Goal: Check status: Check status

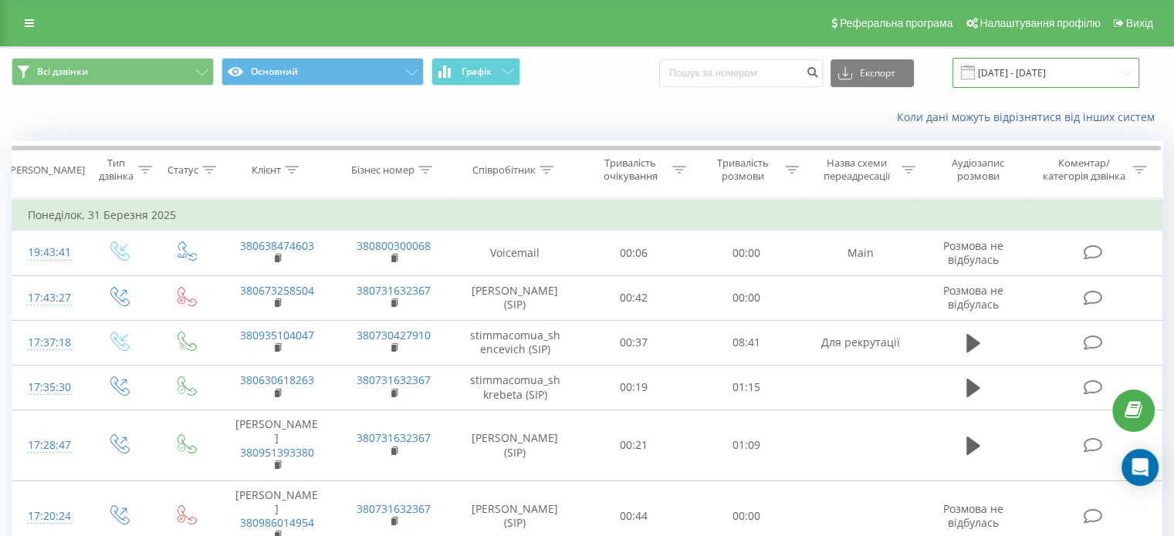
click at [1064, 77] on input "[DATE] - [DATE]" at bounding box center [1045, 73] width 187 height 30
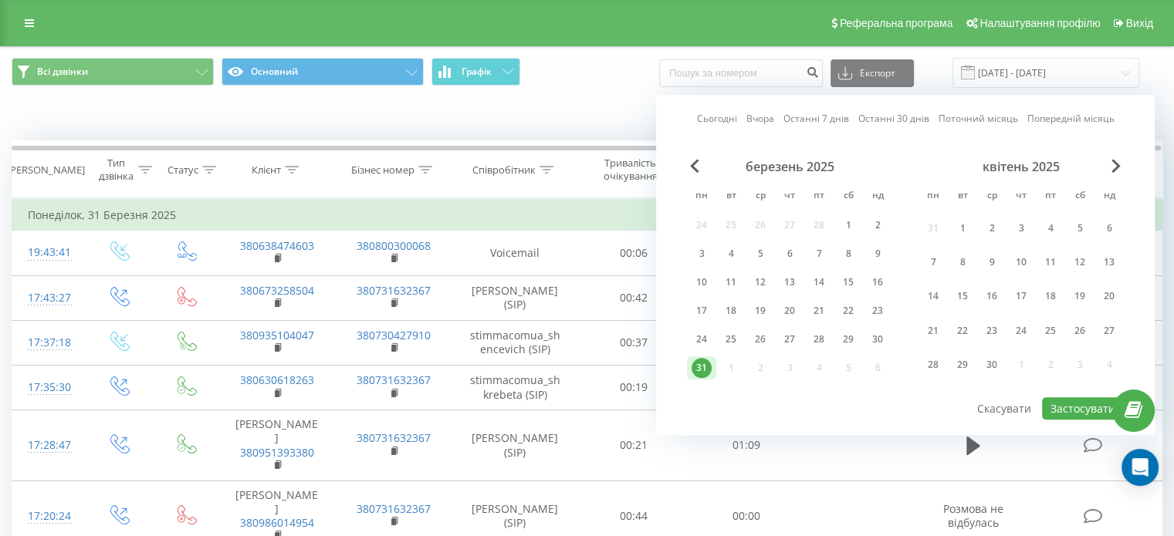
click at [1103, 169] on div "квітень 2025" at bounding box center [1020, 166] width 205 height 15
click at [1111, 171] on span "Next Month" at bounding box center [1115, 166] width 9 height 14
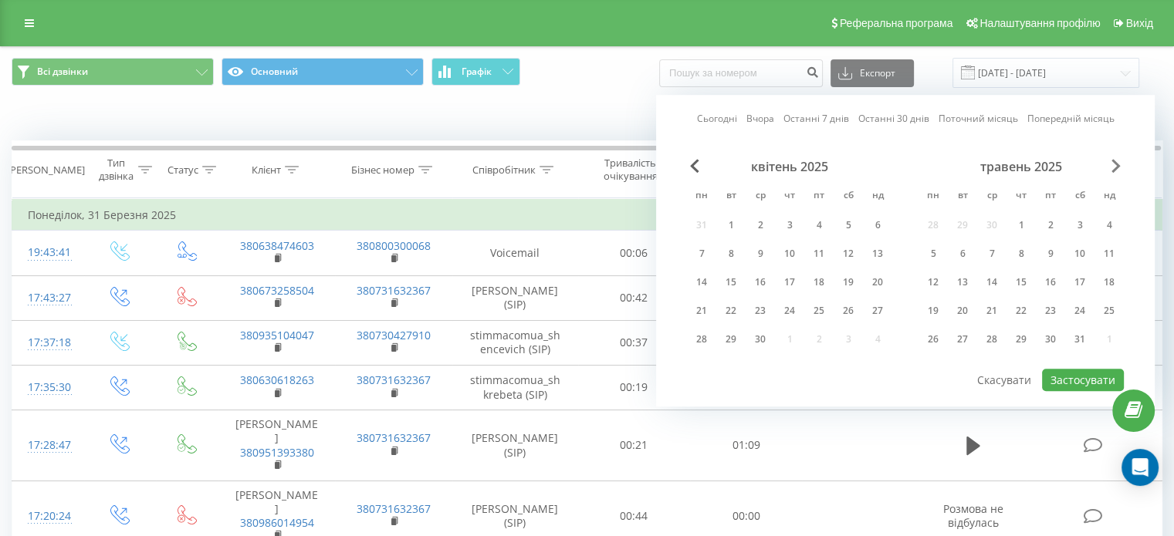
click at [1111, 171] on span "Next Month" at bounding box center [1115, 166] width 9 height 14
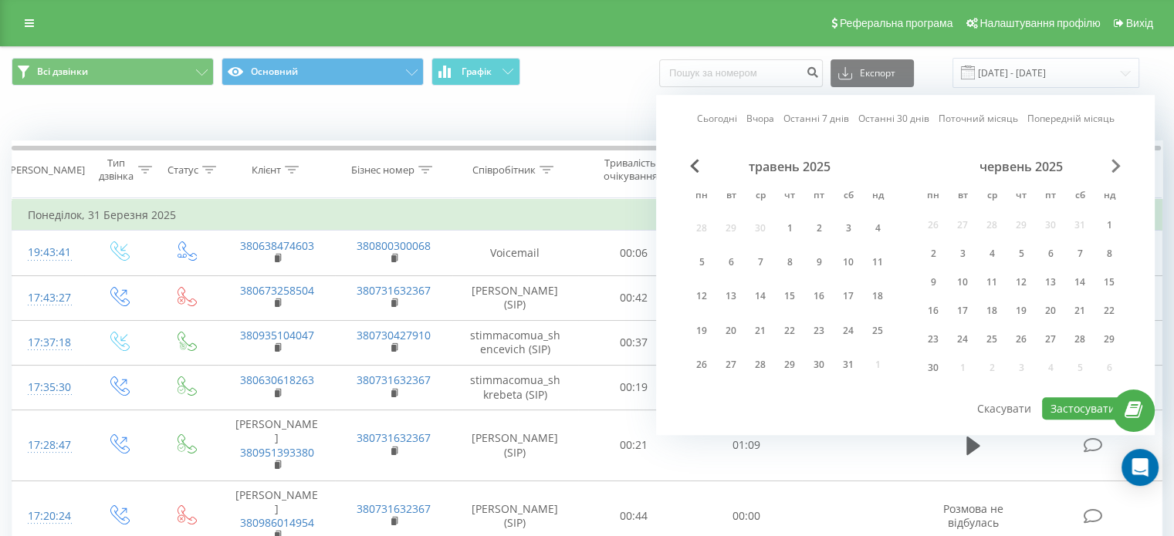
click at [1111, 171] on span "Next Month" at bounding box center [1115, 166] width 9 height 14
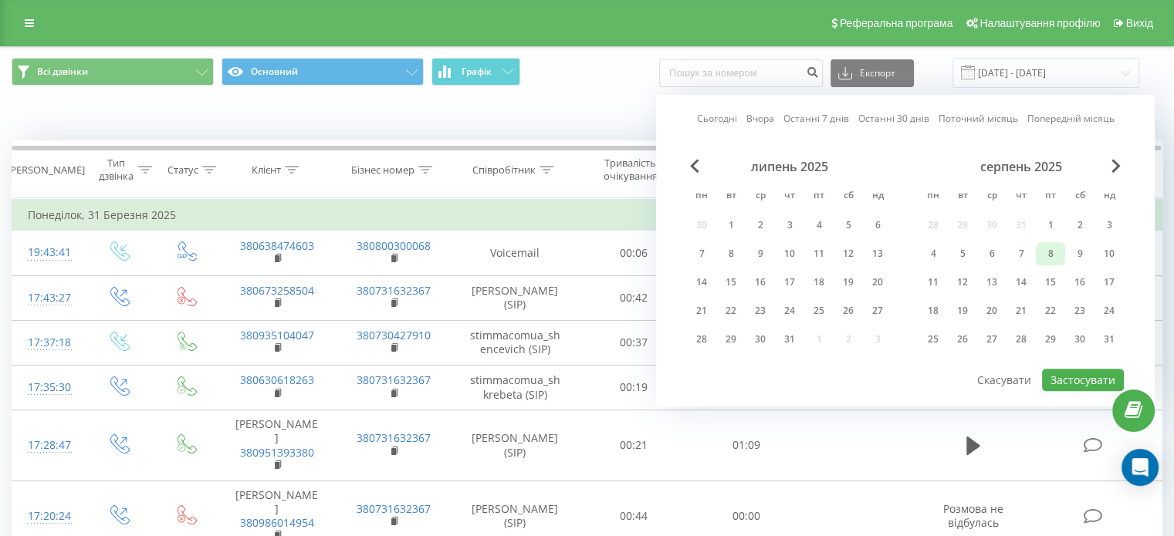
click at [1046, 258] on div "8" at bounding box center [1050, 254] width 20 height 20
click at [1091, 248] on div "9" at bounding box center [1079, 253] width 29 height 23
click at [1105, 248] on div "10" at bounding box center [1109, 254] width 20 height 20
click at [1042, 247] on div "8" at bounding box center [1050, 254] width 20 height 20
click at [1066, 379] on button "Застосувати" at bounding box center [1083, 380] width 82 height 22
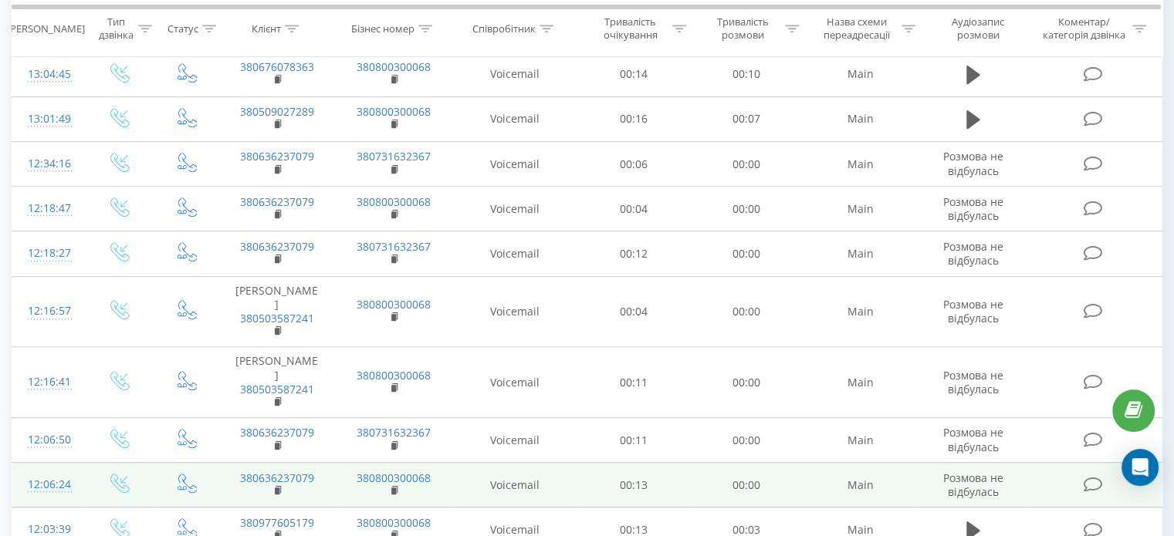
scroll to position [893, 0]
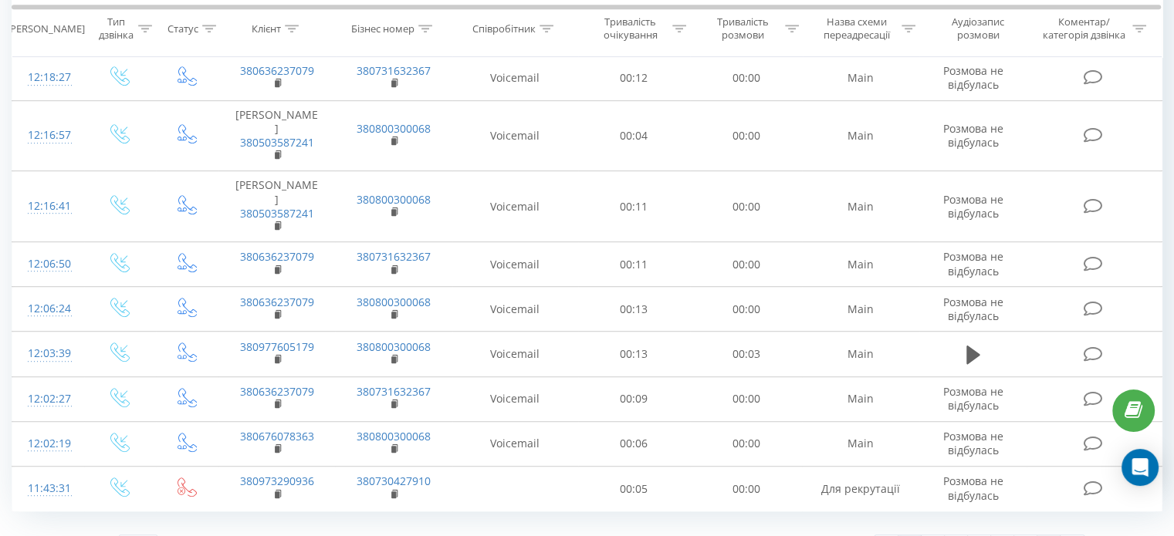
click at [1051, 535] on link "12" at bounding box center [1048, 546] width 23 height 22
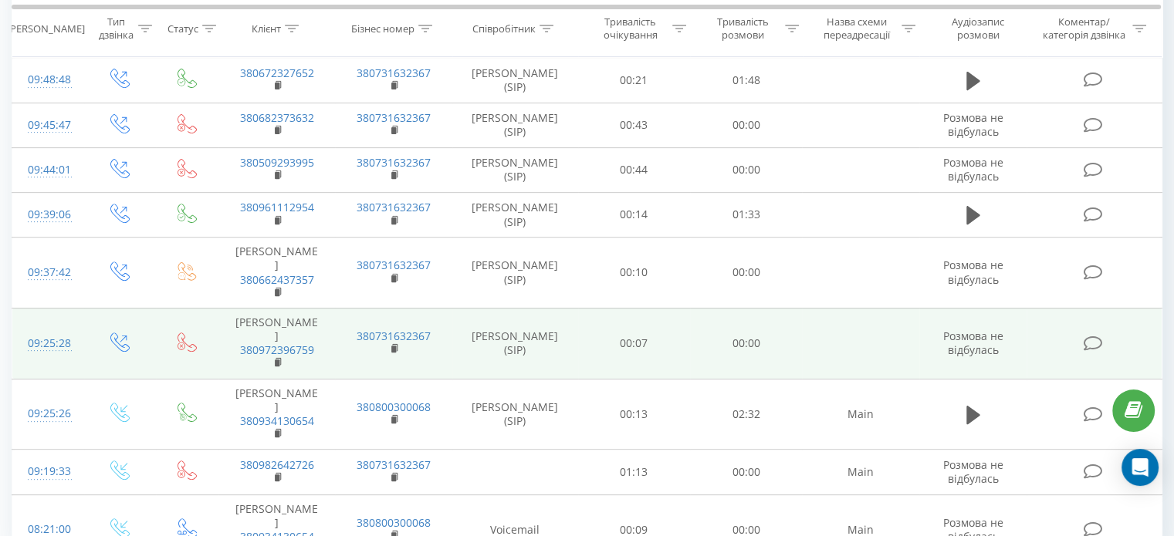
scroll to position [606, 0]
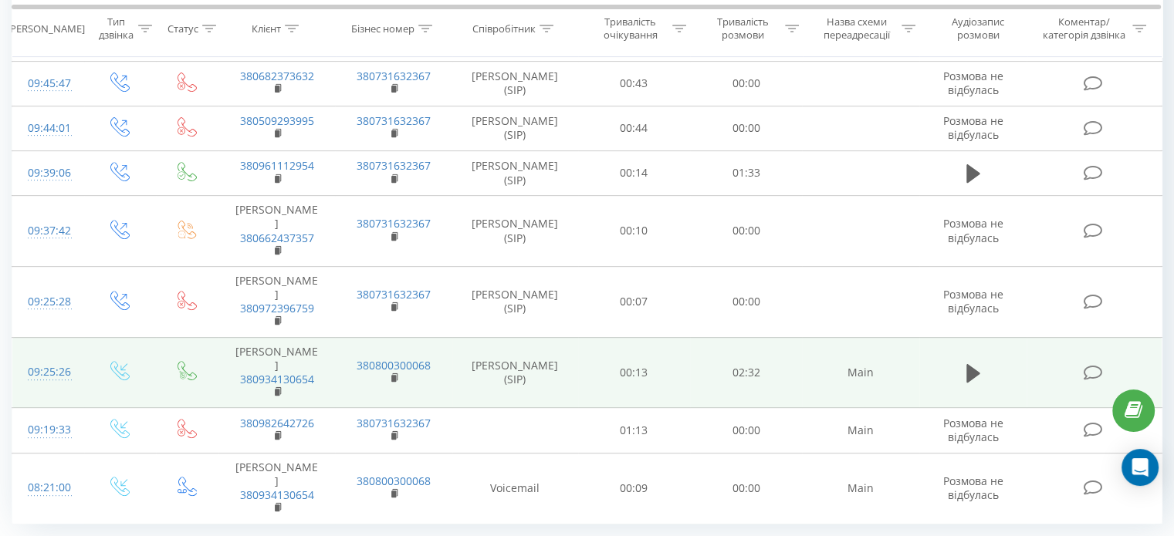
click at [968, 337] on td at bounding box center [973, 372] width 108 height 71
click at [974, 363] on icon at bounding box center [973, 374] width 14 height 22
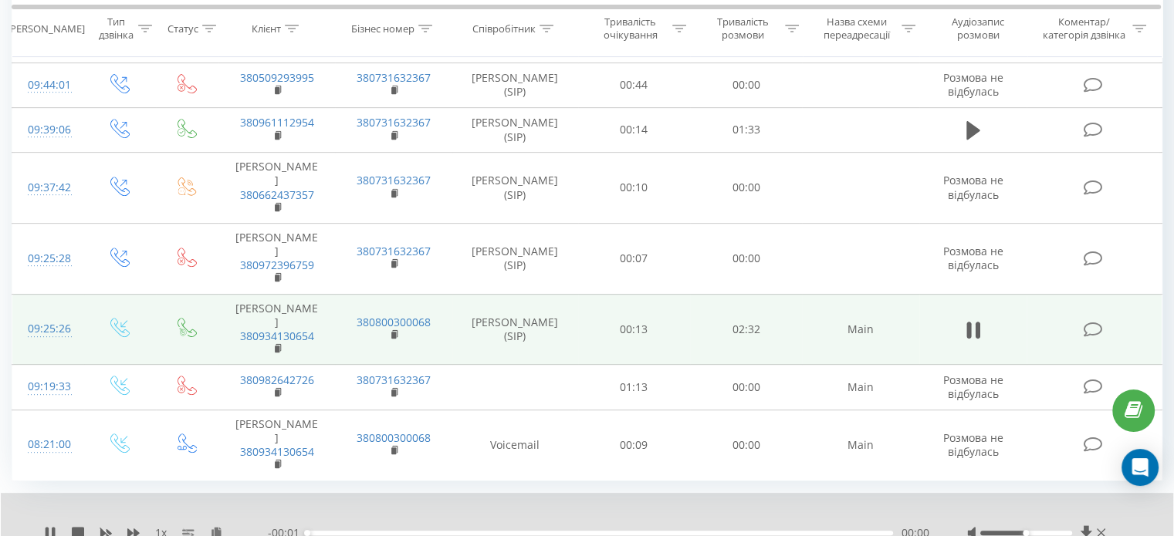
scroll to position [666, 0]
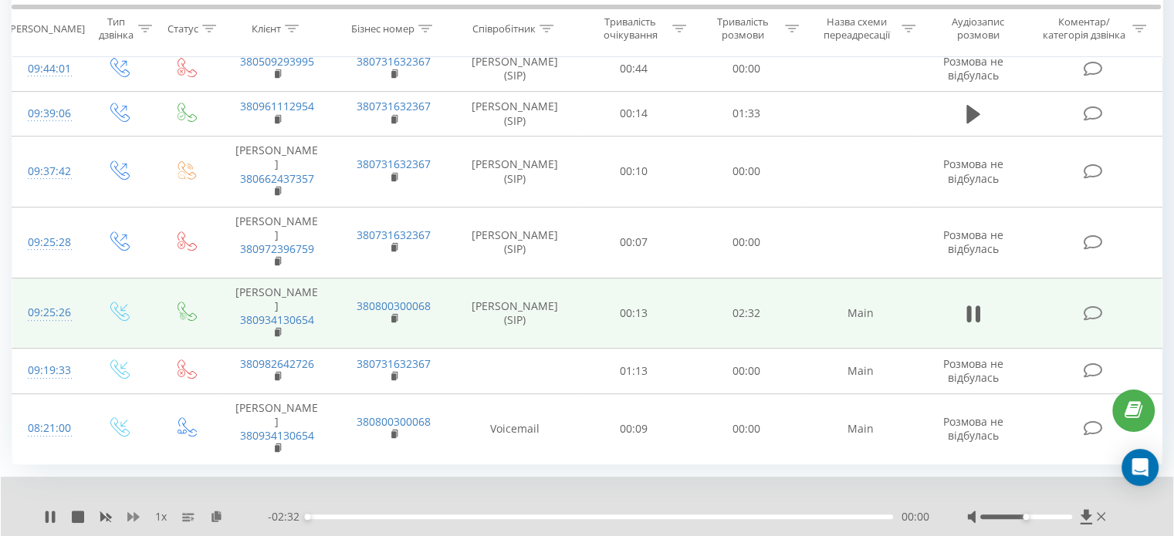
click at [139, 511] on icon at bounding box center [133, 517] width 12 height 12
drag, startPoint x: 1048, startPoint y: 474, endPoint x: 1081, endPoint y: 471, distance: 33.3
click at [1081, 509] on div at bounding box center [1038, 516] width 142 height 15
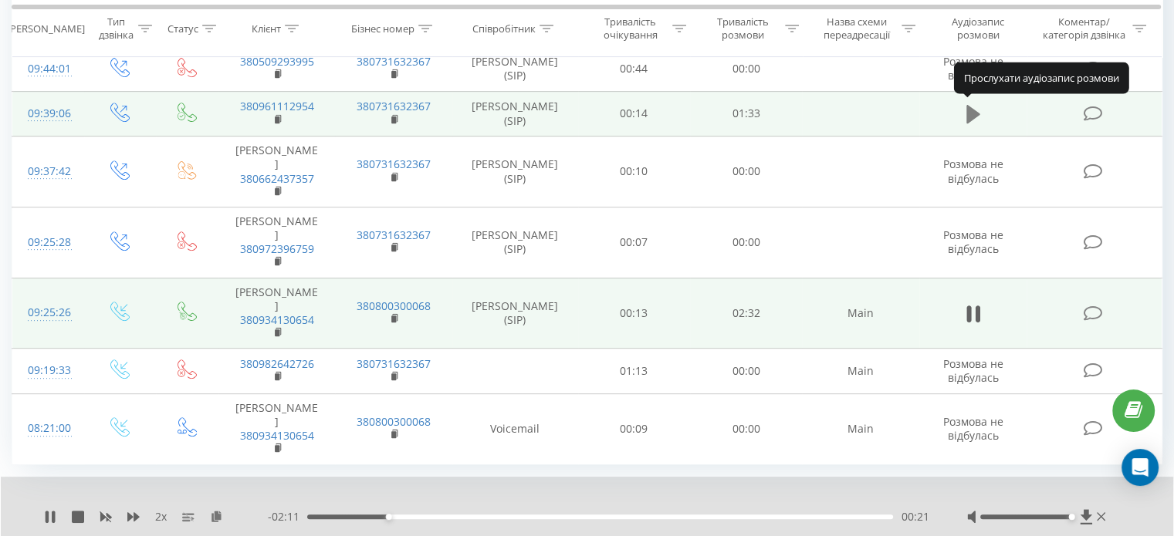
click at [975, 113] on icon at bounding box center [973, 114] width 14 height 19
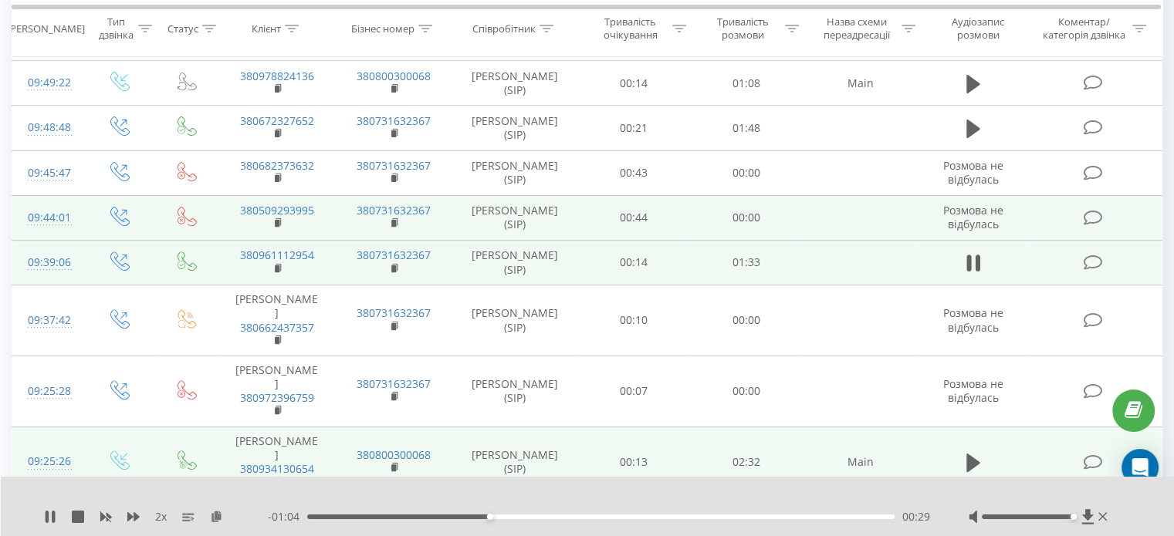
scroll to position [434, 0]
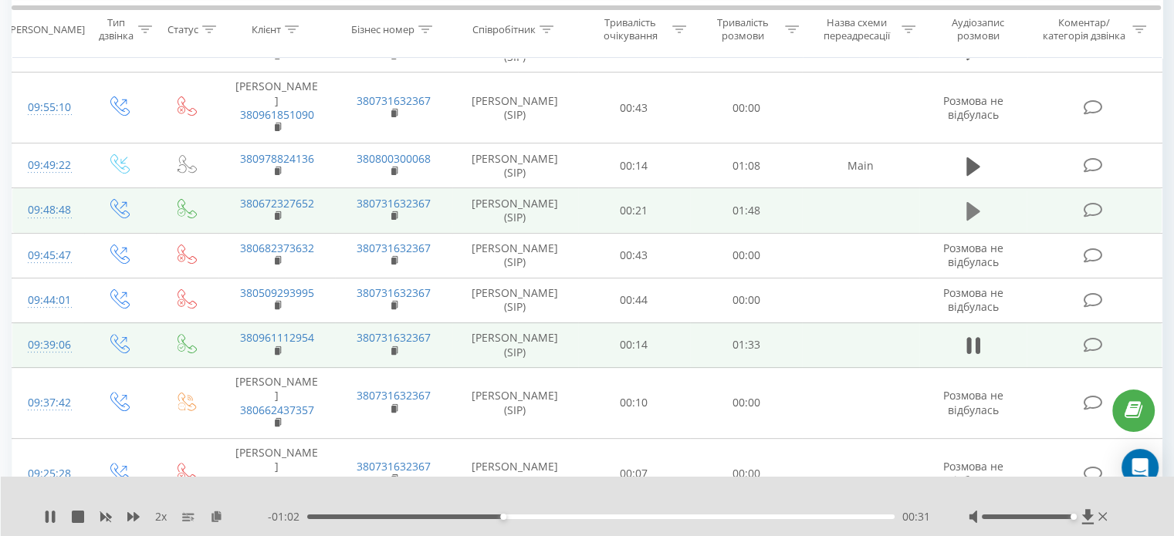
click at [969, 212] on icon at bounding box center [973, 211] width 14 height 19
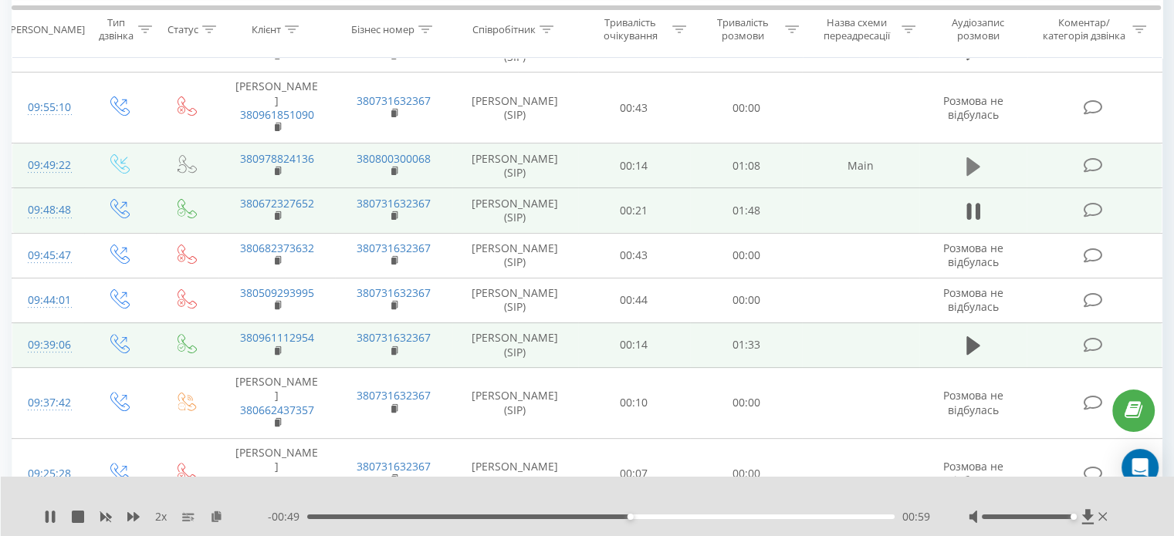
click at [979, 169] on button at bounding box center [972, 166] width 23 height 23
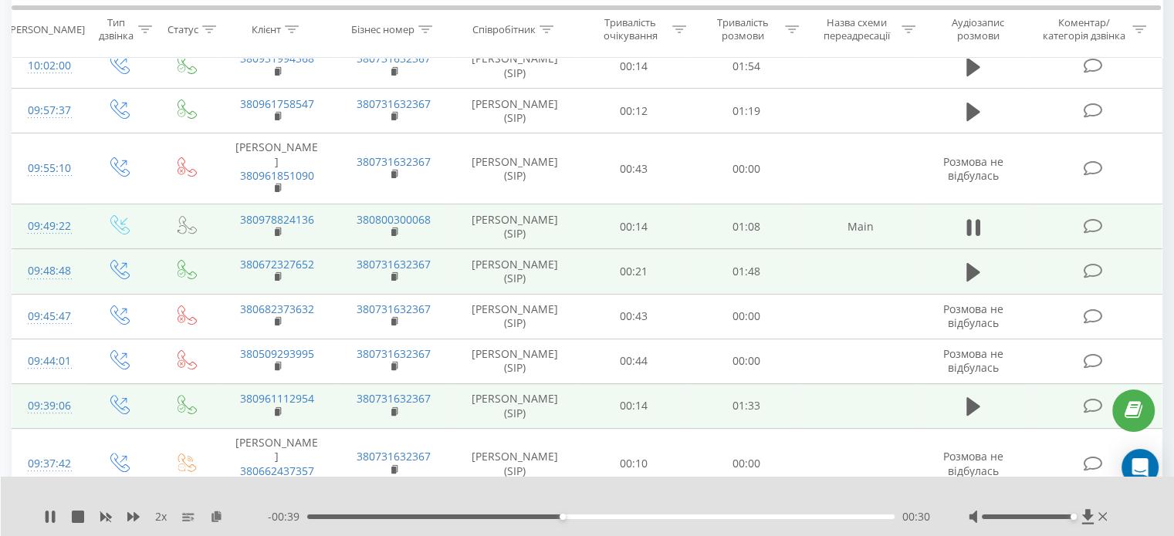
scroll to position [280, 0]
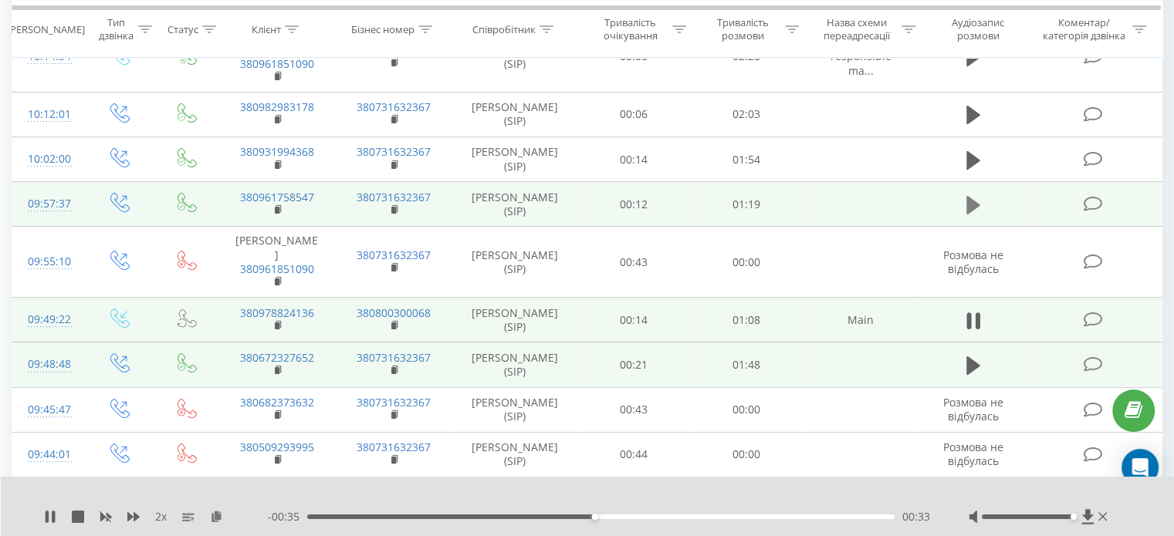
click at [981, 199] on button at bounding box center [972, 205] width 23 height 23
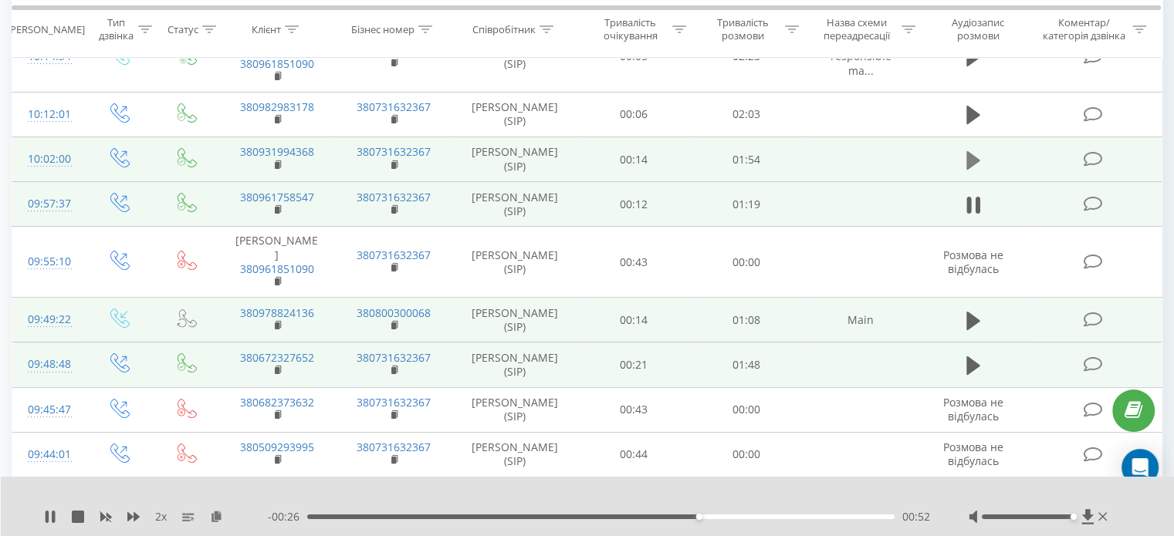
click at [966, 157] on icon at bounding box center [973, 159] width 14 height 19
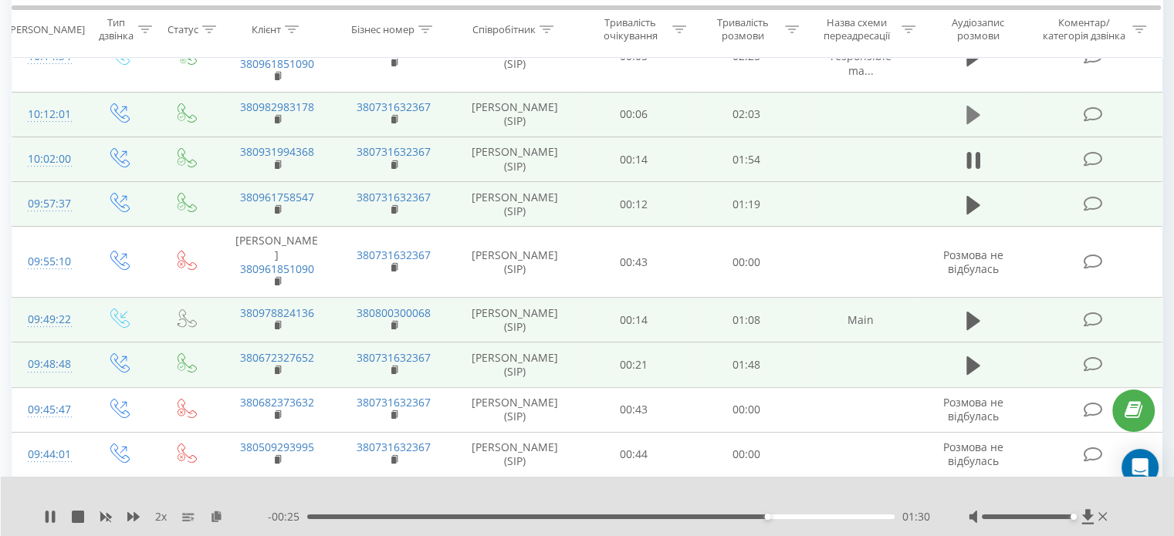
click at [969, 116] on icon at bounding box center [973, 115] width 14 height 19
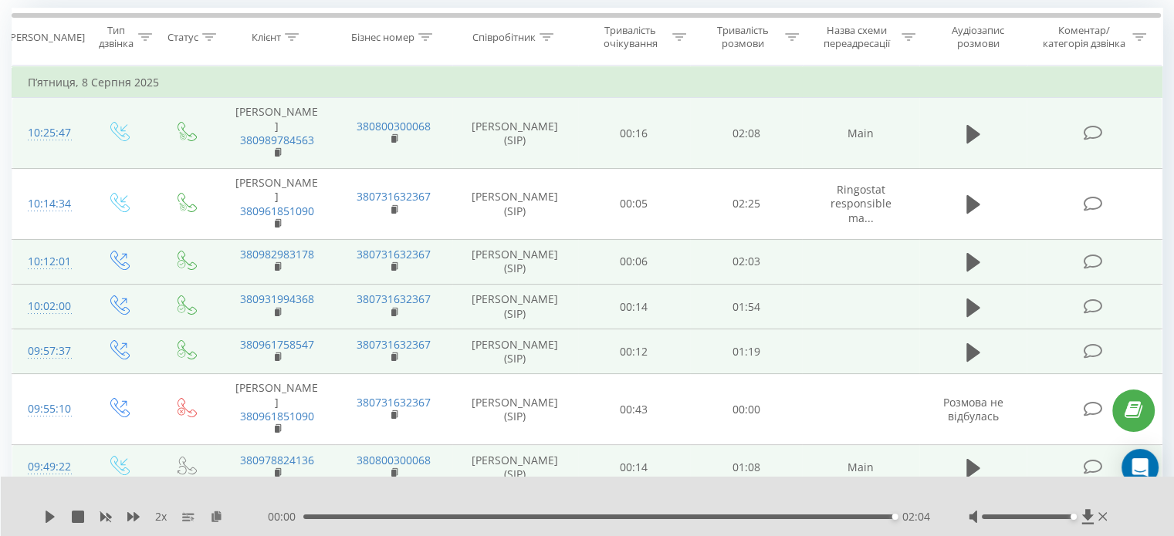
scroll to position [126, 0]
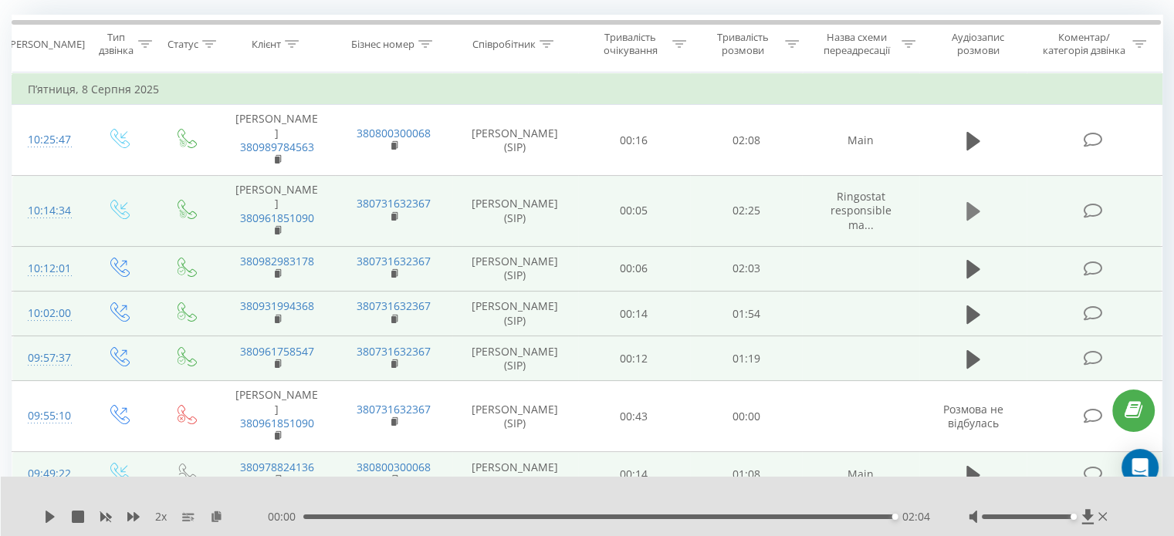
click at [969, 201] on icon at bounding box center [973, 212] width 14 height 22
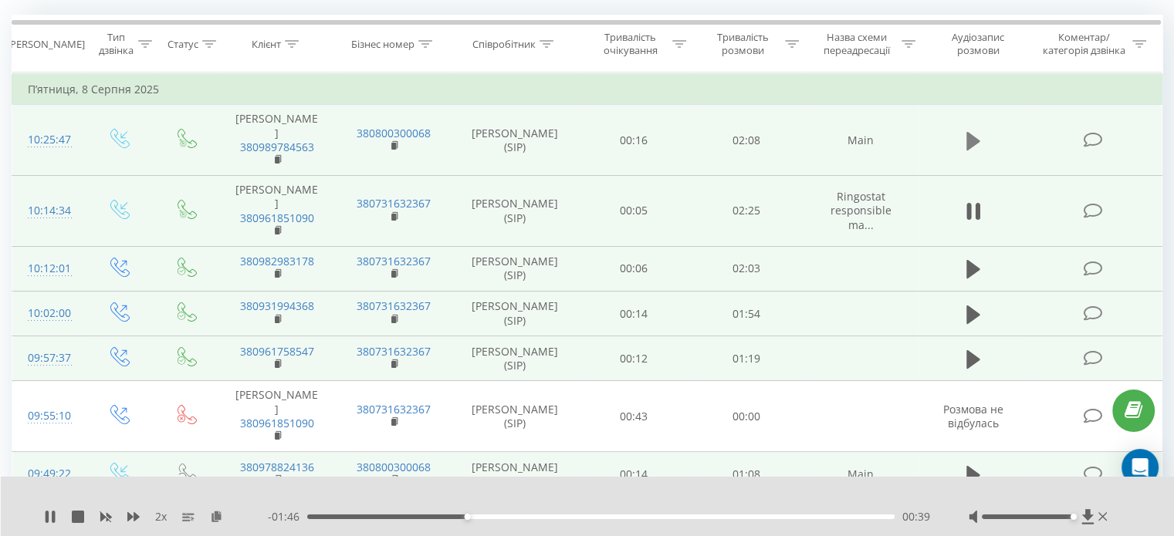
click at [966, 133] on icon at bounding box center [973, 141] width 14 height 19
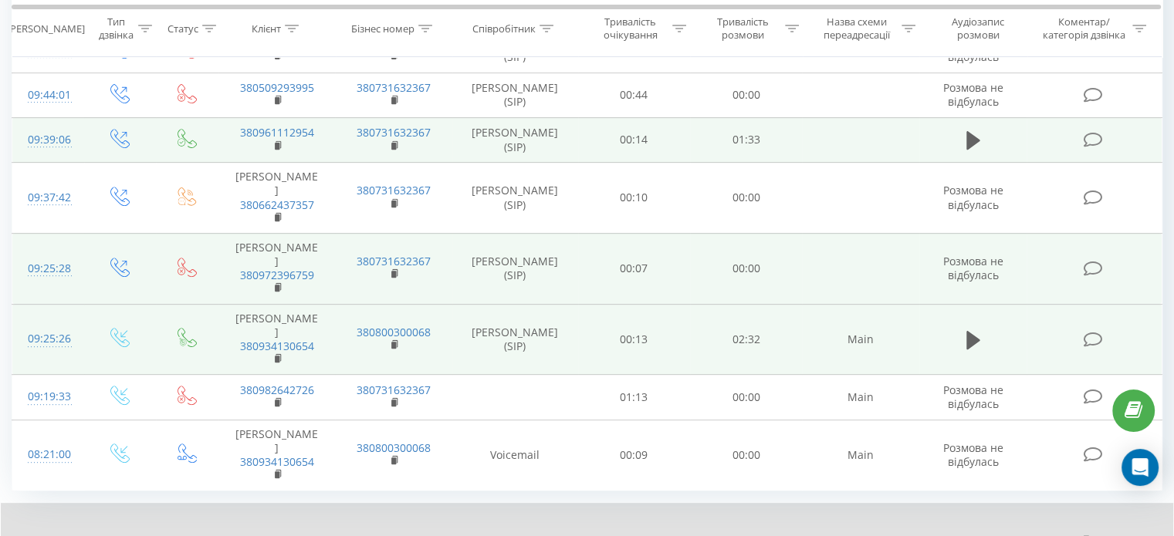
scroll to position [666, 0]
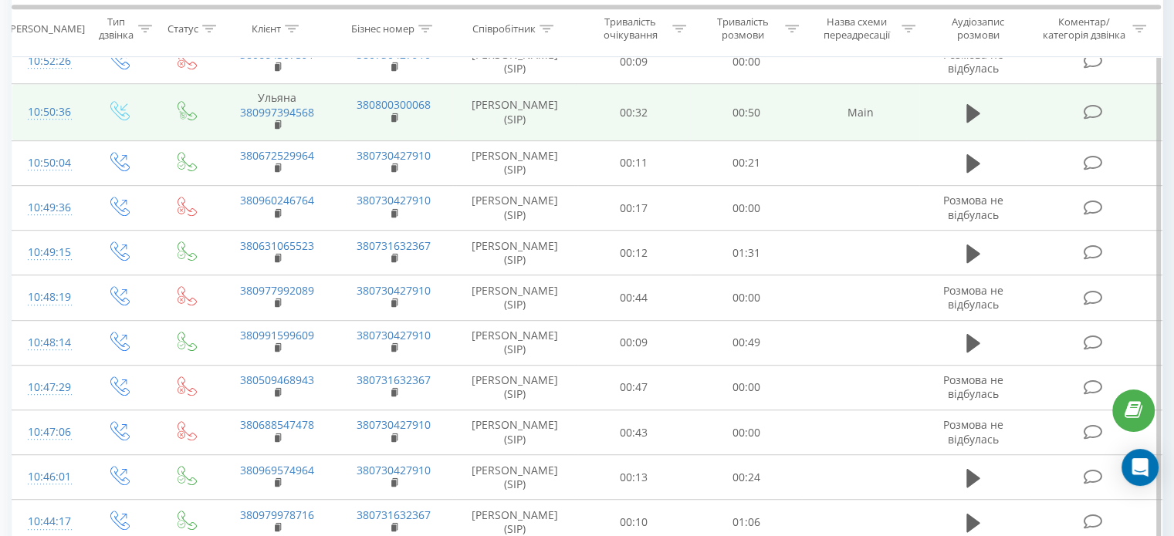
scroll to position [958, 0]
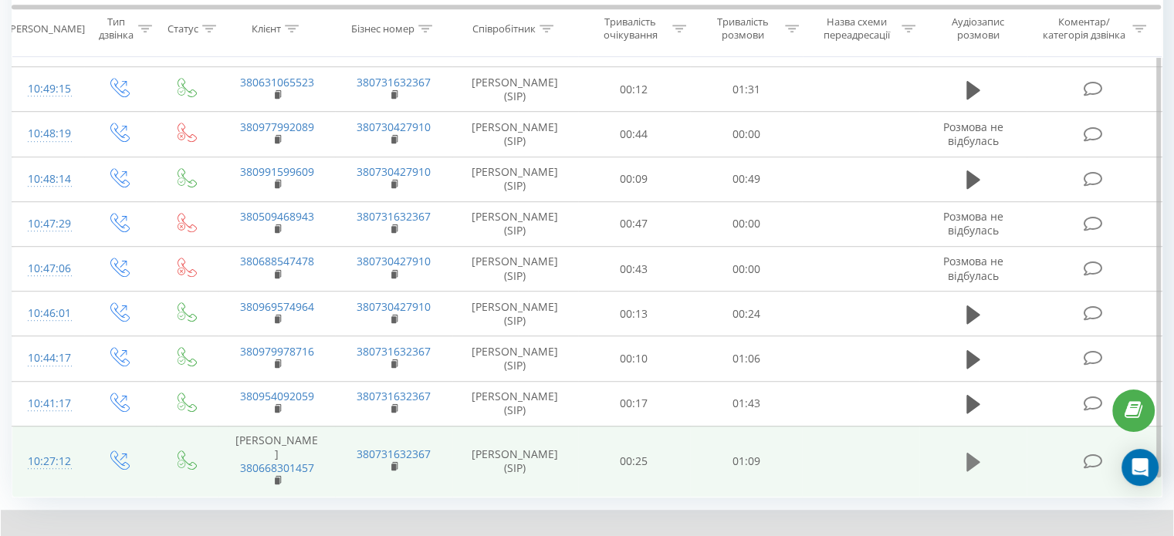
click at [973, 453] on icon at bounding box center [973, 462] width 14 height 19
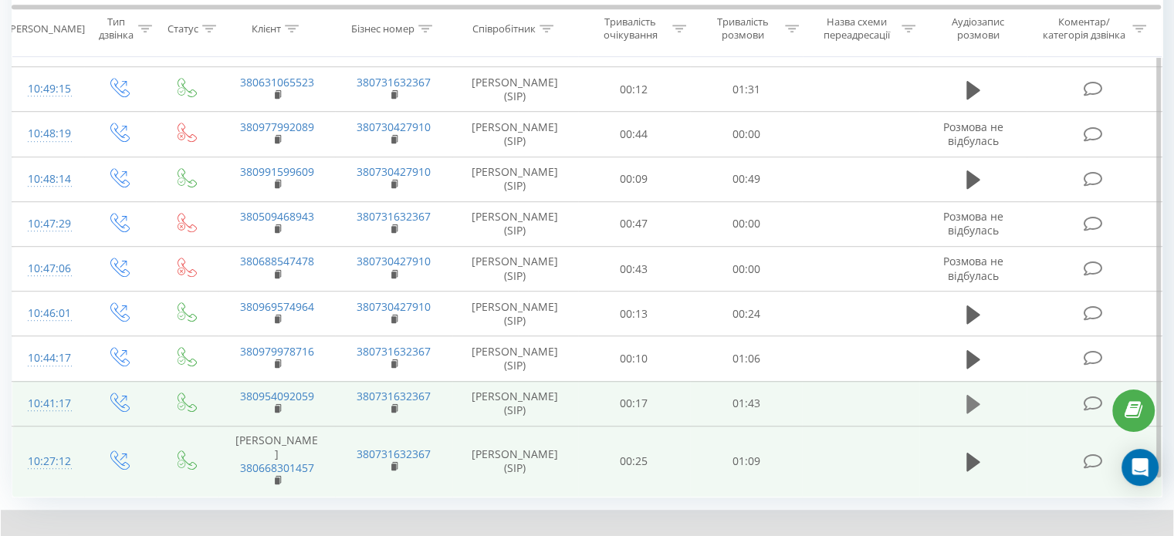
click at [967, 401] on icon at bounding box center [973, 404] width 14 height 19
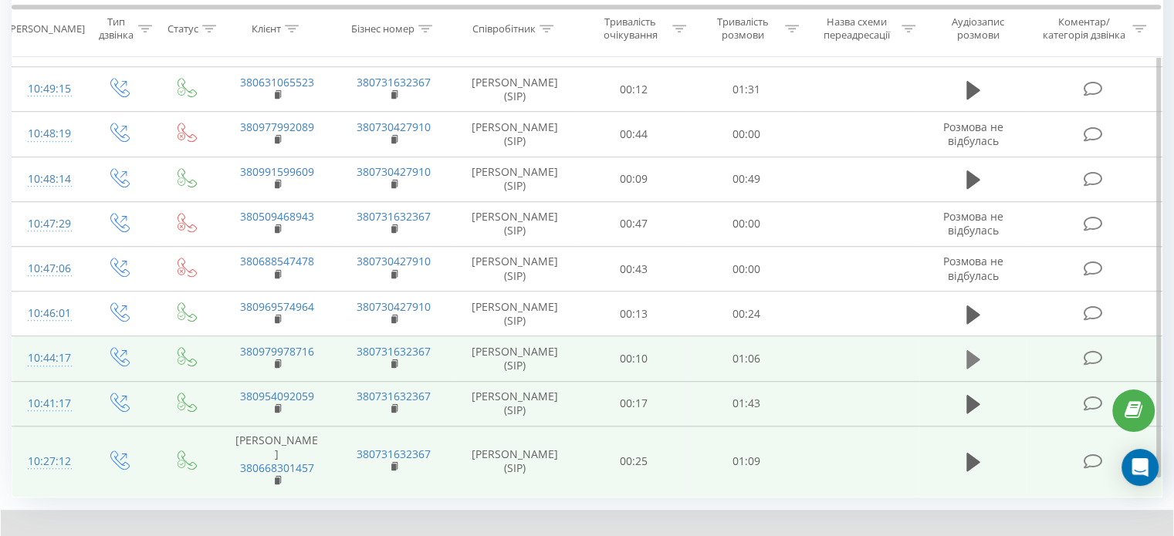
click at [978, 349] on icon at bounding box center [973, 360] width 14 height 22
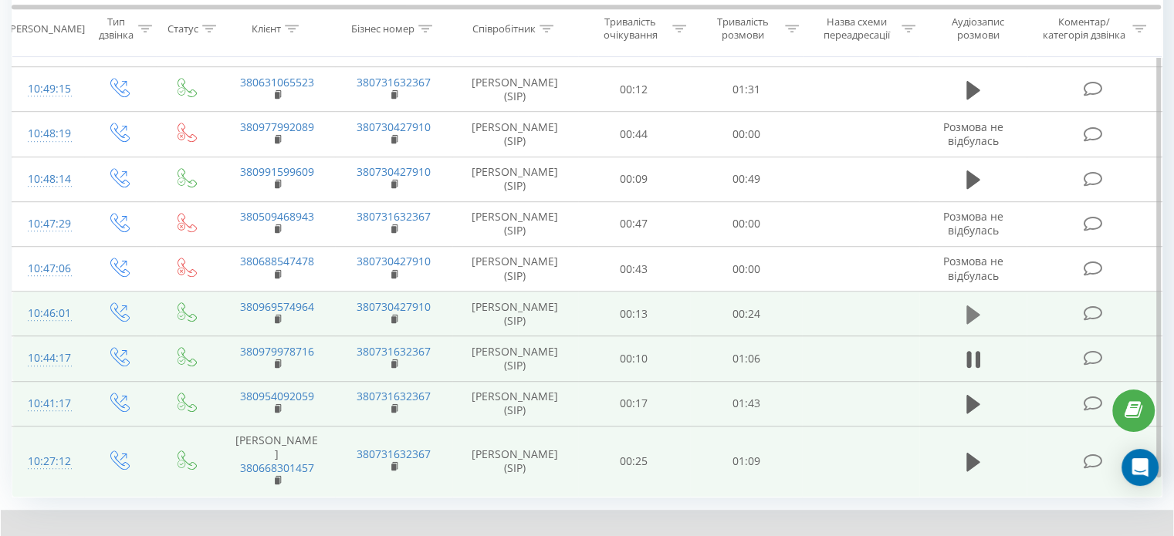
click at [971, 304] on icon at bounding box center [973, 315] width 14 height 22
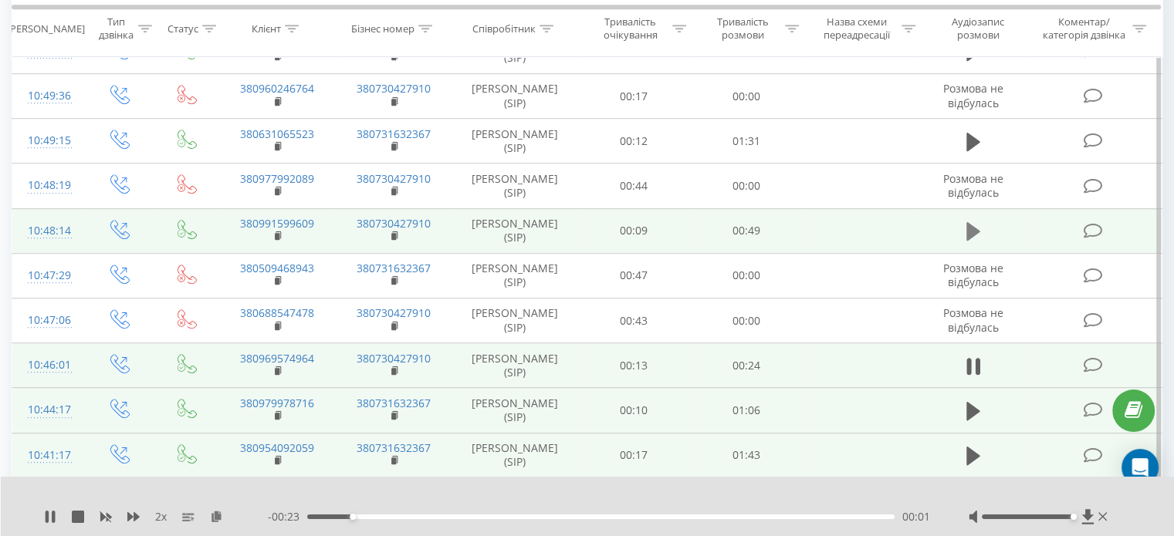
scroll to position [880, 0]
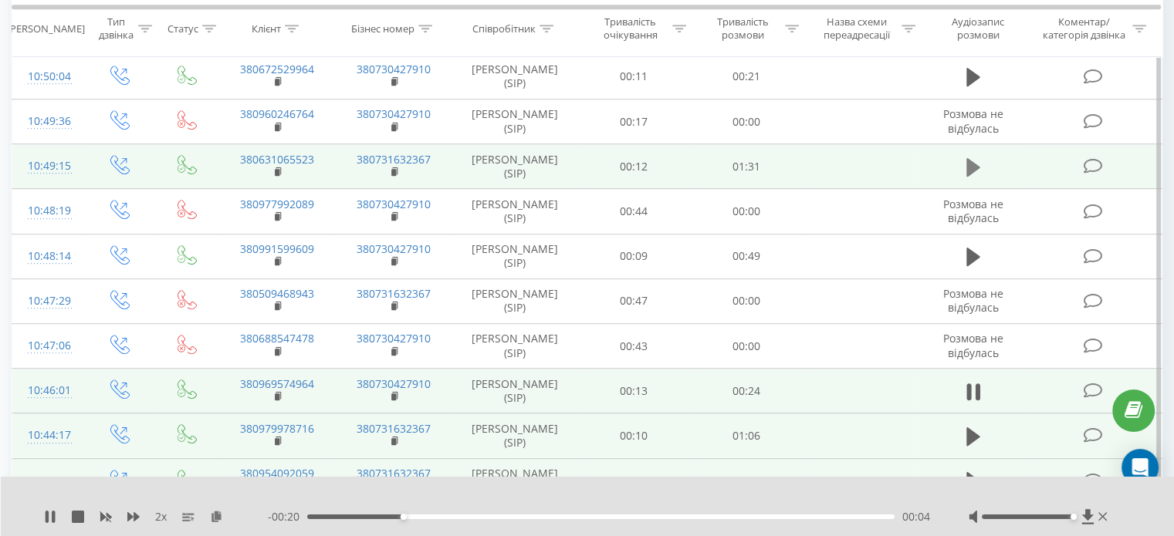
click at [971, 160] on icon at bounding box center [973, 167] width 14 height 19
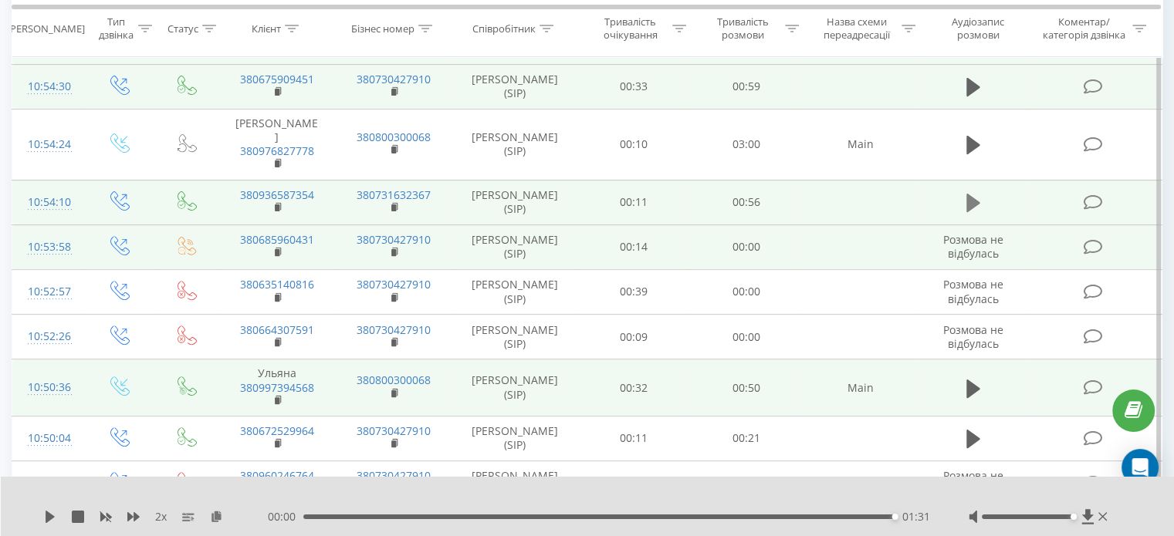
scroll to position [495, 0]
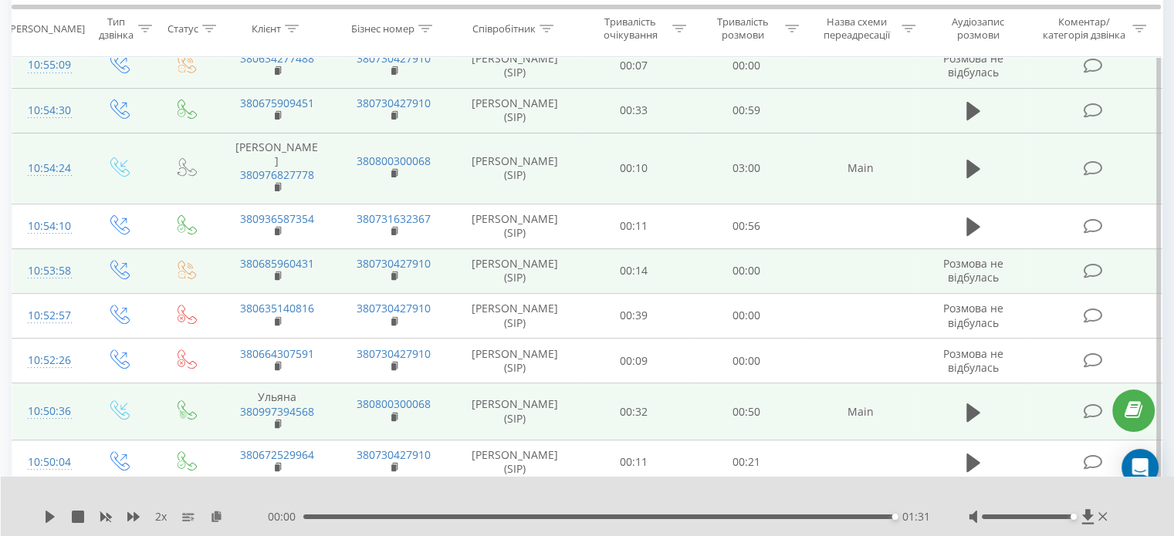
click at [969, 154] on td at bounding box center [973, 168] width 108 height 71
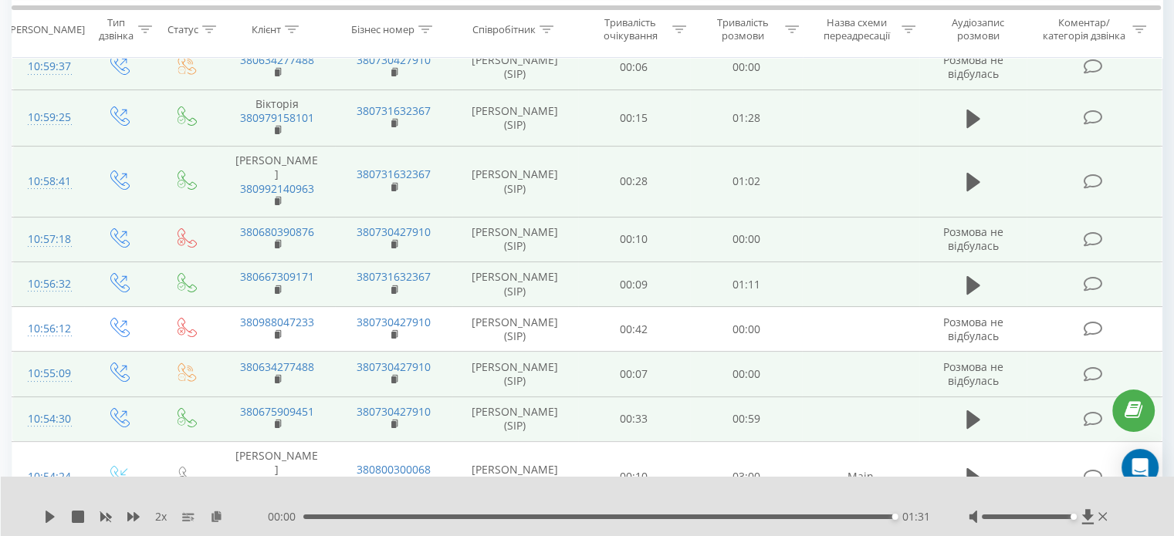
scroll to position [109, 0]
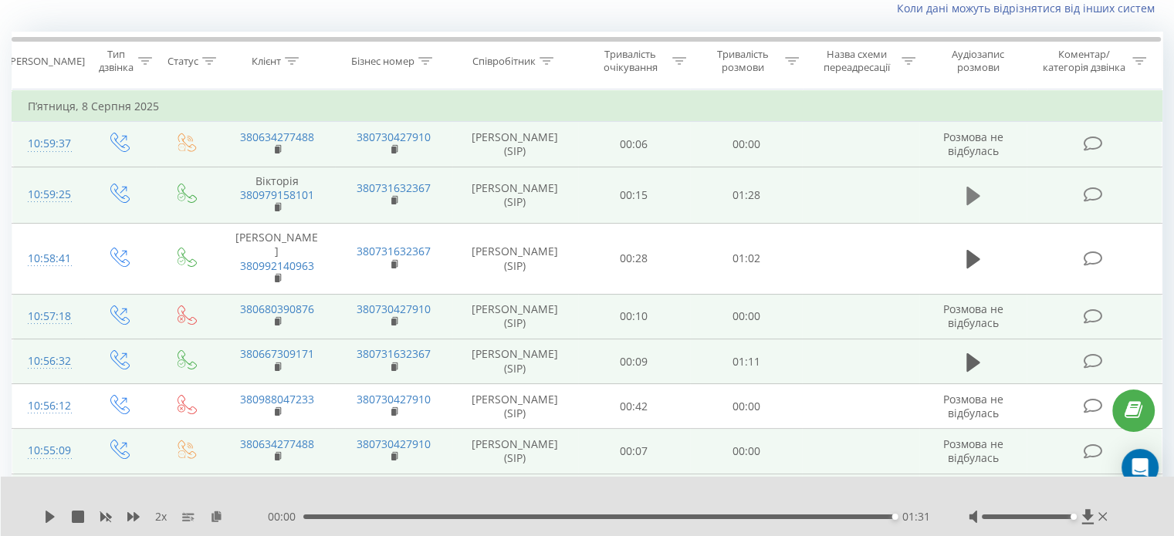
click at [983, 184] on button at bounding box center [972, 195] width 23 height 23
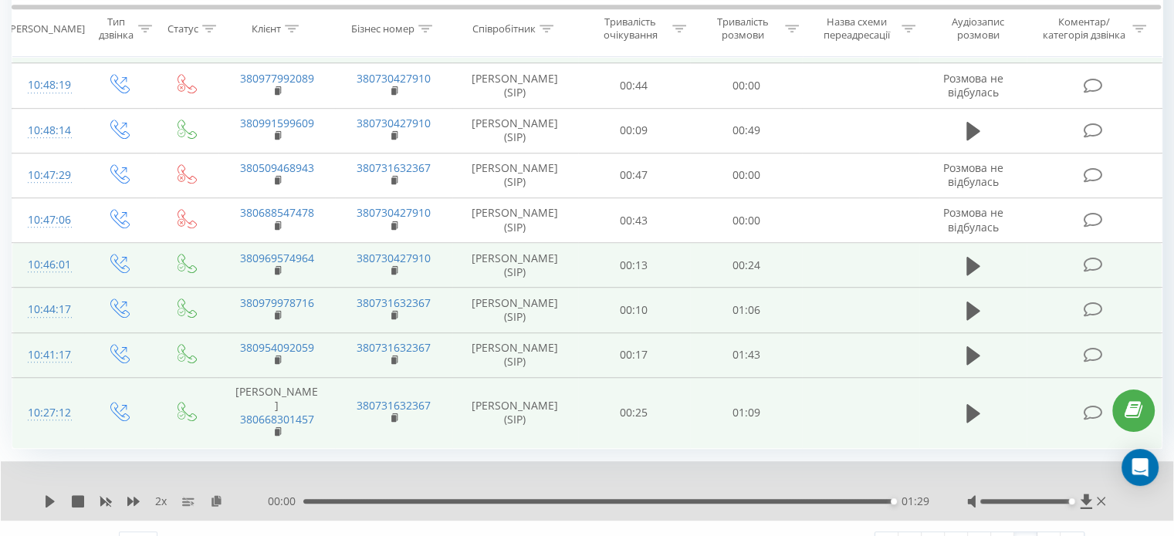
scroll to position [1017, 0]
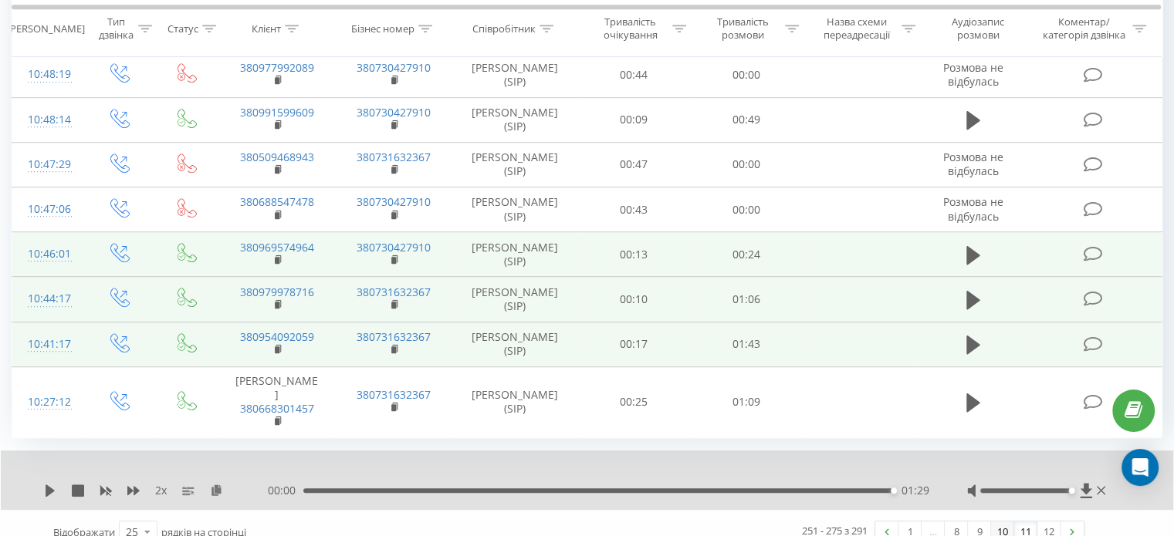
click at [998, 522] on link "10" at bounding box center [1002, 533] width 23 height 22
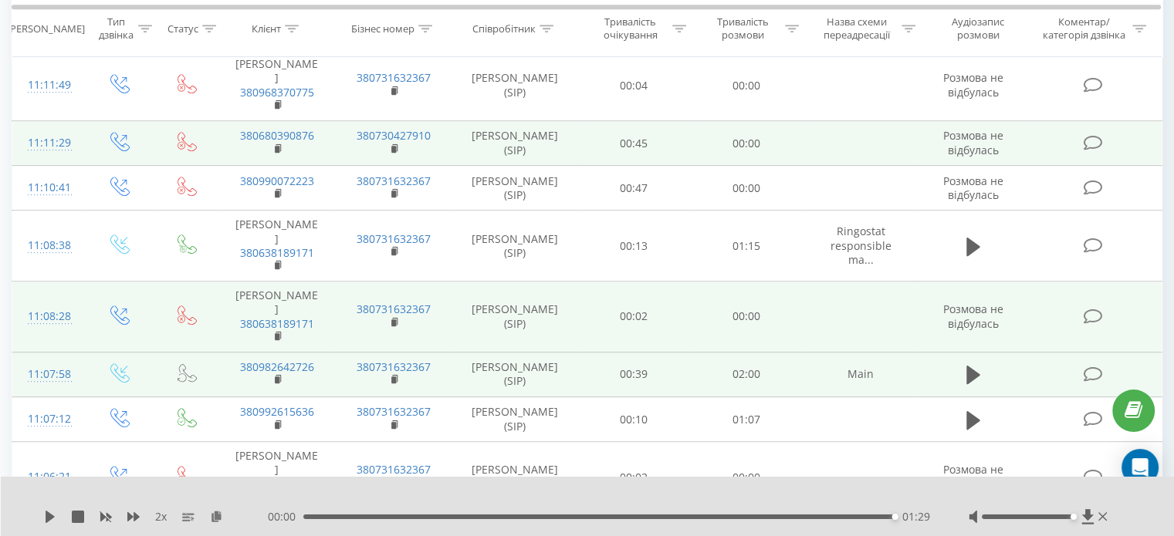
scroll to position [1137, 0]
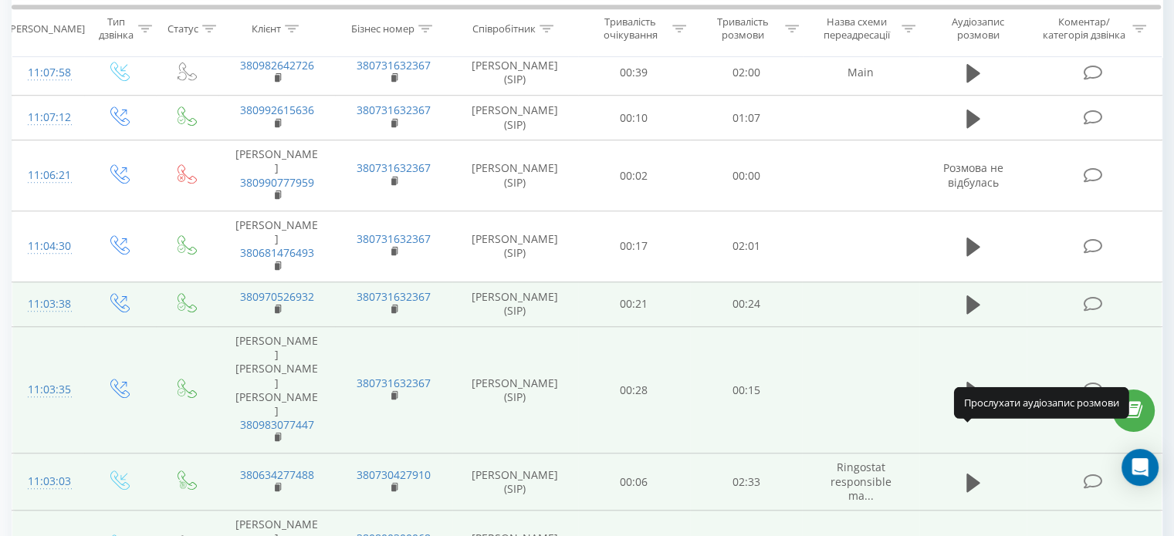
click at [970, 535] on icon at bounding box center [973, 546] width 14 height 19
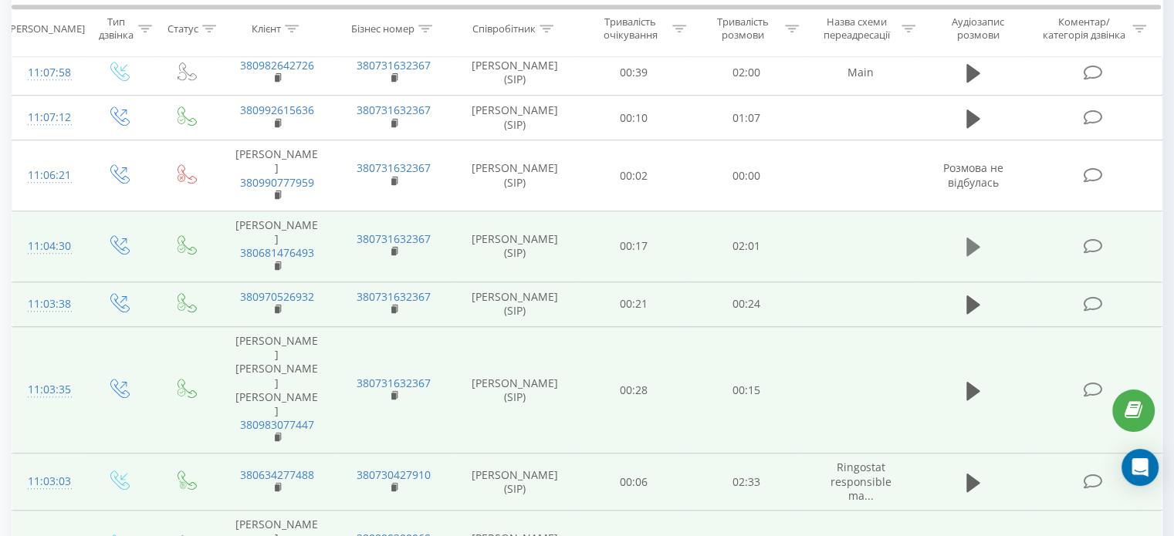
click at [971, 238] on icon at bounding box center [973, 247] width 14 height 19
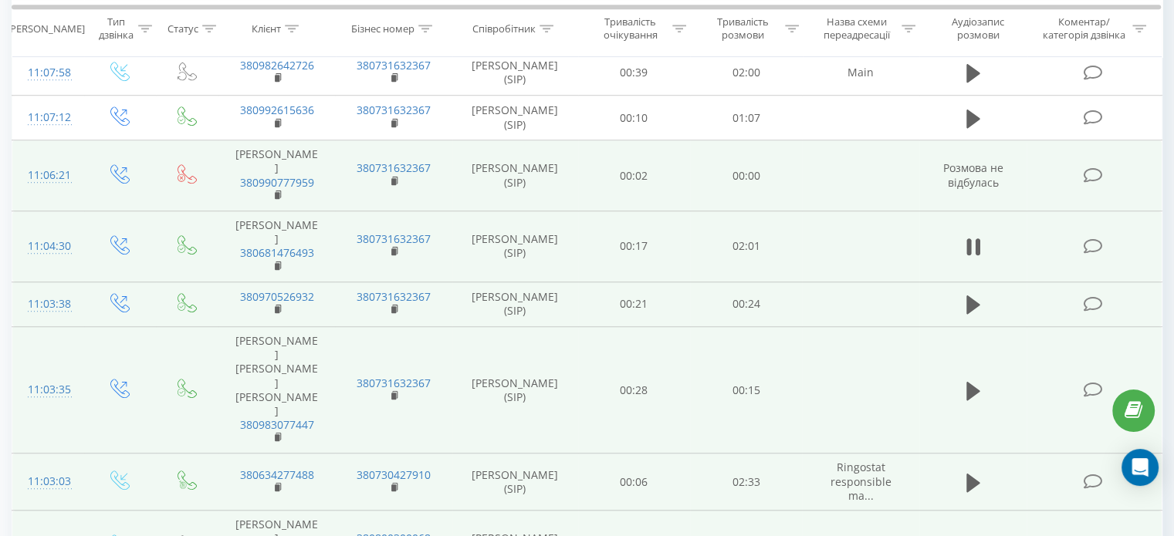
scroll to position [1059, 0]
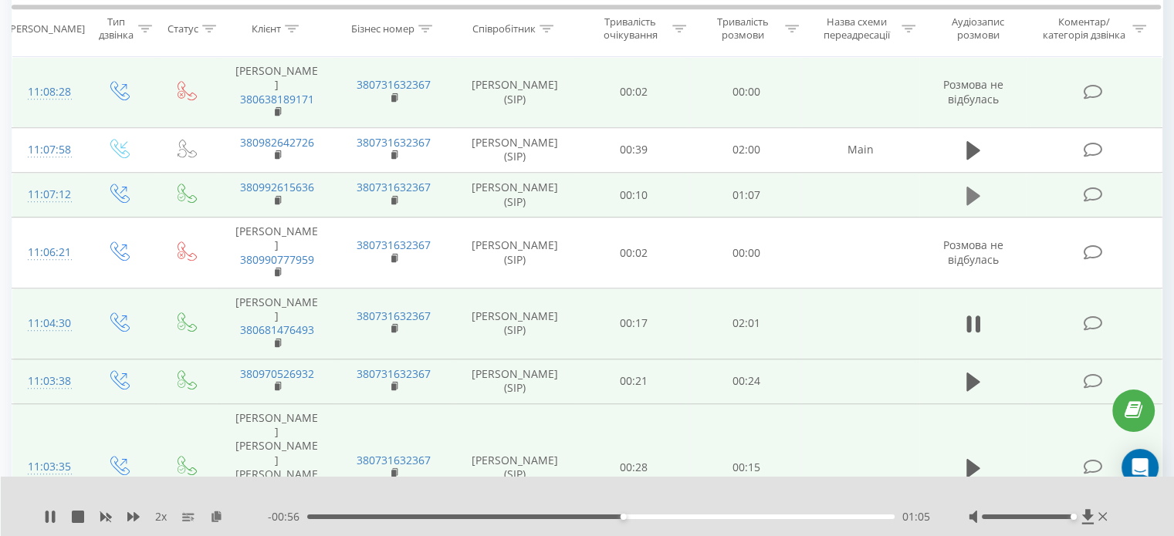
click at [968, 185] on icon at bounding box center [973, 196] width 14 height 22
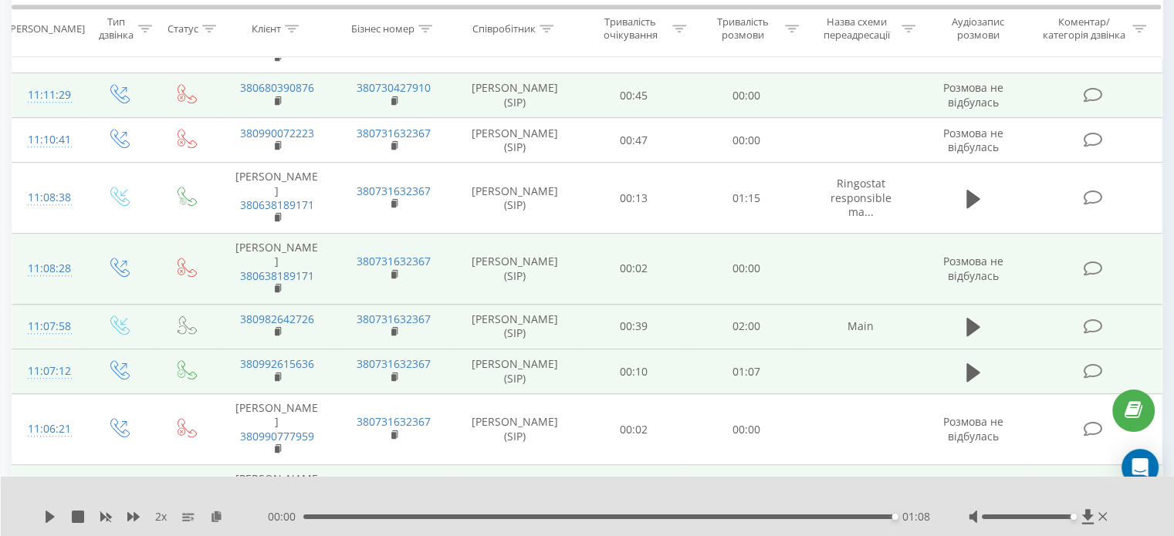
scroll to position [828, 0]
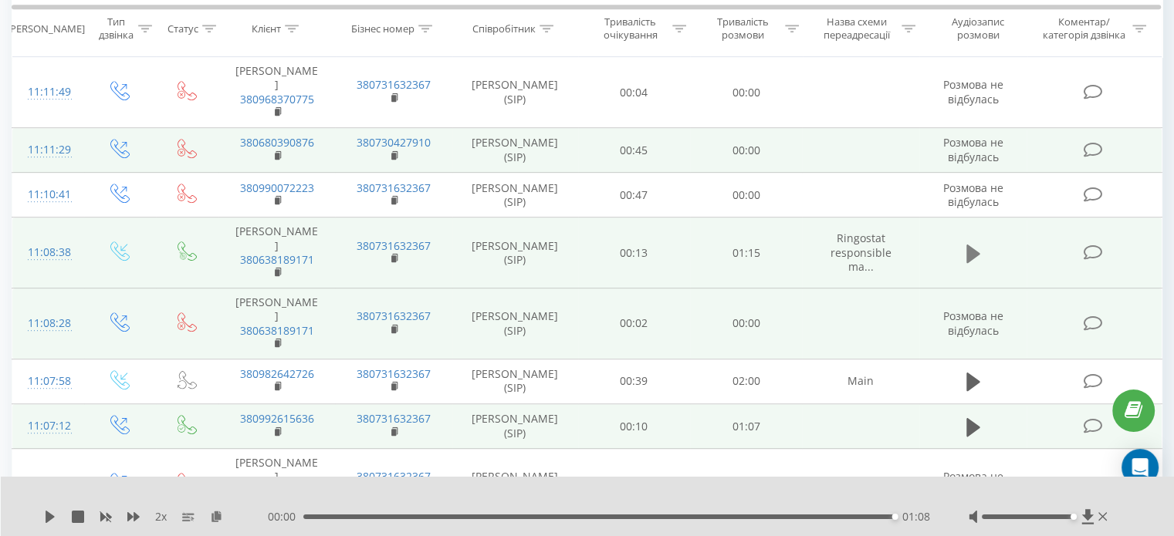
click at [966, 243] on icon at bounding box center [973, 254] width 14 height 22
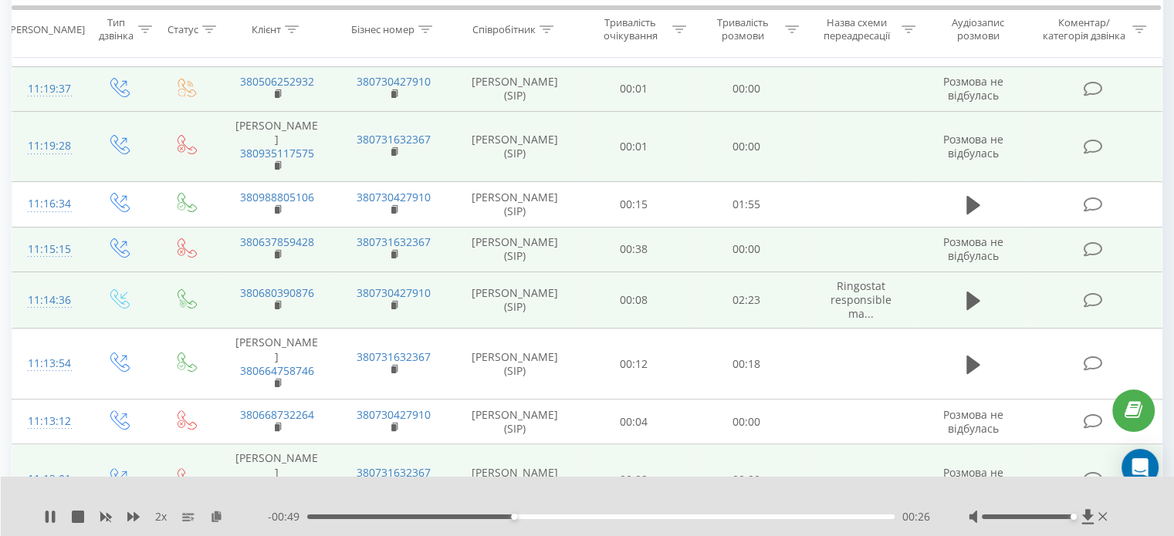
scroll to position [288, 0]
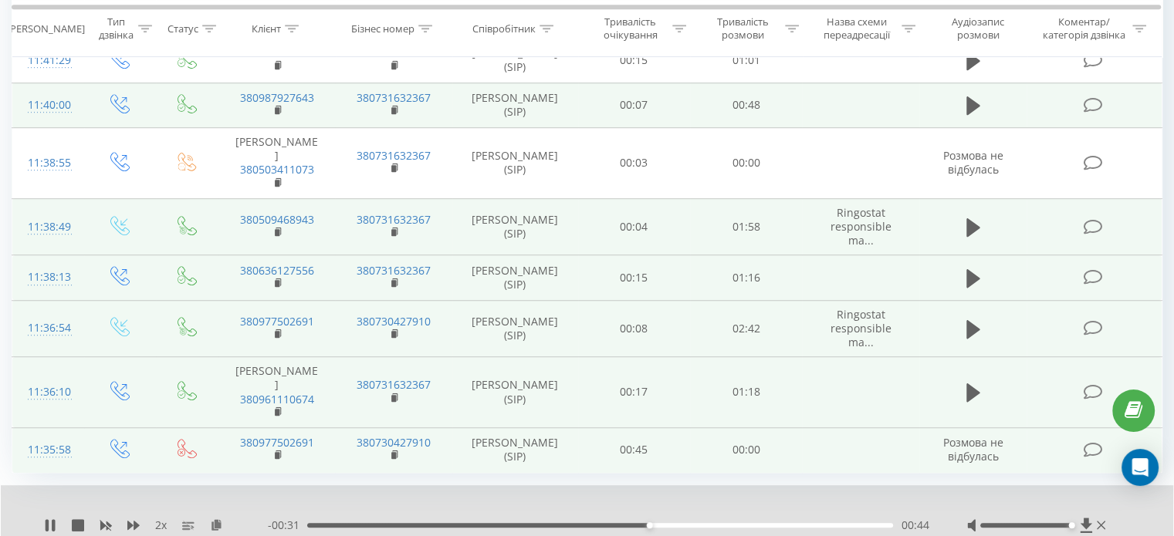
scroll to position [1028, 0]
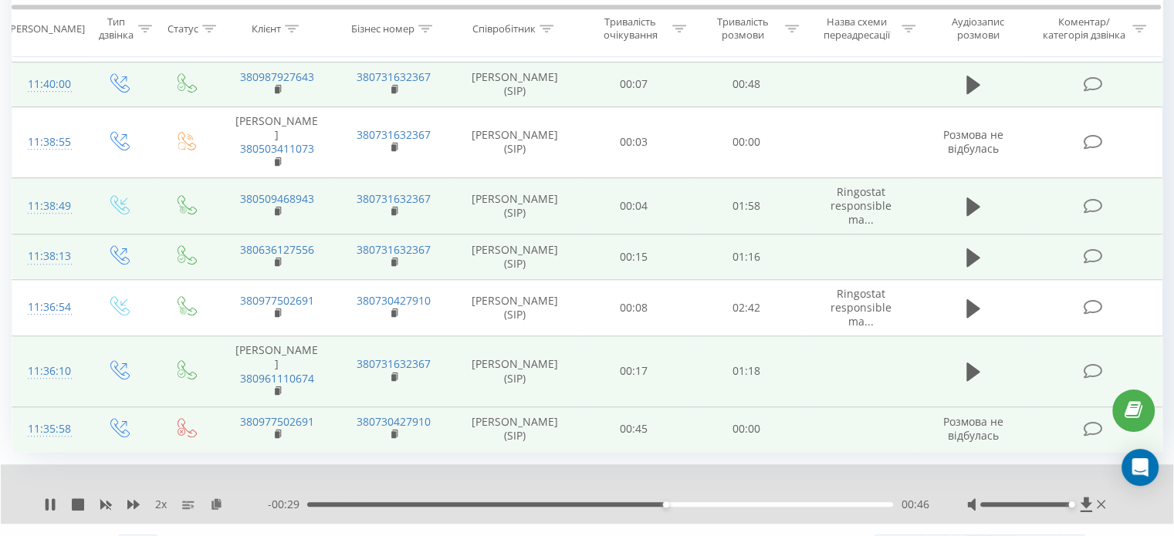
click at [1003, 535] on link "9" at bounding box center [1002, 546] width 23 height 22
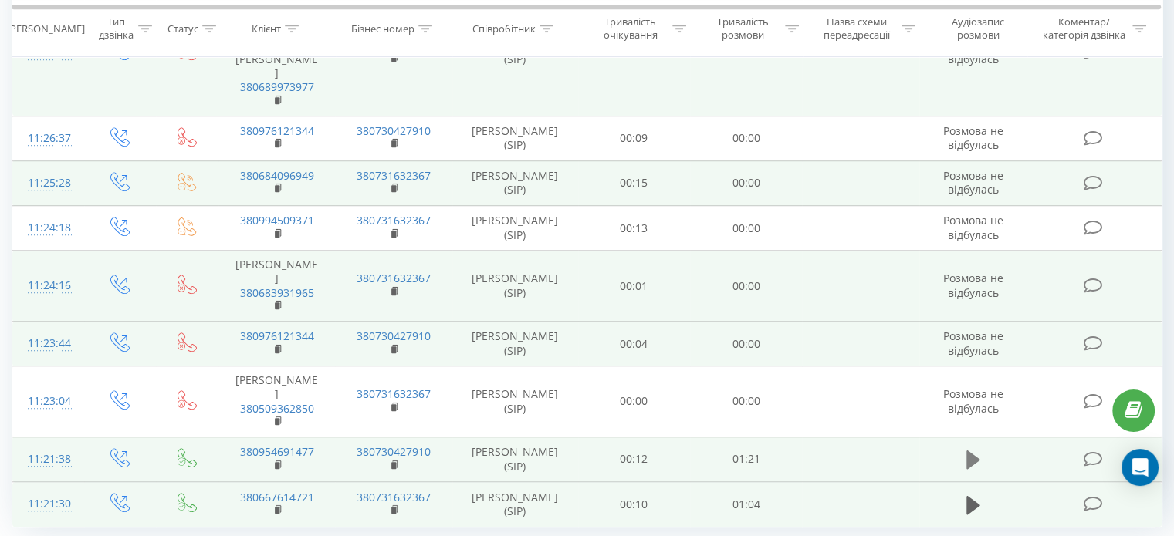
scroll to position [1123, 0]
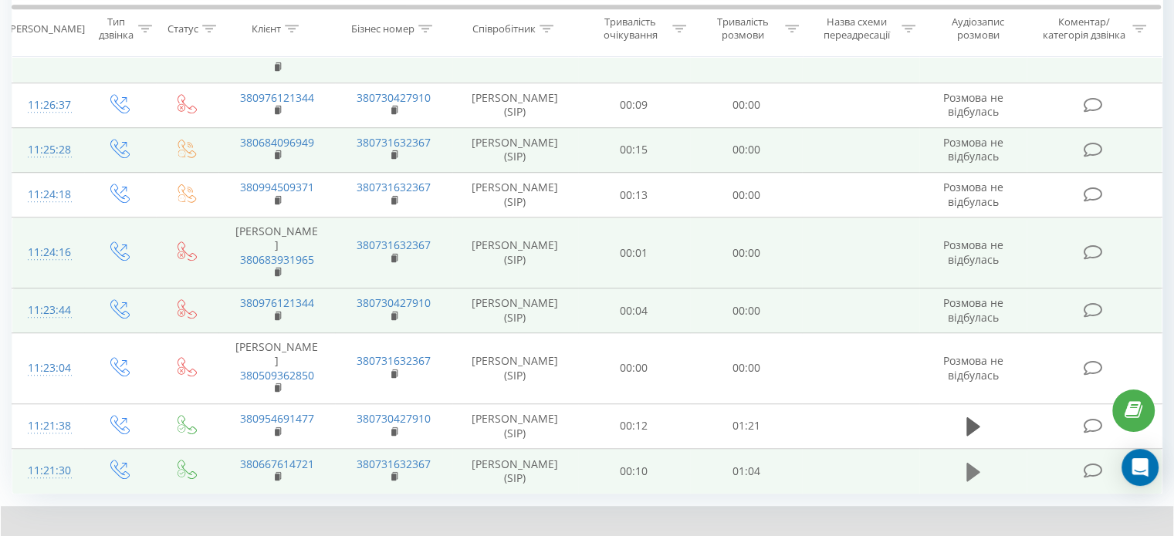
click at [977, 461] on icon at bounding box center [973, 472] width 14 height 22
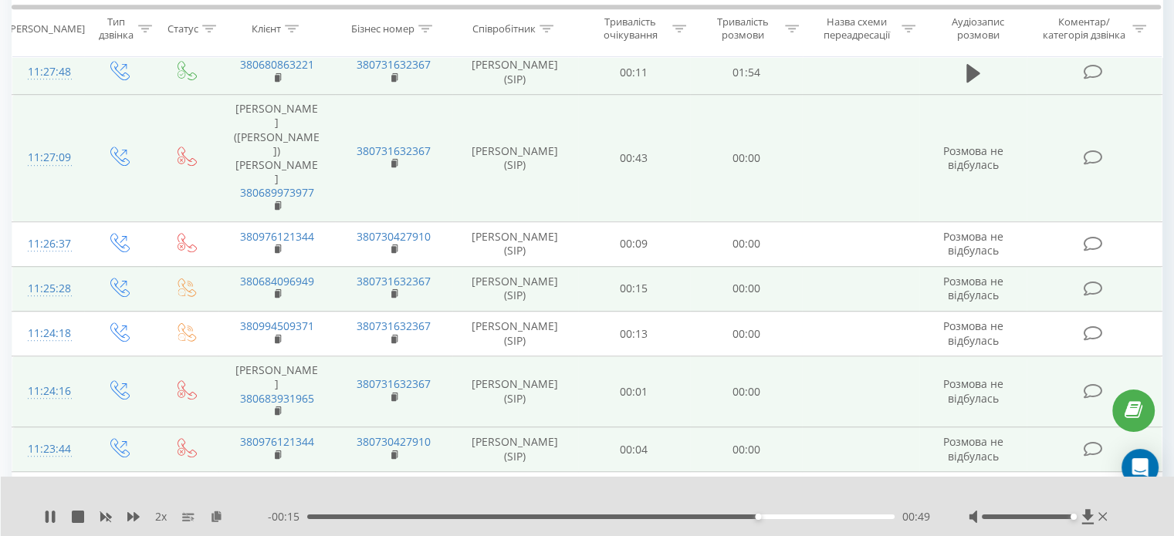
scroll to position [814, 0]
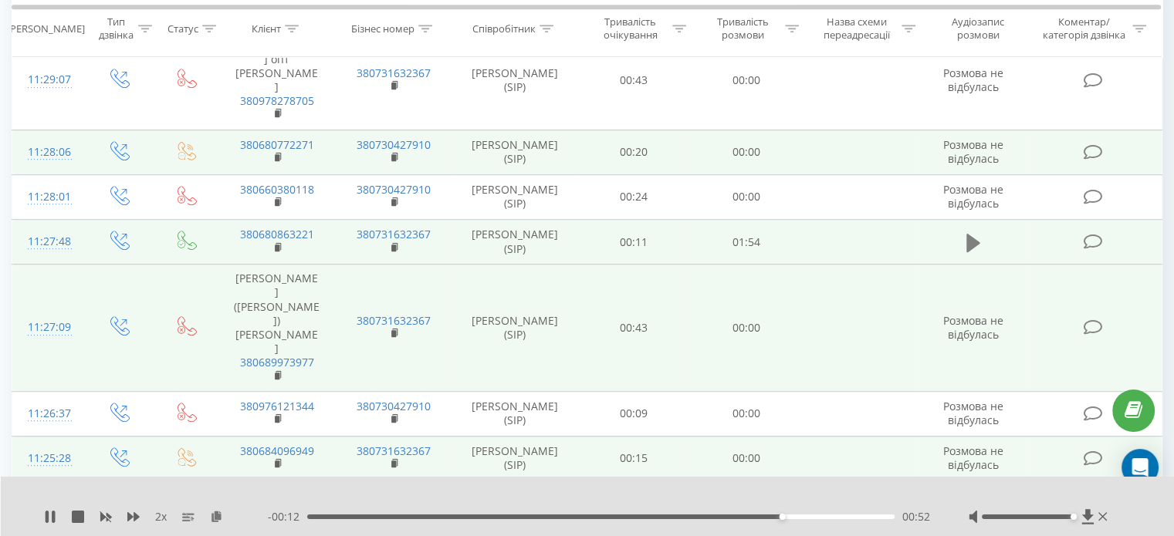
click at [976, 232] on icon at bounding box center [973, 243] width 14 height 22
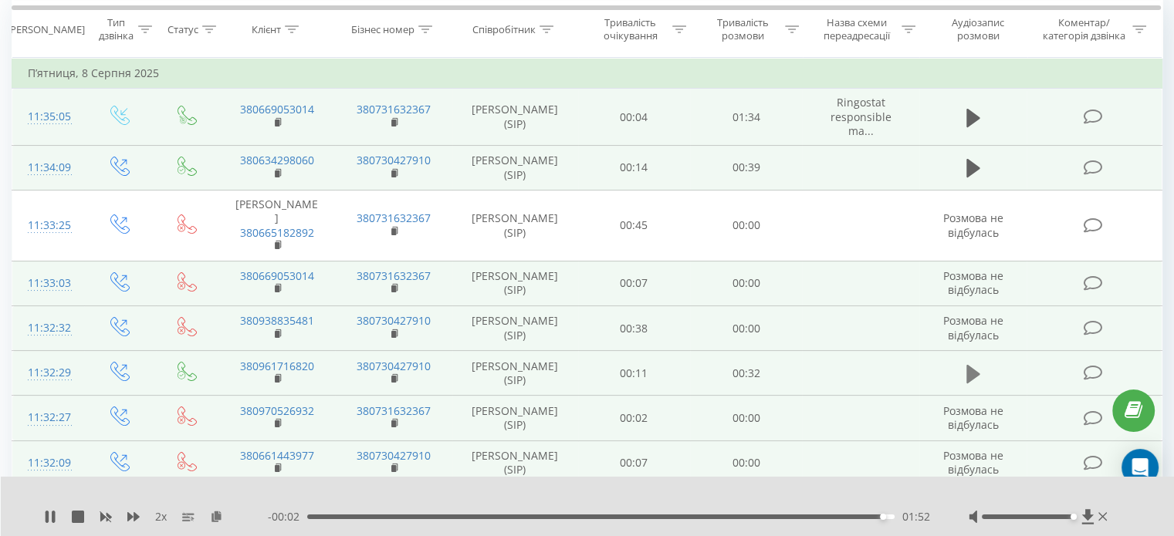
scroll to position [120, 0]
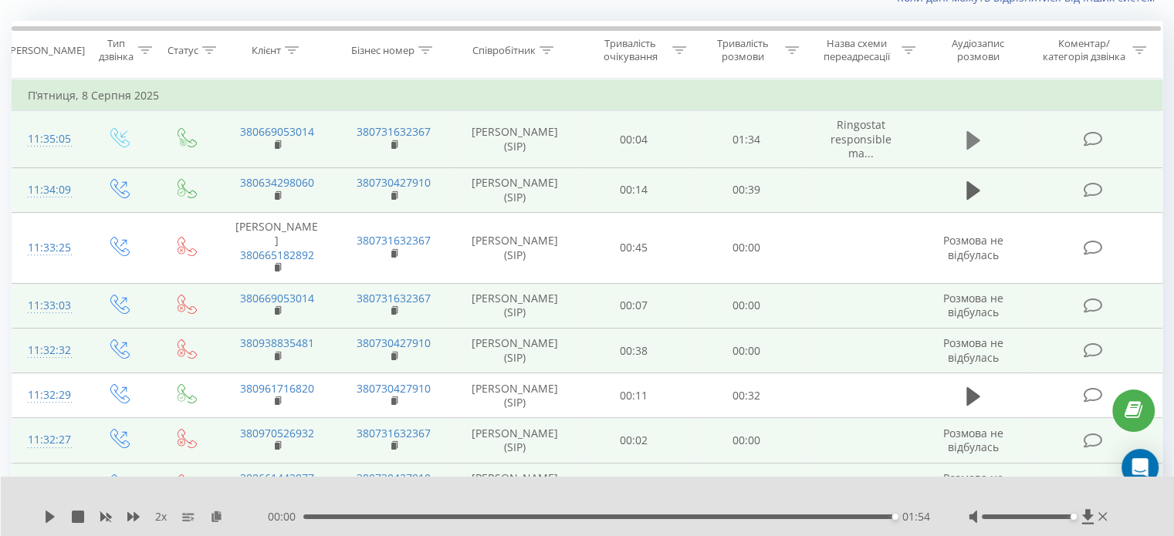
click at [977, 139] on icon at bounding box center [973, 139] width 14 height 19
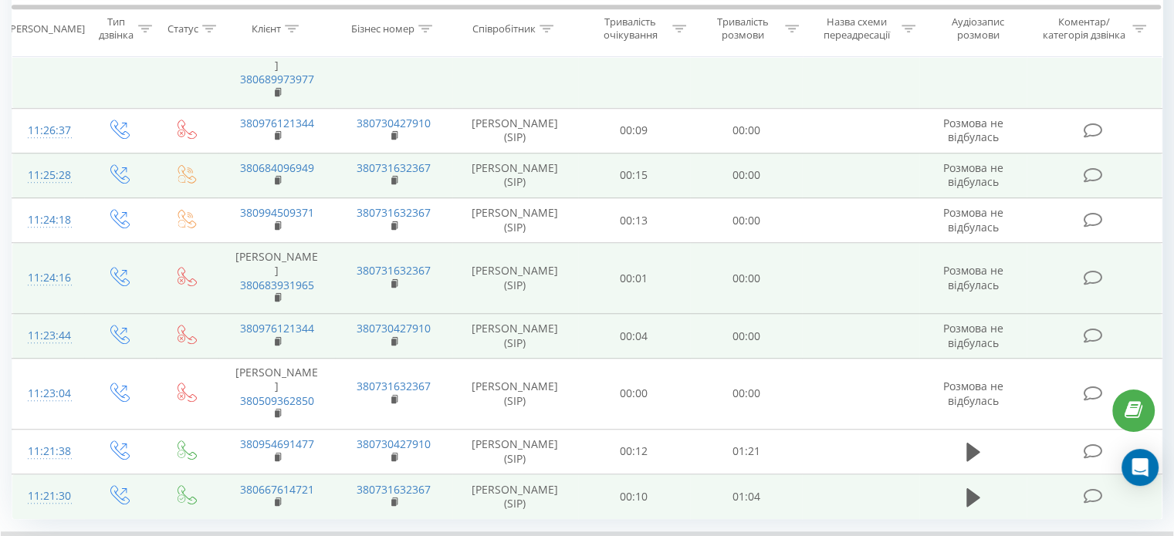
scroll to position [1123, 0]
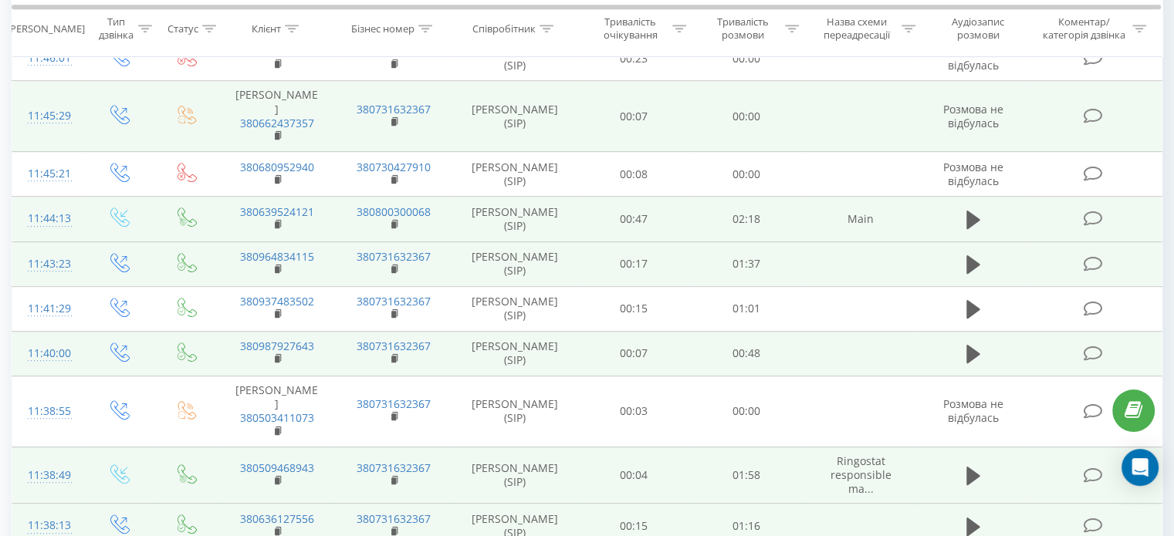
scroll to position [969, 0]
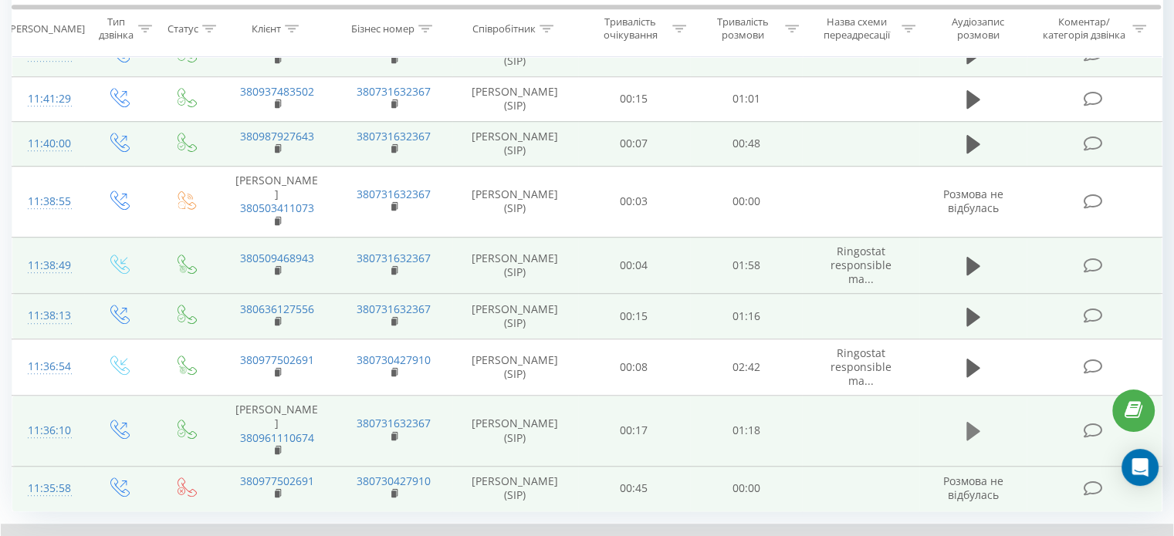
click at [978, 421] on icon at bounding box center [973, 432] width 14 height 22
click at [970, 308] on icon at bounding box center [973, 317] width 14 height 19
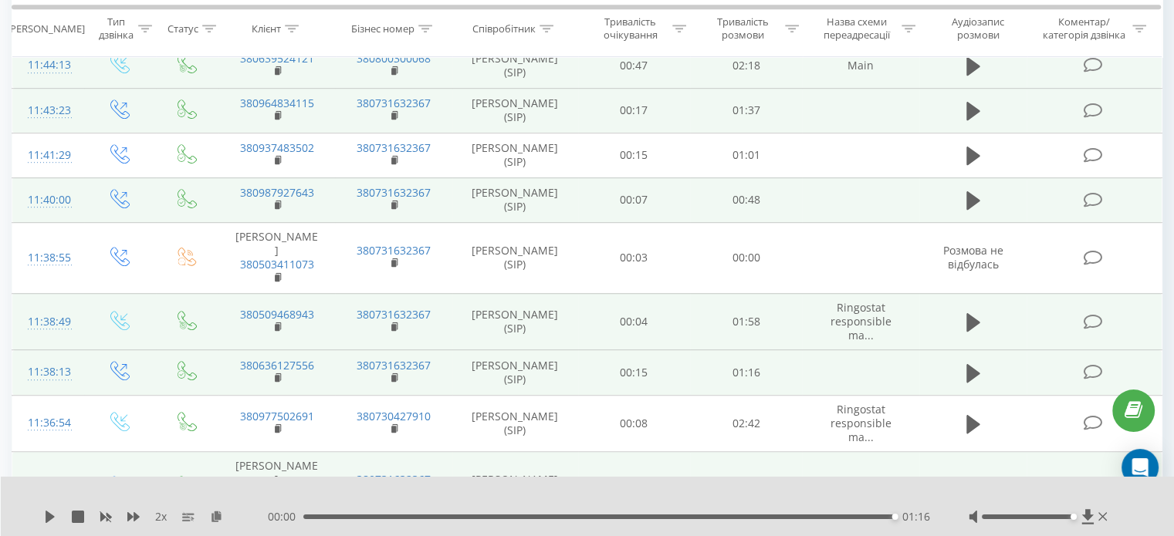
scroll to position [892, 0]
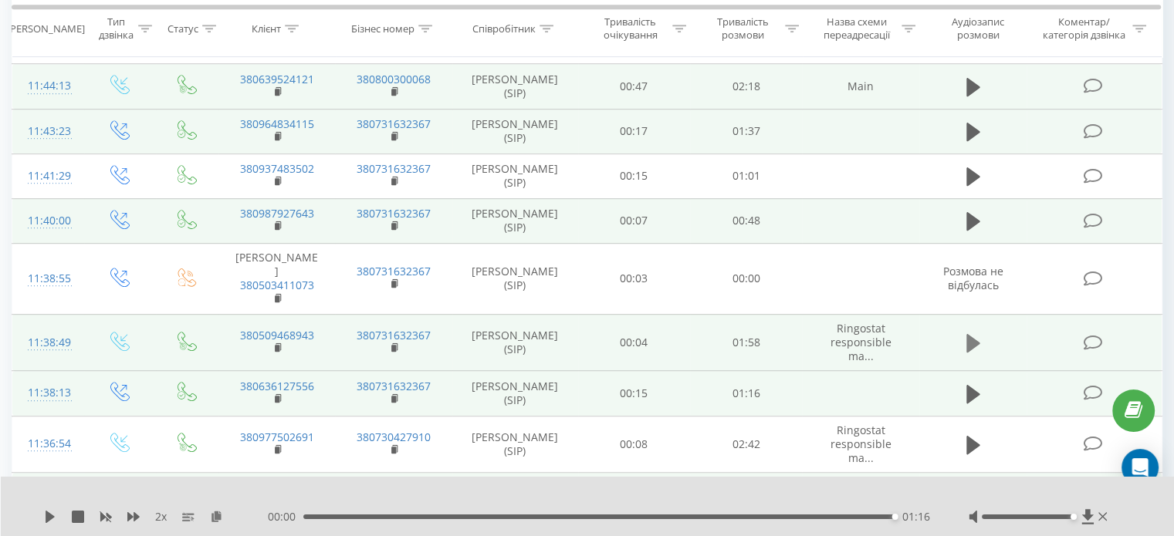
click at [968, 334] on icon at bounding box center [973, 343] width 14 height 19
click at [974, 211] on icon at bounding box center [973, 222] width 14 height 22
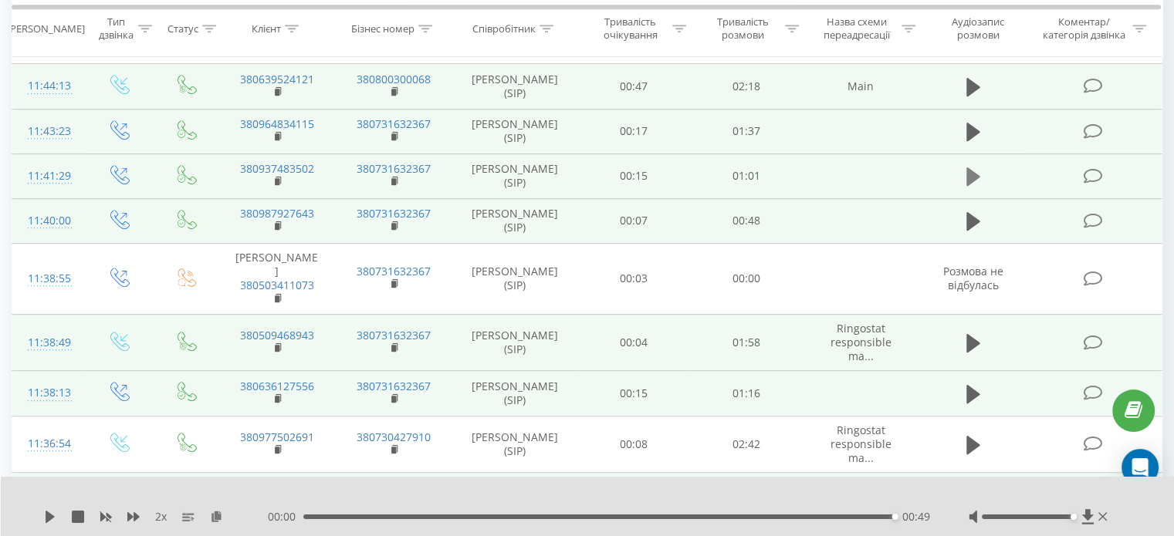
click at [975, 167] on icon at bounding box center [973, 176] width 14 height 19
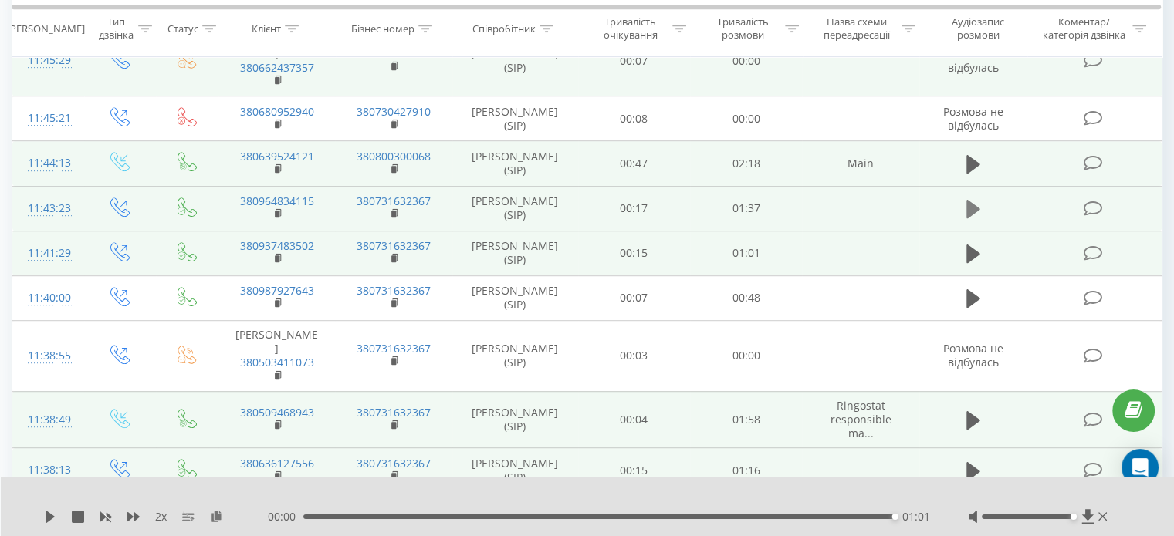
click at [967, 200] on icon at bounding box center [973, 209] width 14 height 19
click at [975, 155] on icon at bounding box center [973, 164] width 14 height 19
click at [977, 154] on icon at bounding box center [973, 165] width 14 height 22
click at [966, 155] on icon at bounding box center [973, 164] width 14 height 19
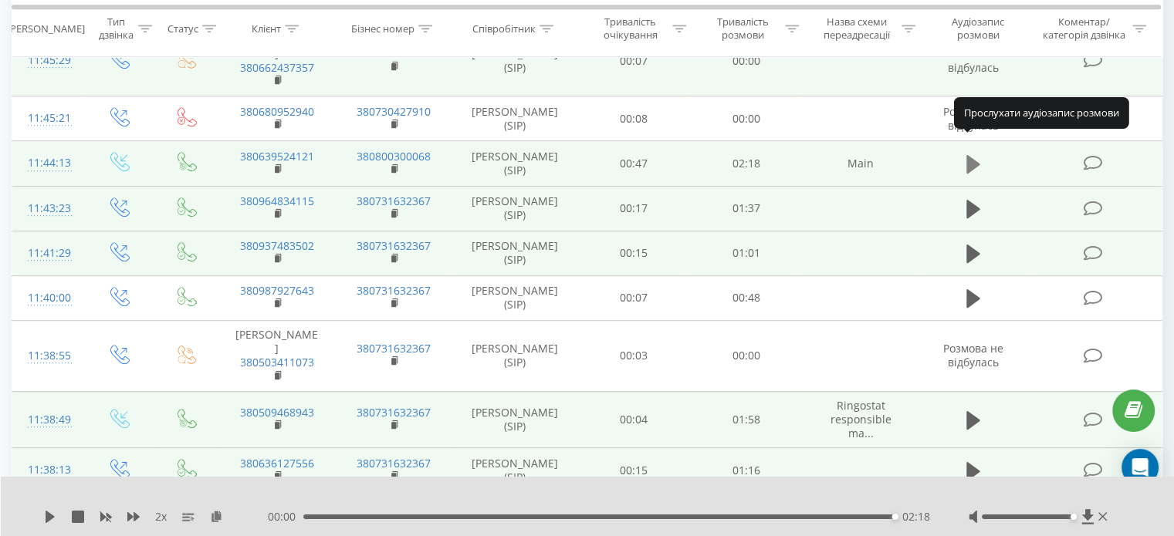
click at [971, 155] on icon at bounding box center [973, 165] width 14 height 22
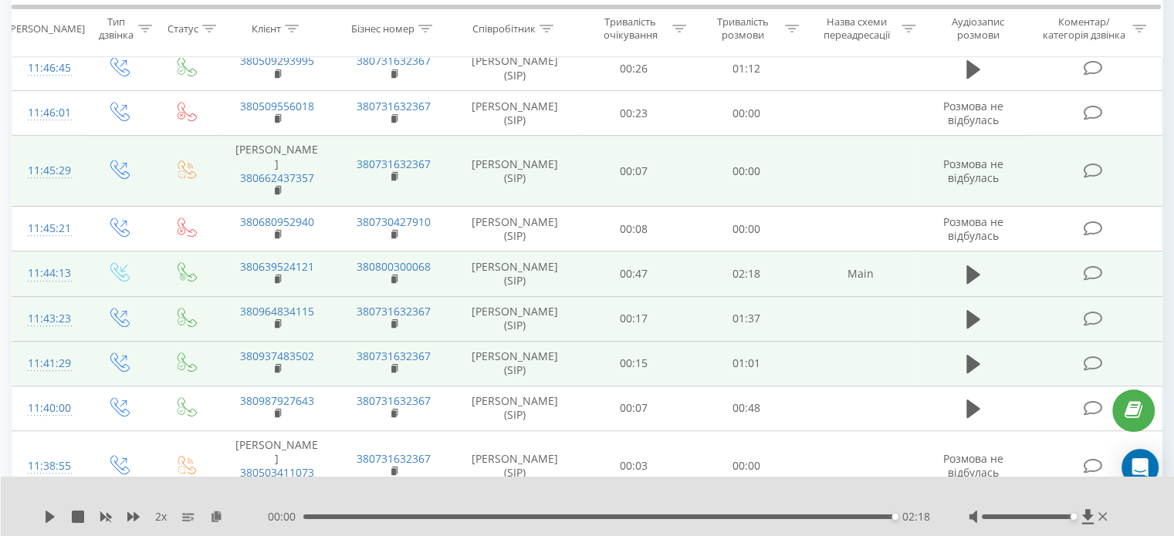
scroll to position [660, 0]
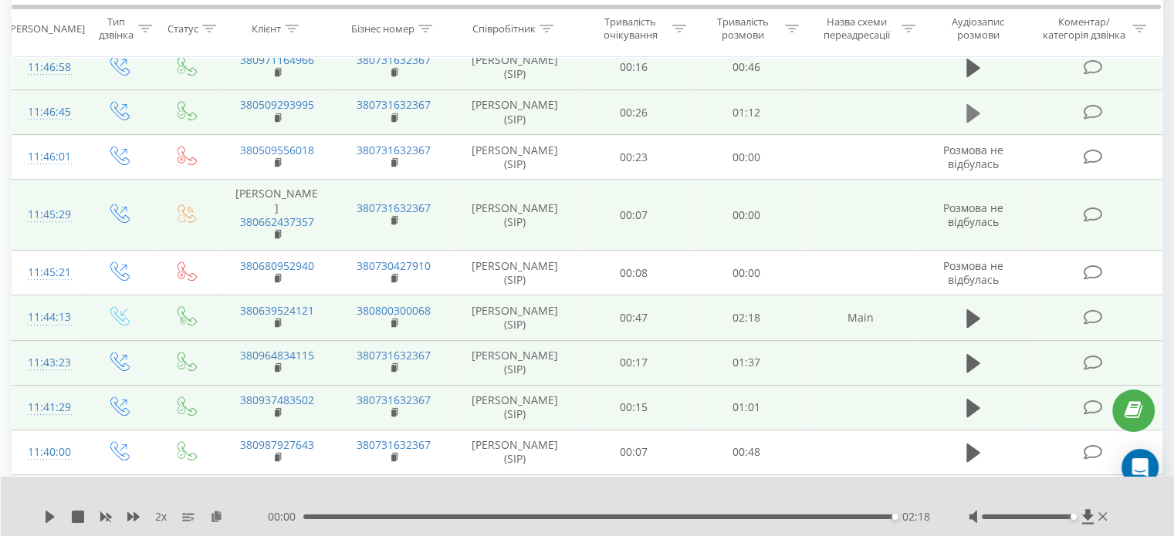
click at [971, 103] on icon at bounding box center [973, 114] width 14 height 22
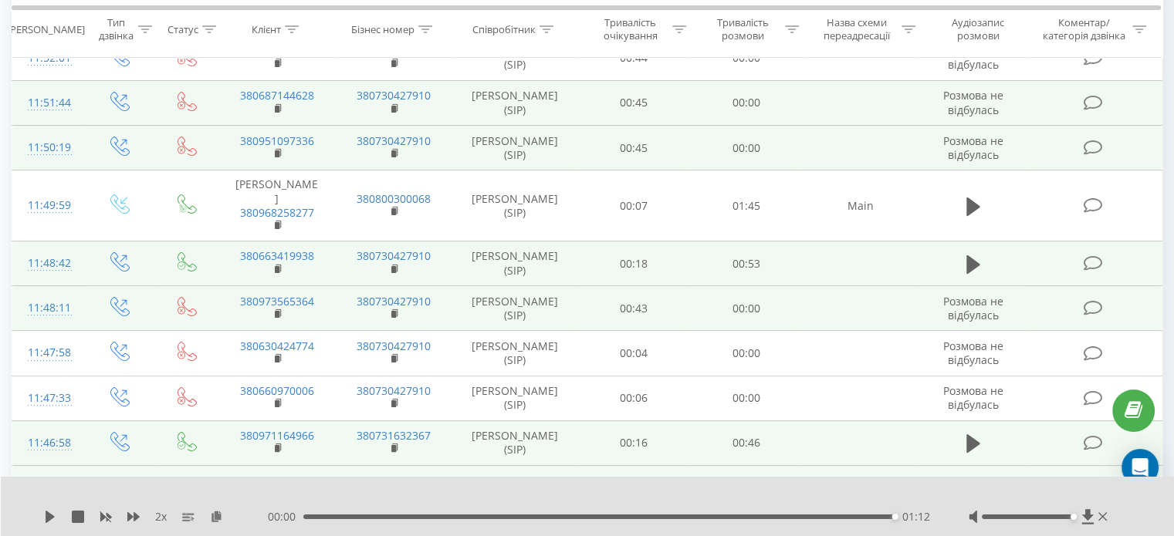
scroll to position [275, 0]
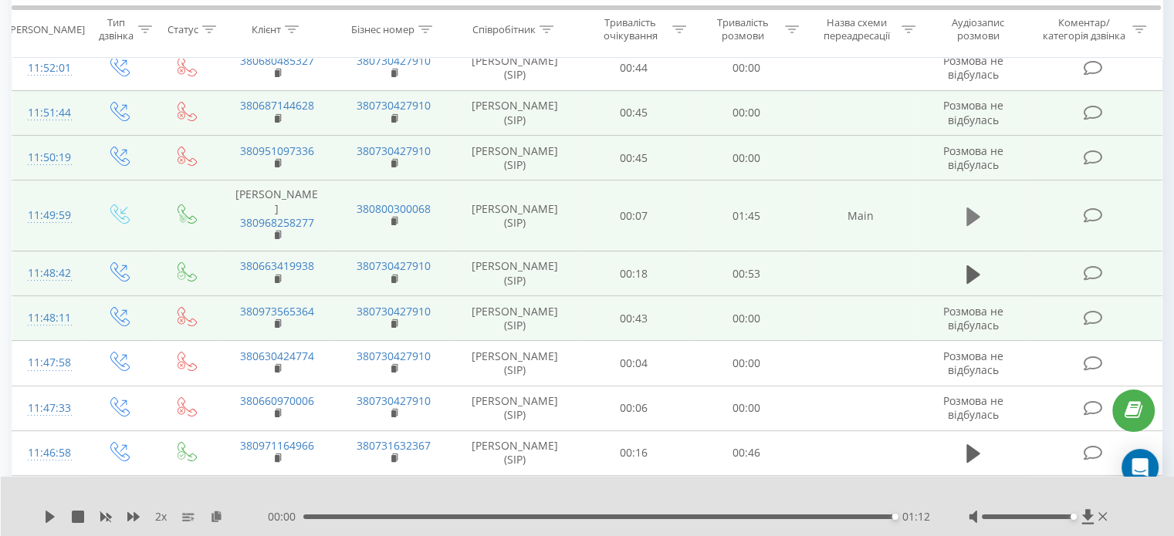
click at [966, 206] on icon at bounding box center [973, 217] width 14 height 22
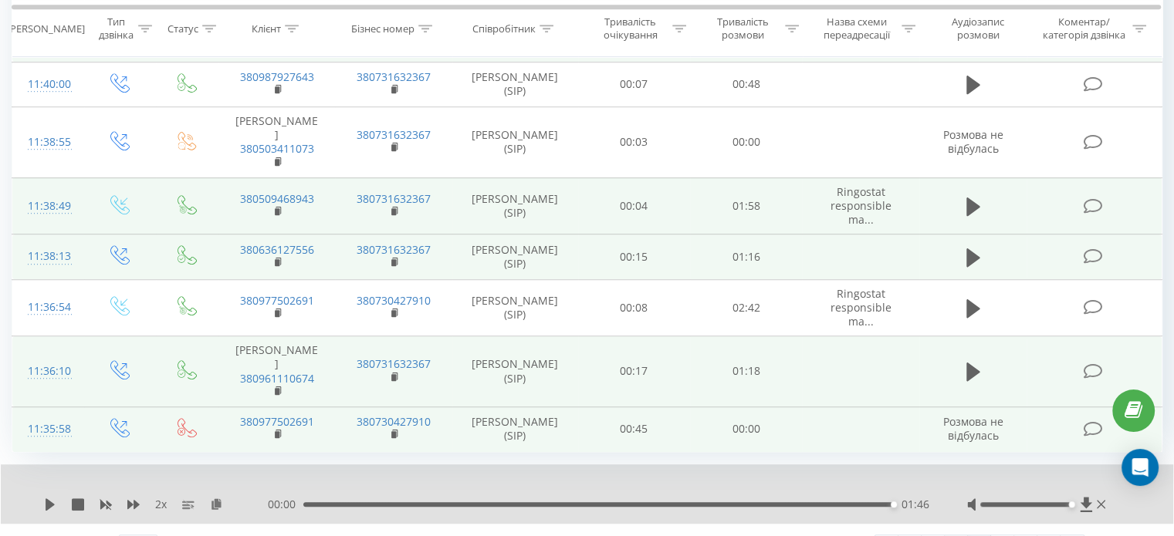
click at [944, 535] on link "7" at bounding box center [955, 546] width 23 height 22
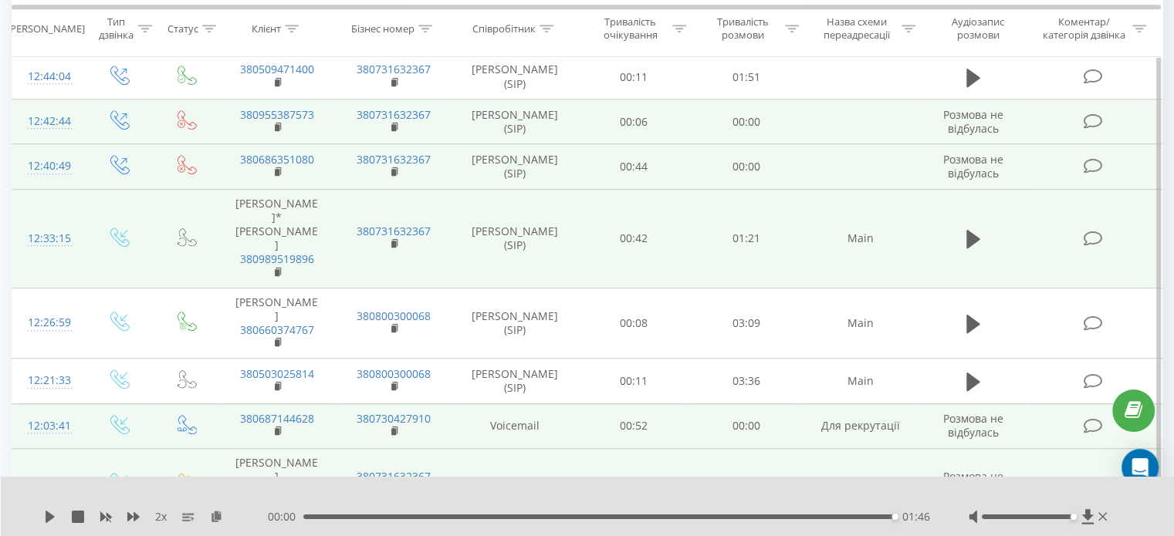
scroll to position [886, 0]
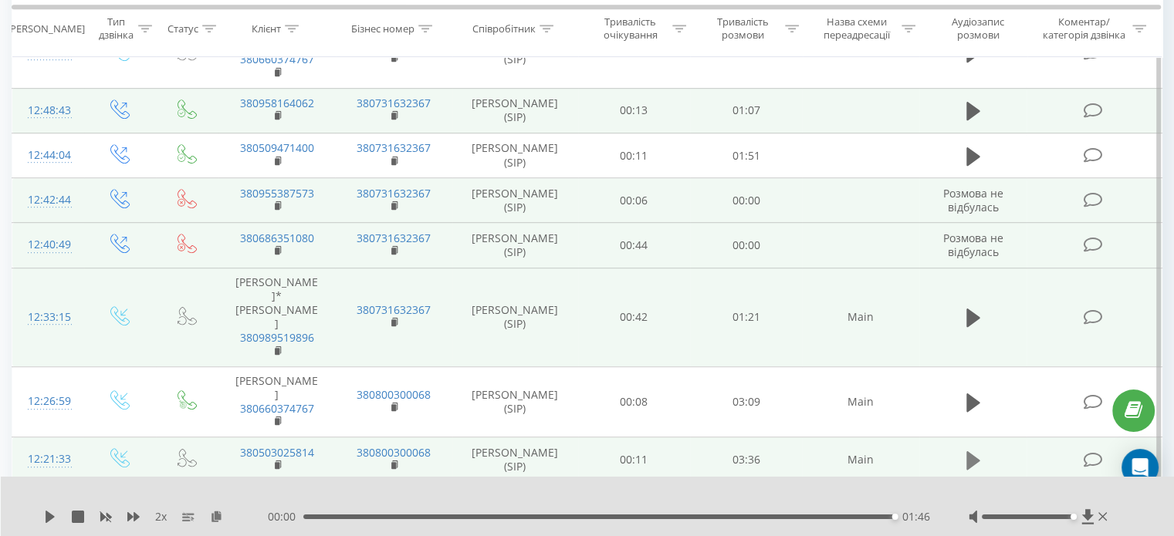
click at [968, 451] on icon at bounding box center [973, 460] width 14 height 19
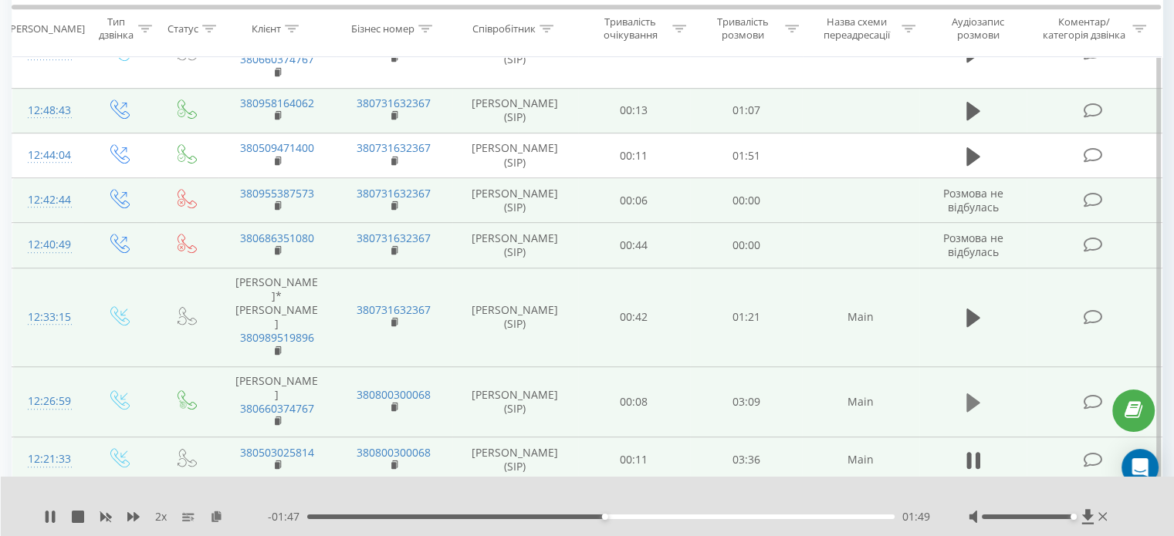
click at [974, 392] on icon at bounding box center [973, 403] width 14 height 22
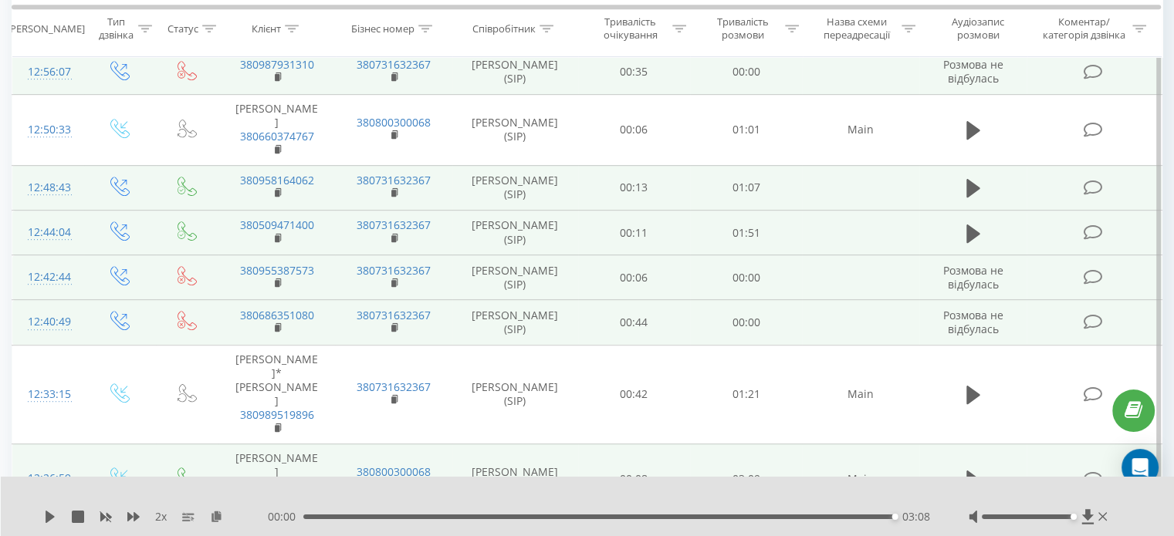
click at [985, 211] on td at bounding box center [973, 233] width 108 height 45
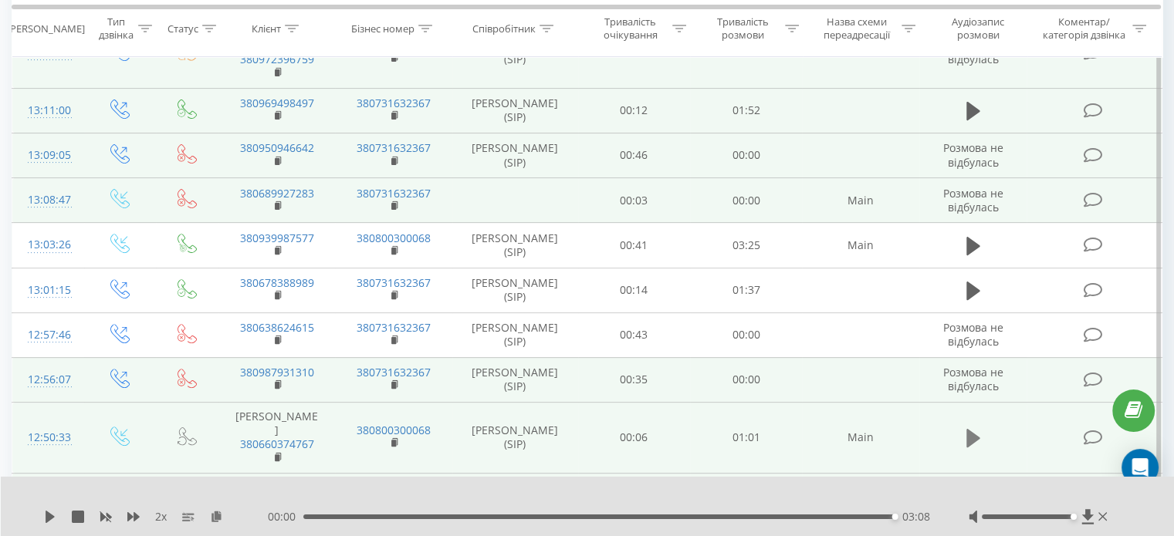
scroll to position [500, 0]
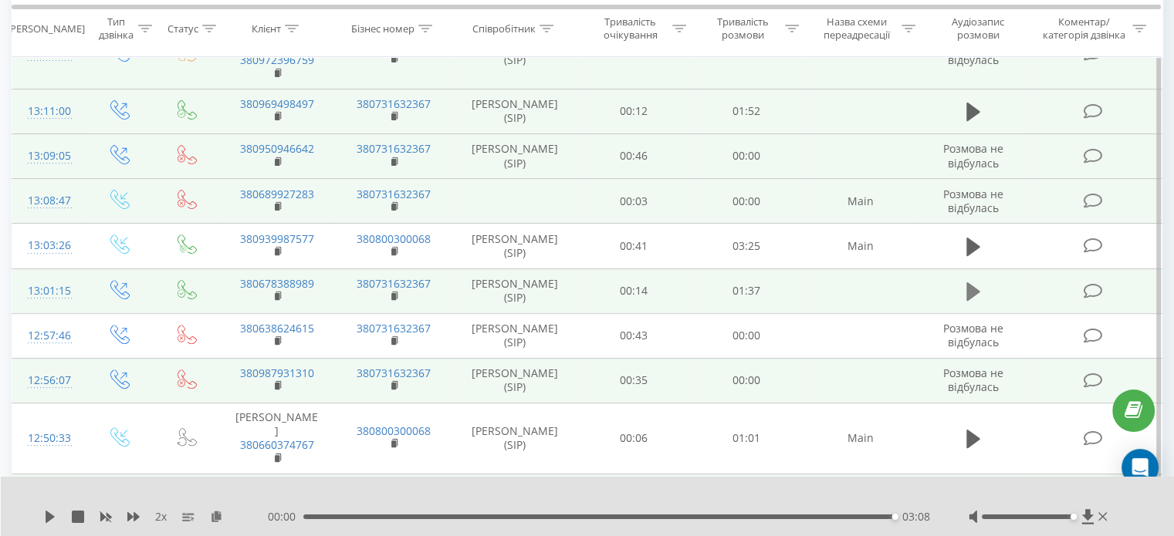
click at [975, 281] on icon at bounding box center [973, 292] width 14 height 22
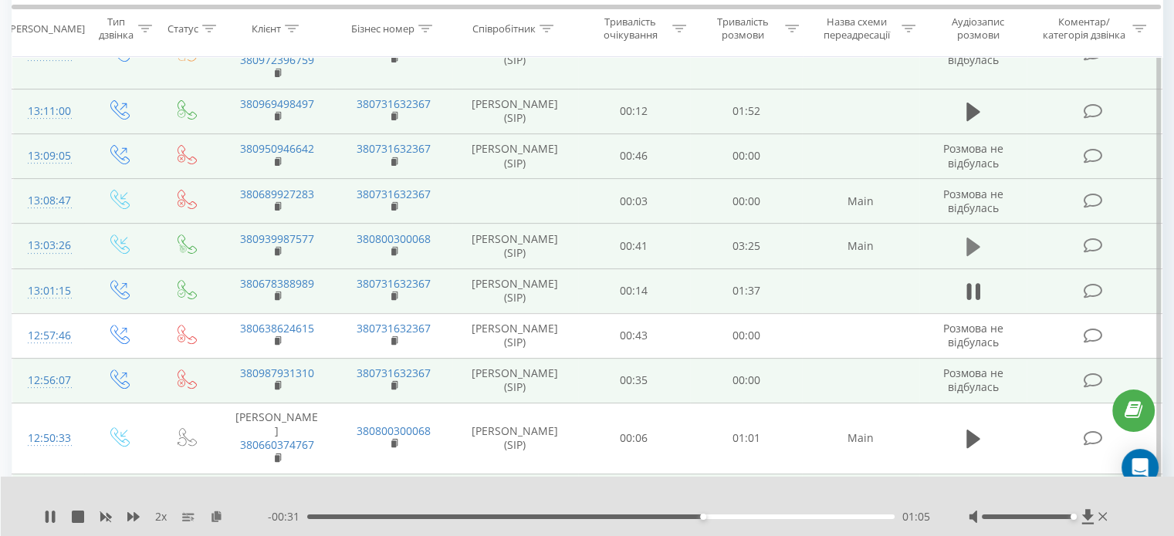
click at [972, 238] on icon at bounding box center [973, 247] width 14 height 19
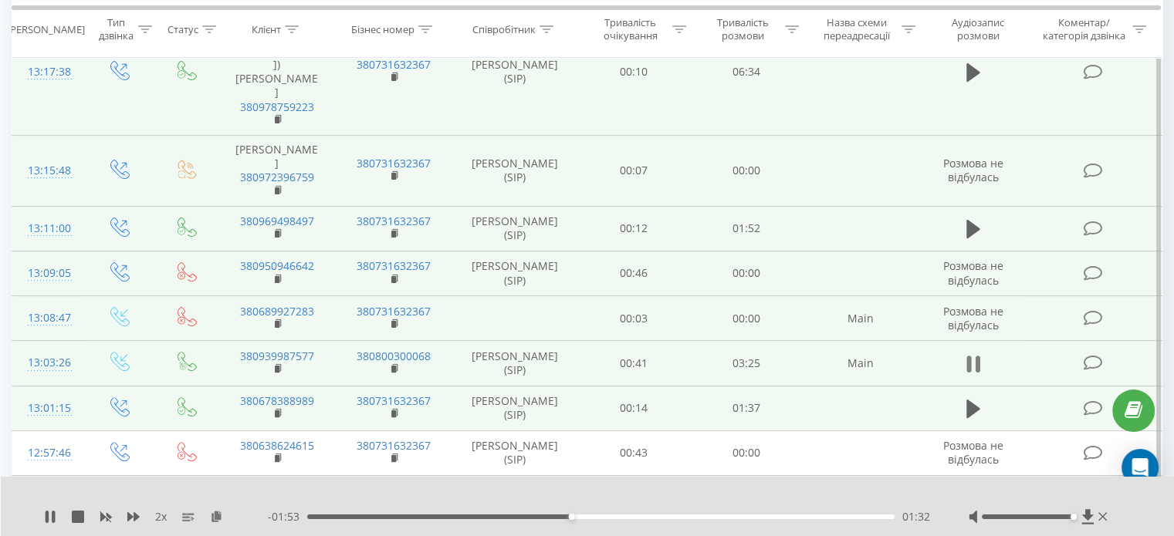
scroll to position [346, 0]
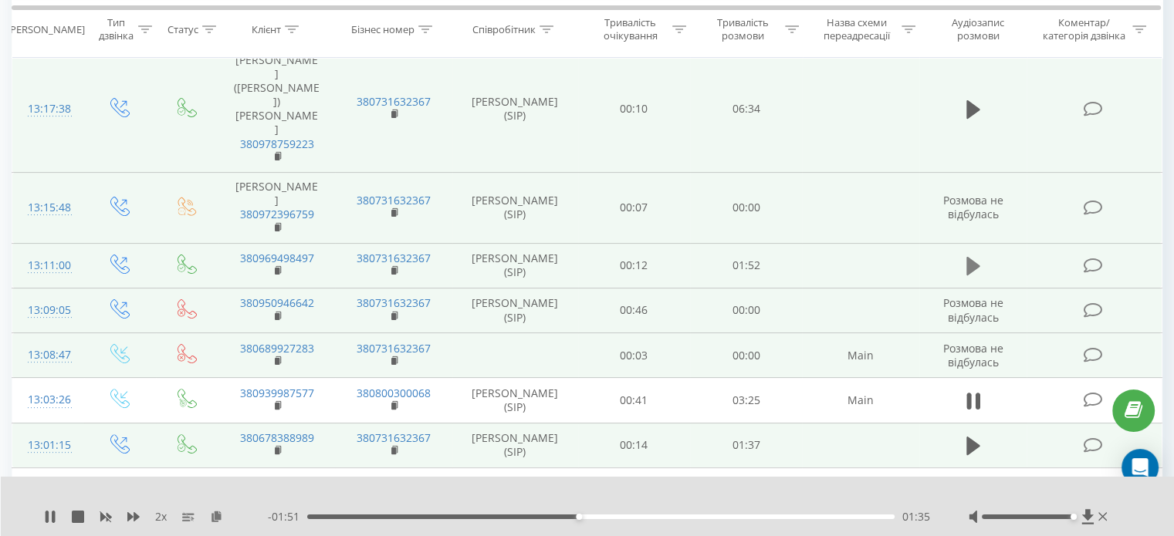
click at [971, 257] on icon at bounding box center [973, 266] width 14 height 19
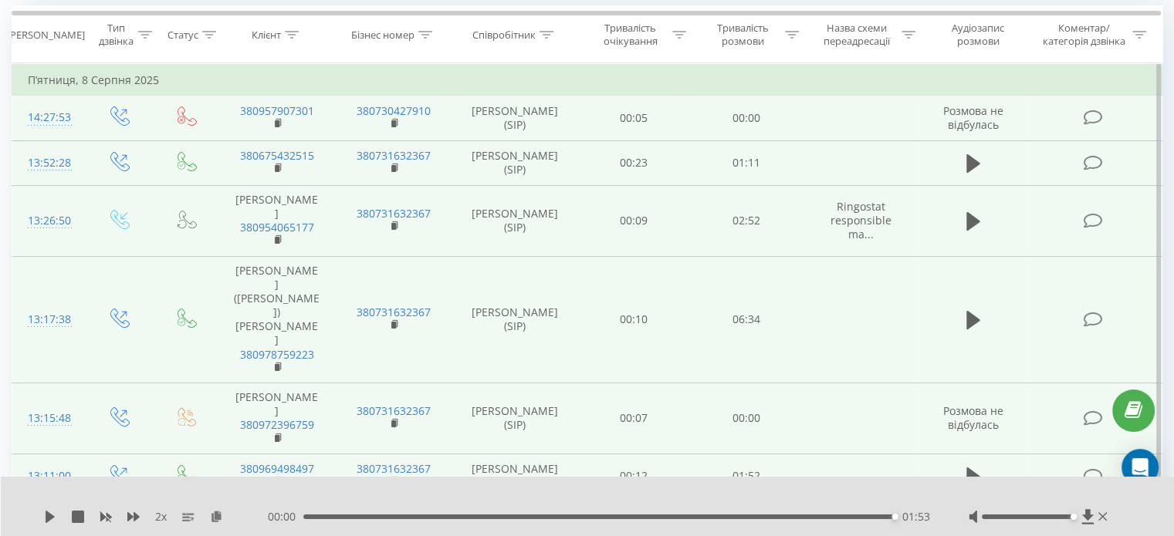
scroll to position [114, 0]
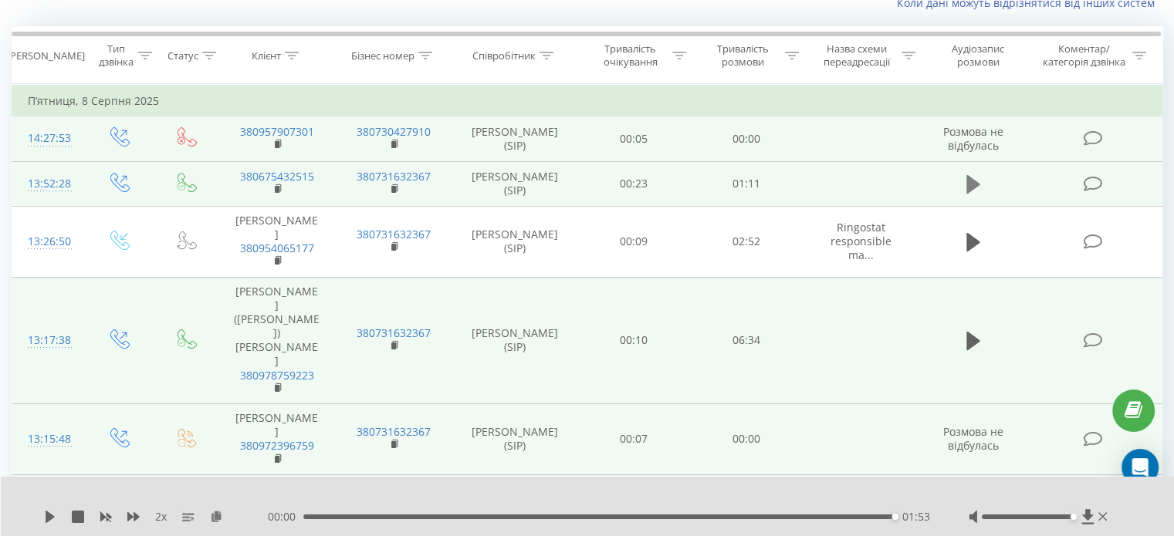
click at [975, 174] on icon at bounding box center [973, 185] width 14 height 22
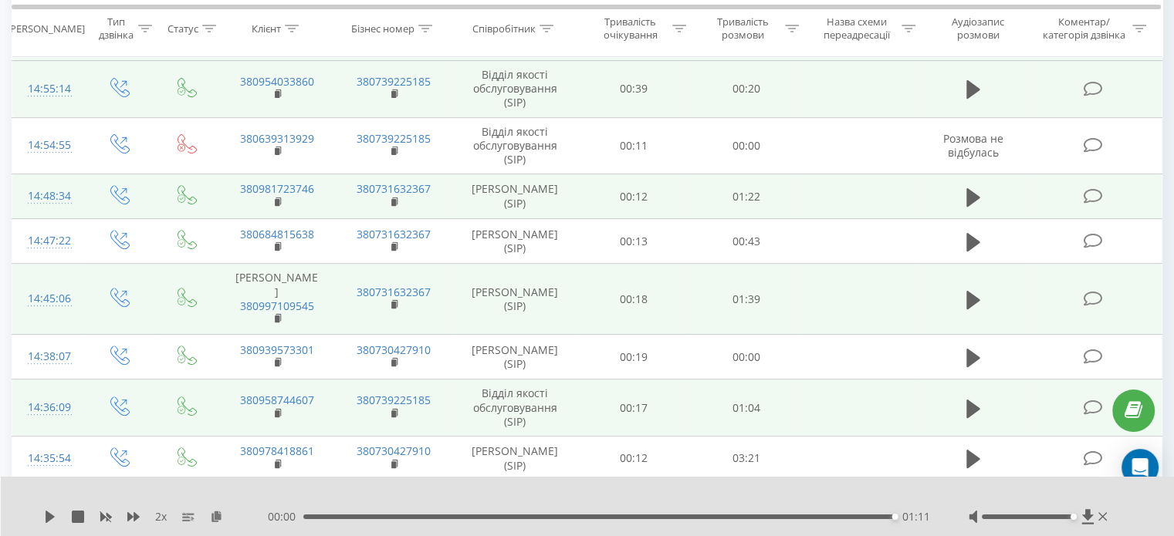
scroll to position [570, 0]
click at [968, 311] on icon at bounding box center [973, 301] width 14 height 19
click at [967, 204] on icon at bounding box center [973, 198] width 14 height 19
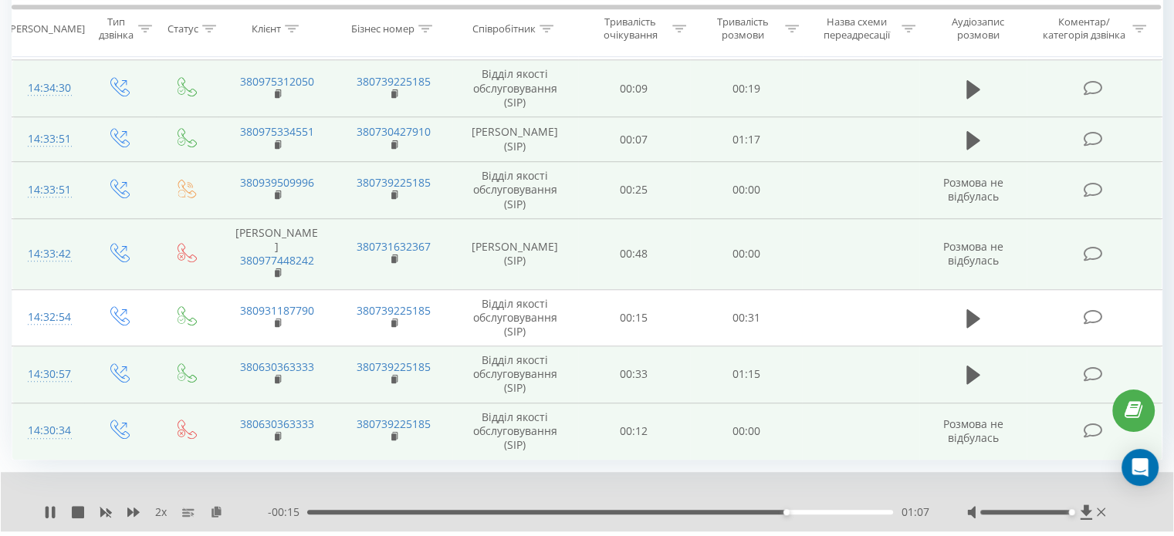
scroll to position [1187, 0]
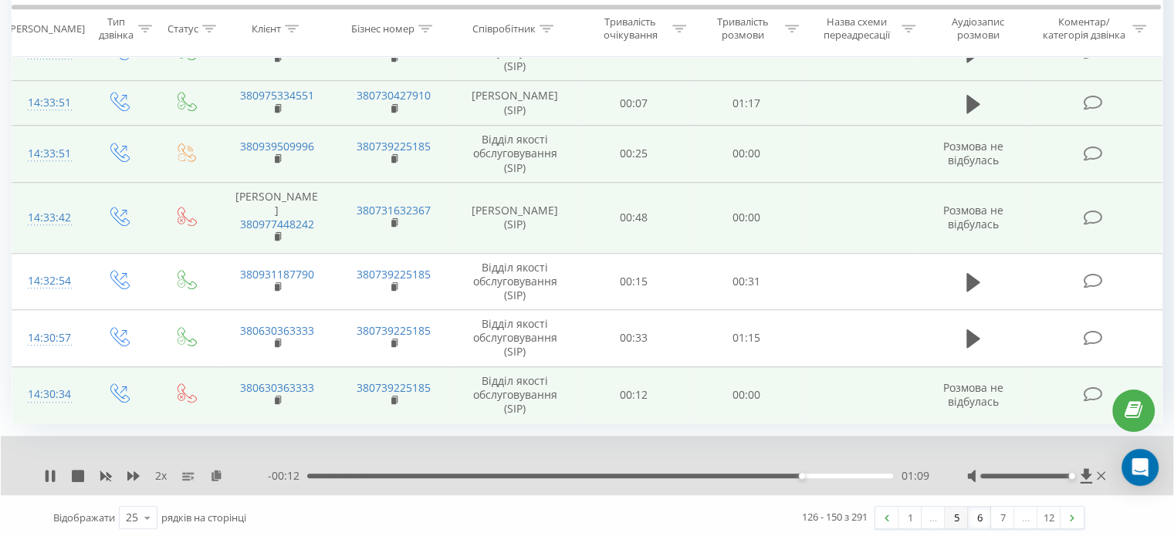
click at [960, 515] on link "5" at bounding box center [955, 518] width 23 height 22
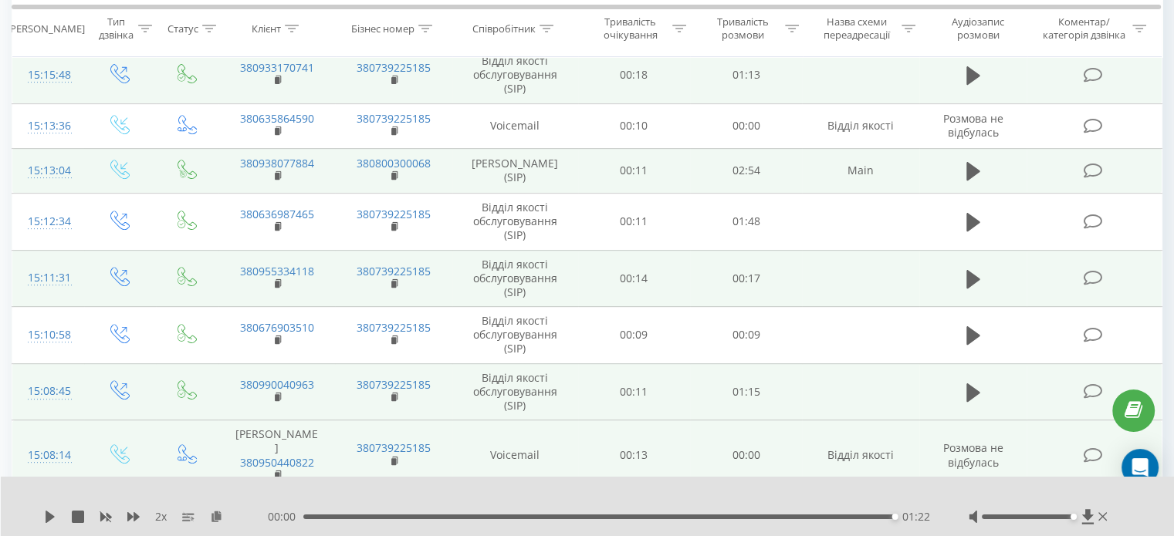
scroll to position [565, 0]
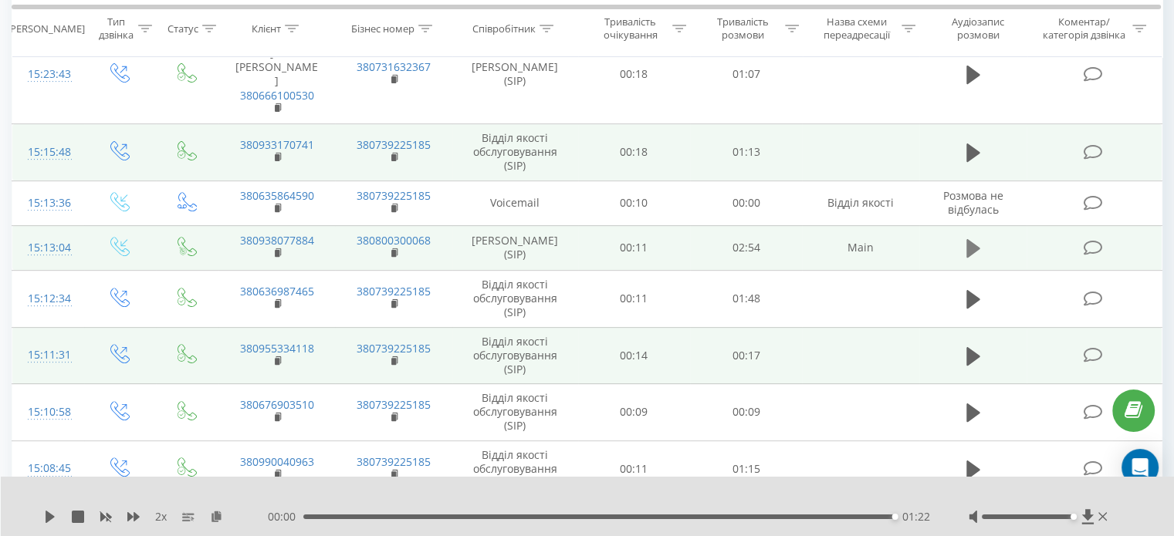
click at [972, 238] on icon at bounding box center [973, 249] width 14 height 22
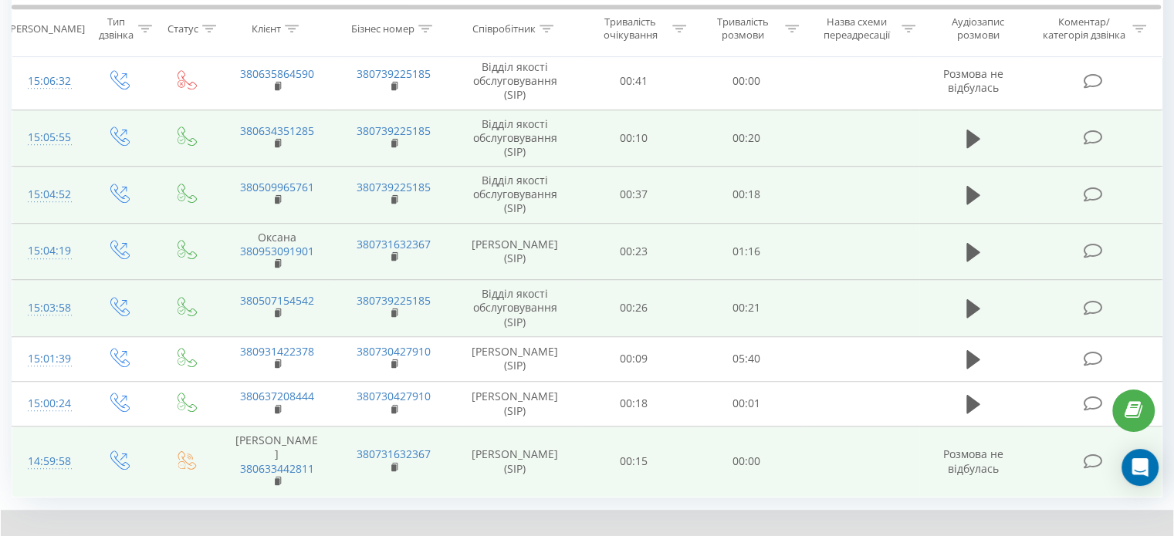
scroll to position [1112, 0]
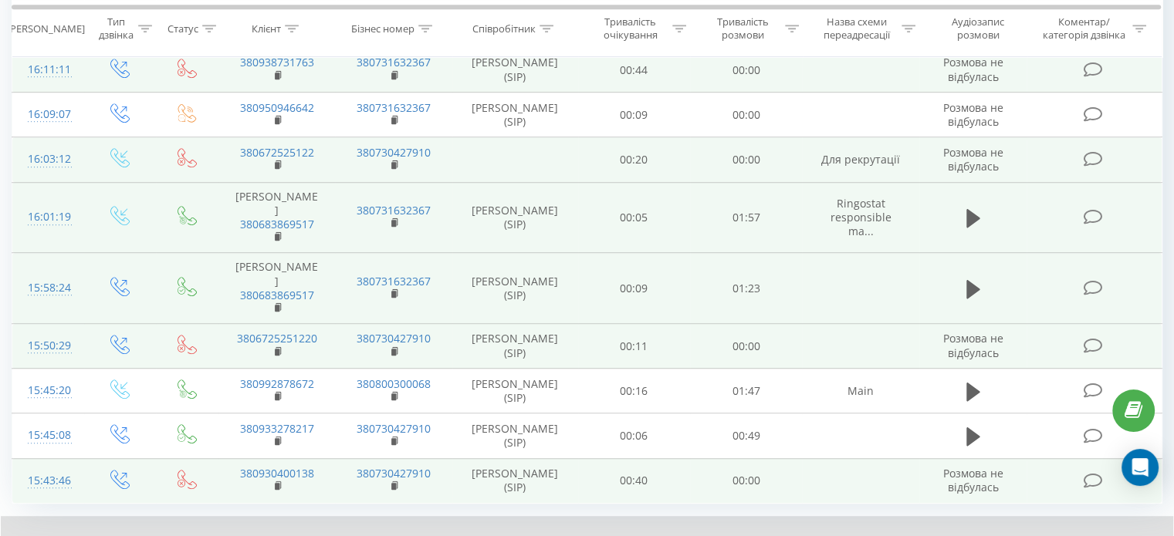
scroll to position [1057, 0]
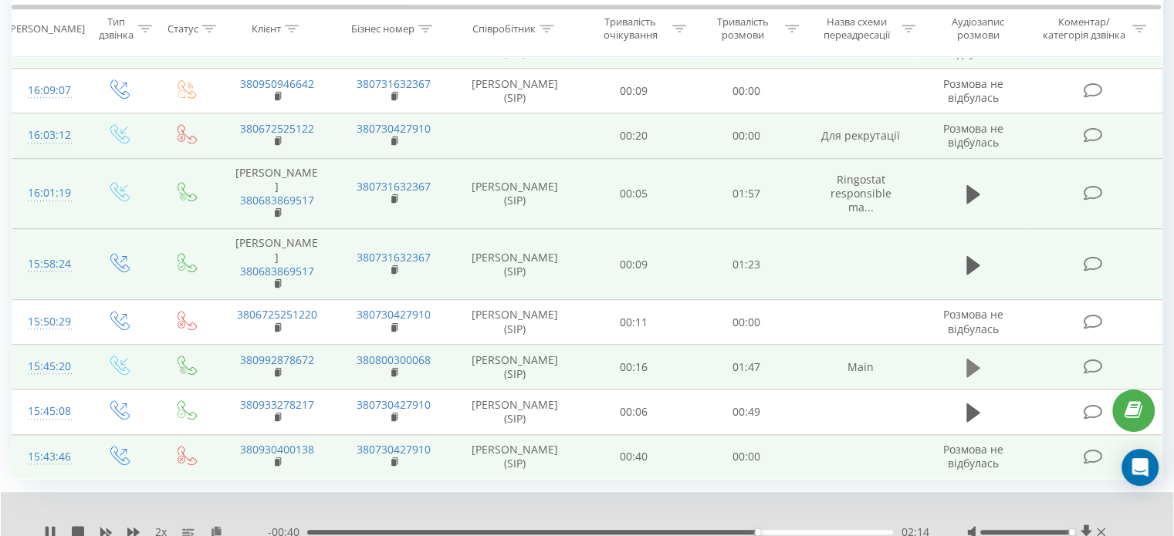
click at [971, 359] on icon at bounding box center [973, 368] width 14 height 19
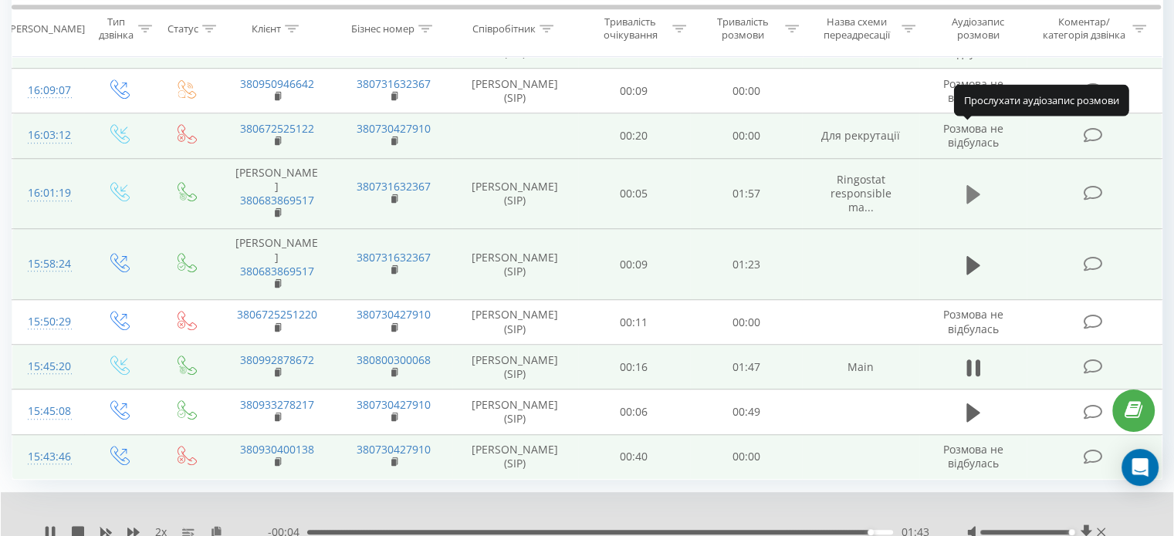
click at [975, 185] on icon at bounding box center [973, 194] width 14 height 19
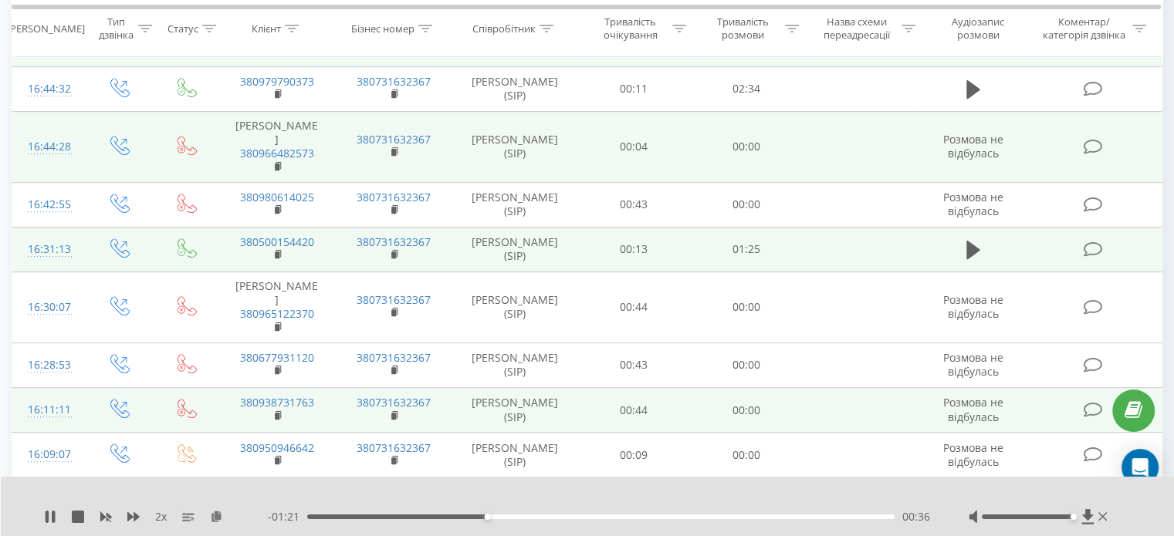
scroll to position [671, 0]
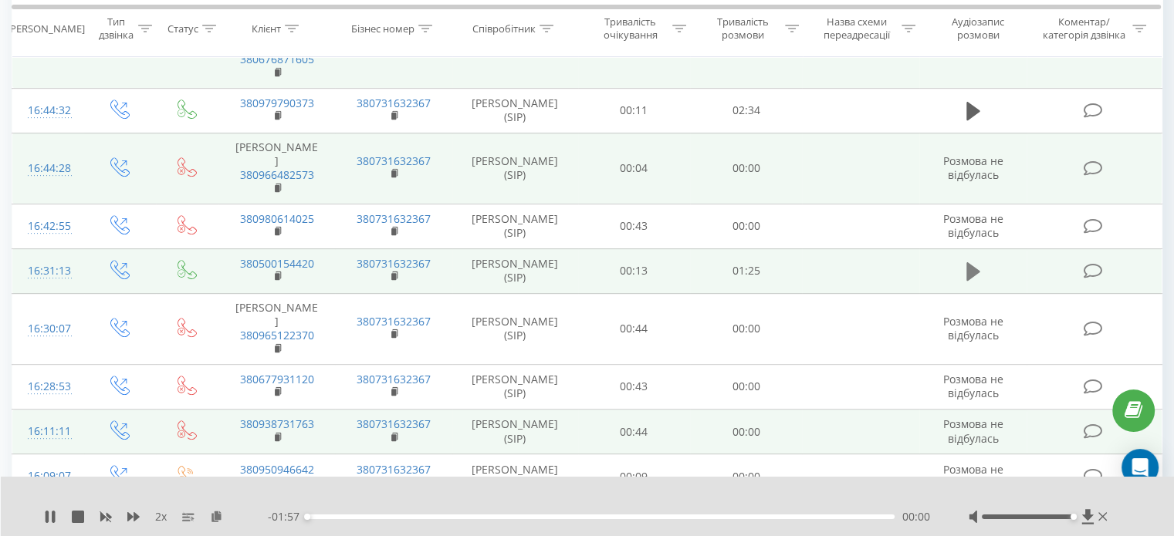
click at [964, 260] on button at bounding box center [972, 271] width 23 height 23
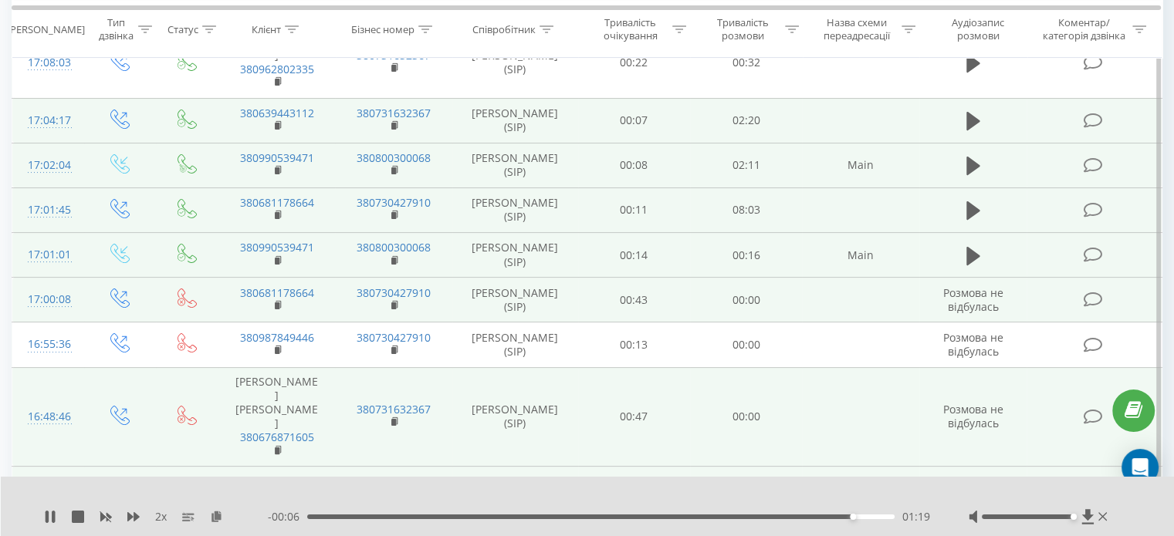
scroll to position [285, 0]
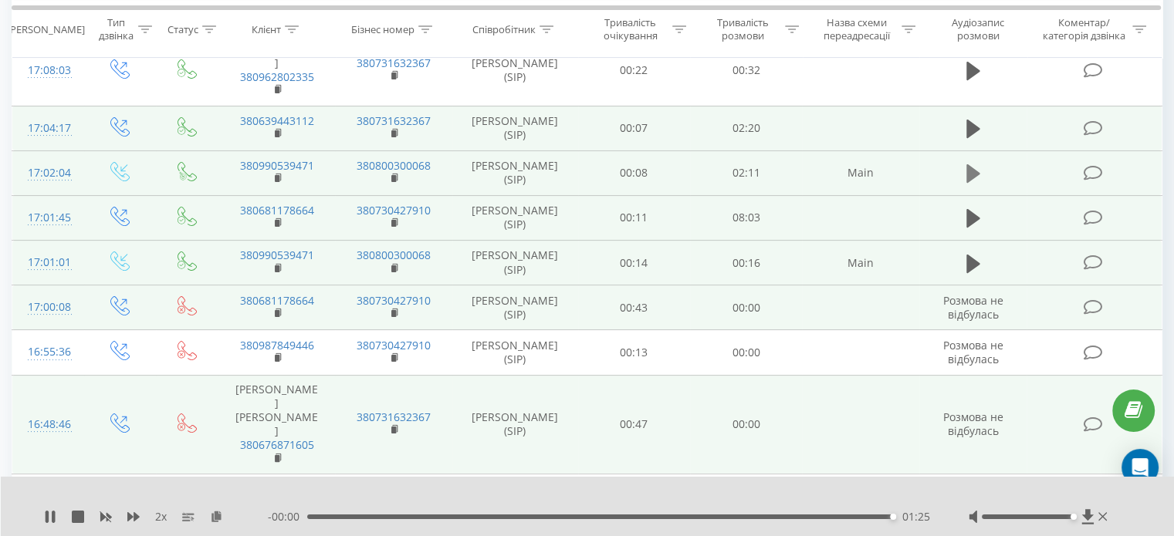
click at [963, 162] on button at bounding box center [972, 173] width 23 height 23
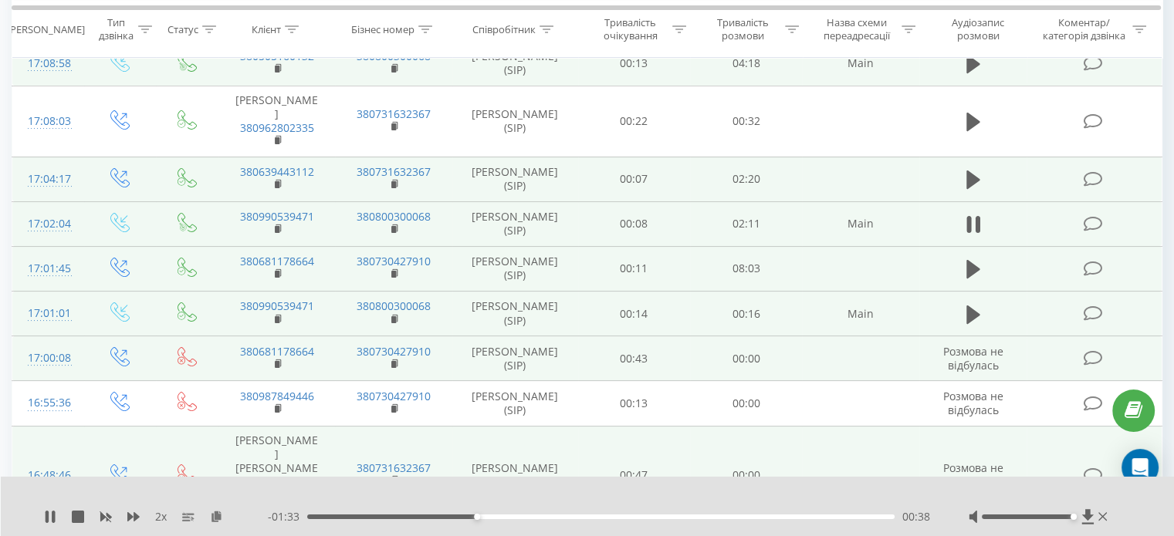
scroll to position [208, 0]
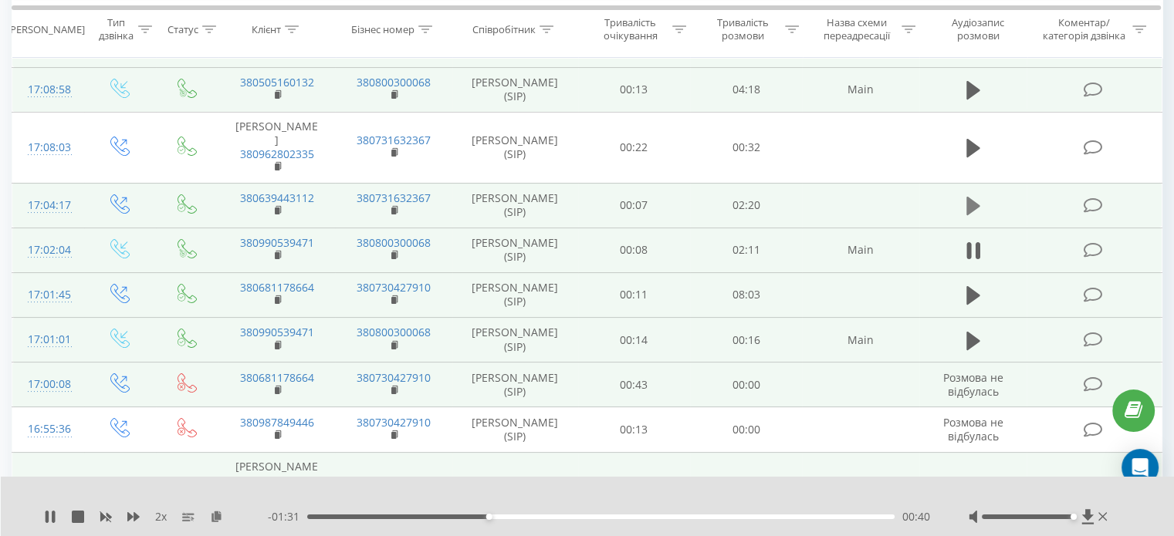
click at [978, 195] on icon at bounding box center [973, 206] width 14 height 22
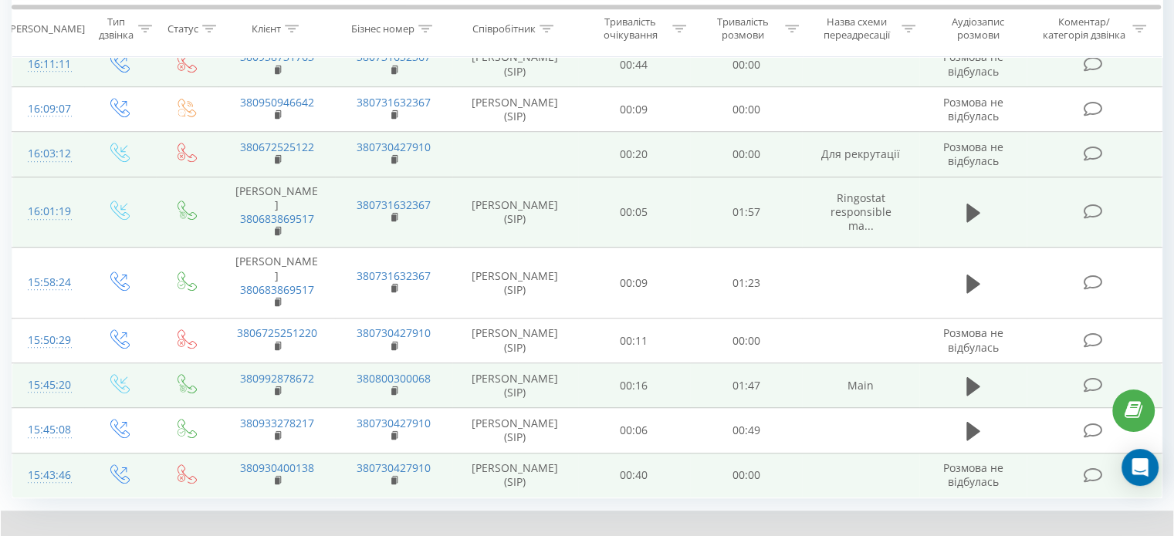
scroll to position [1057, 0]
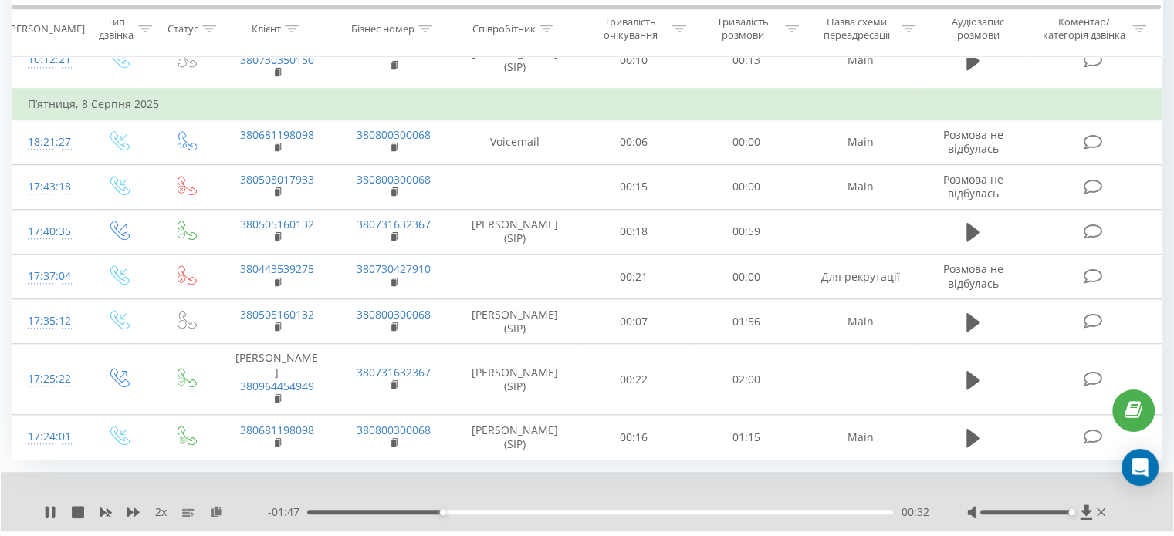
scroll to position [1253, 0]
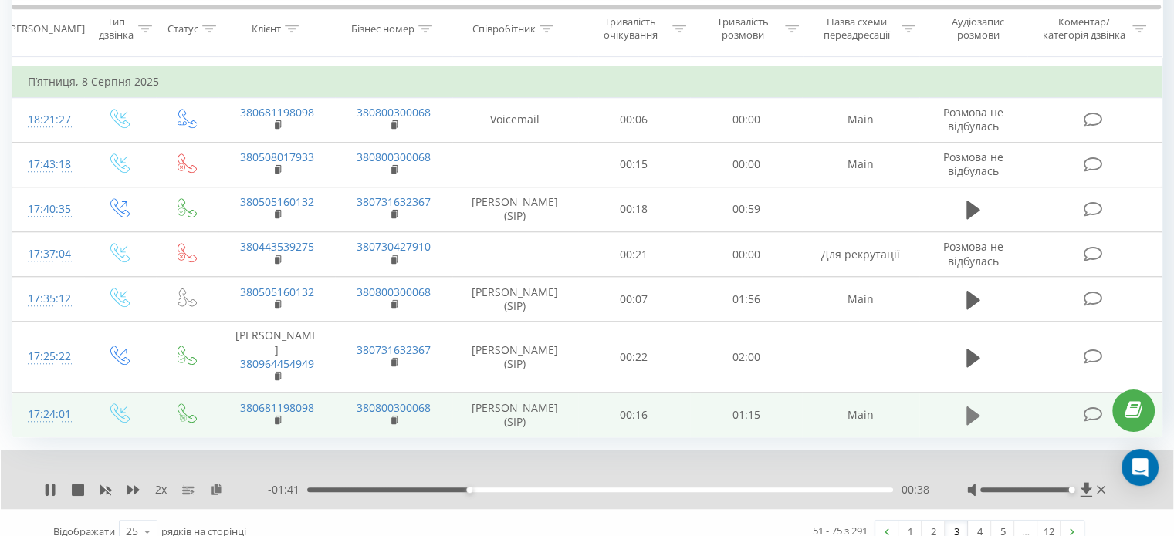
click at [976, 405] on icon at bounding box center [973, 416] width 14 height 22
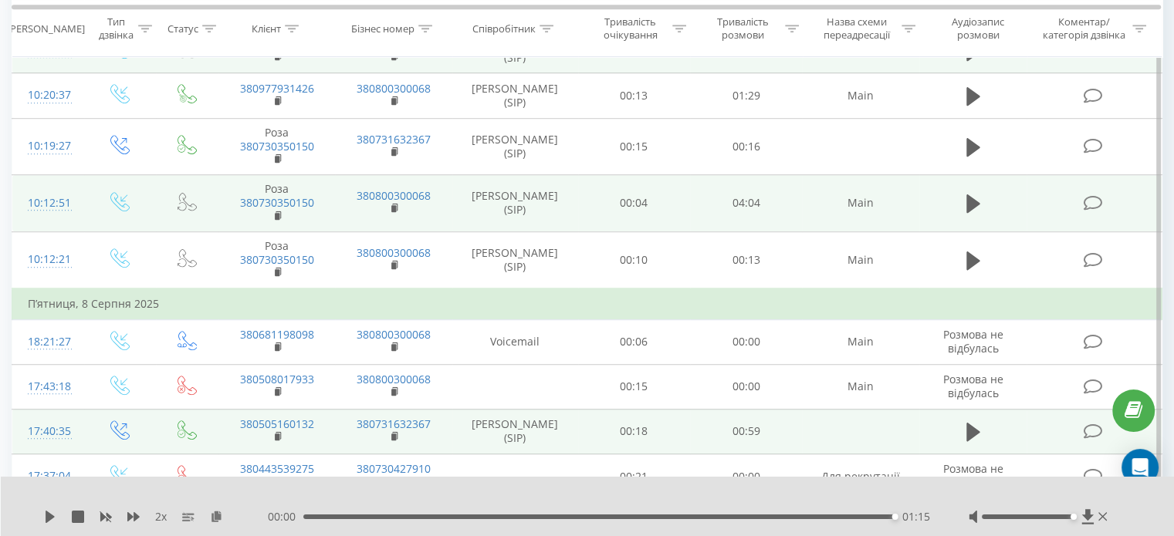
scroll to position [1022, 0]
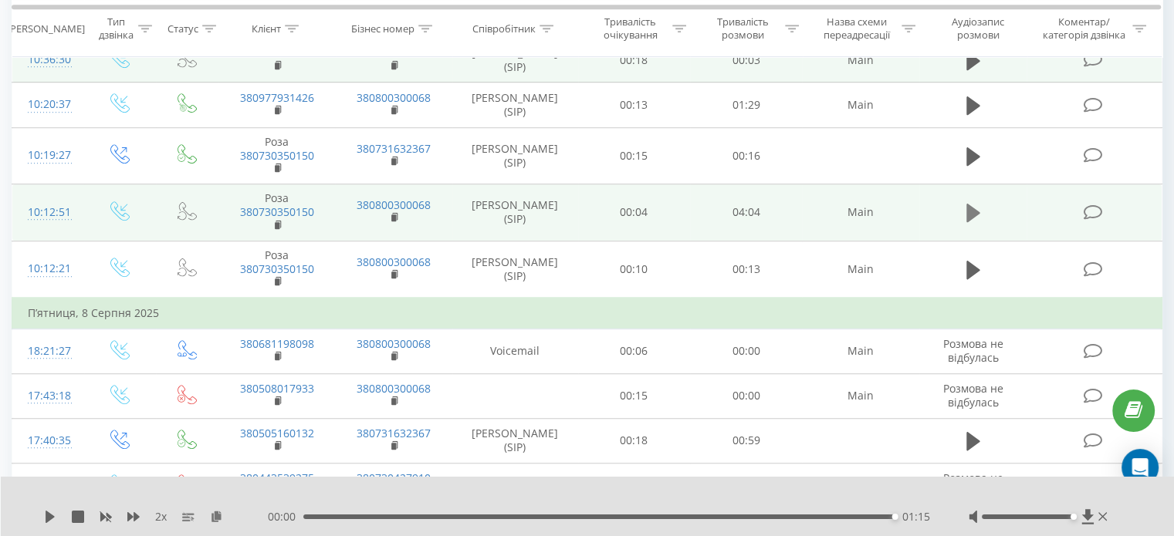
click at [971, 204] on icon at bounding box center [973, 213] width 14 height 19
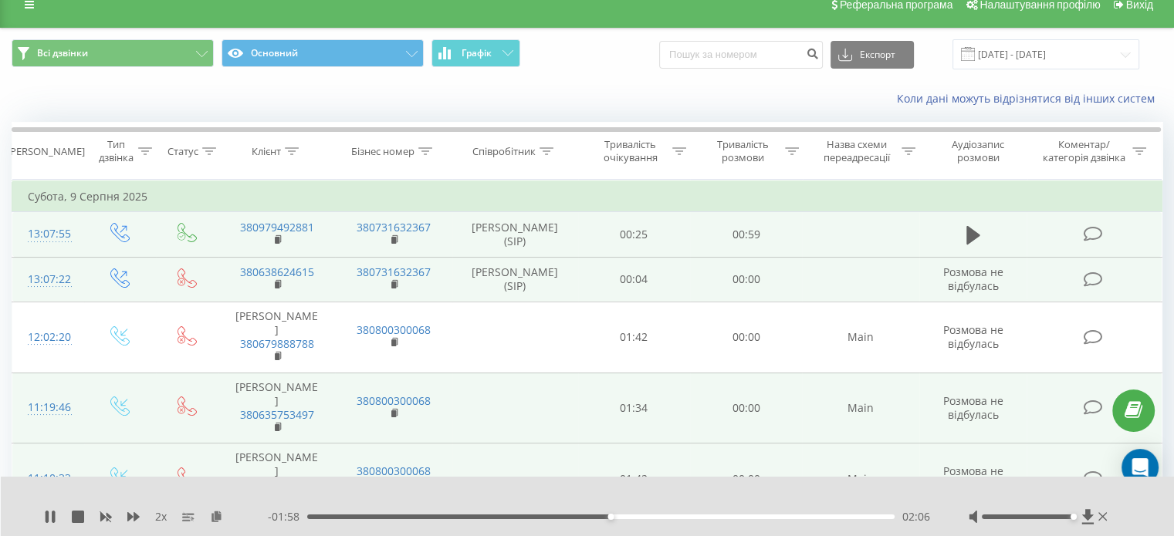
scroll to position [0, 0]
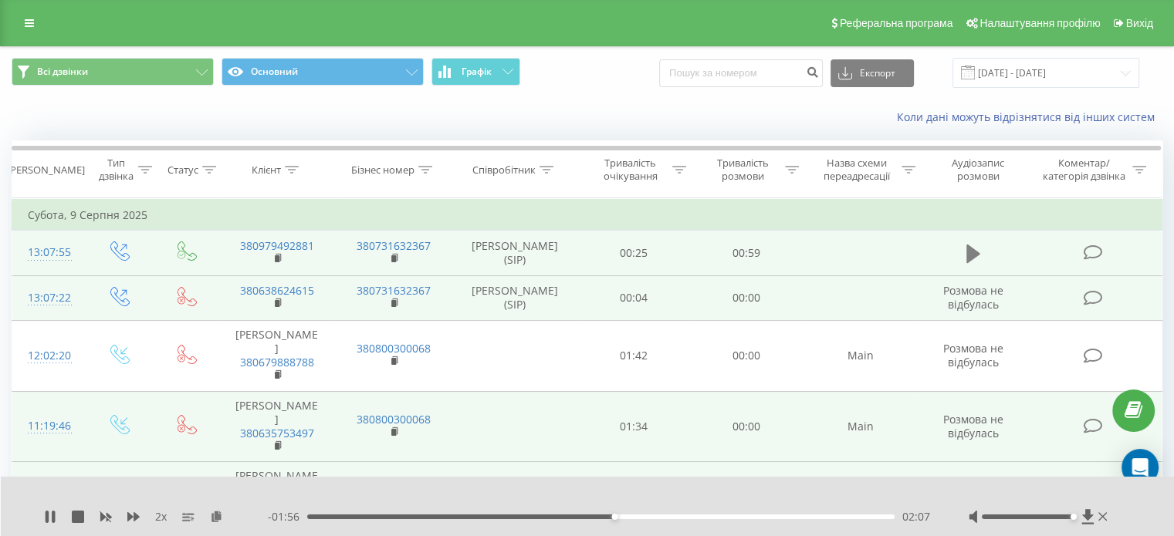
click at [972, 258] on icon at bounding box center [973, 254] width 14 height 22
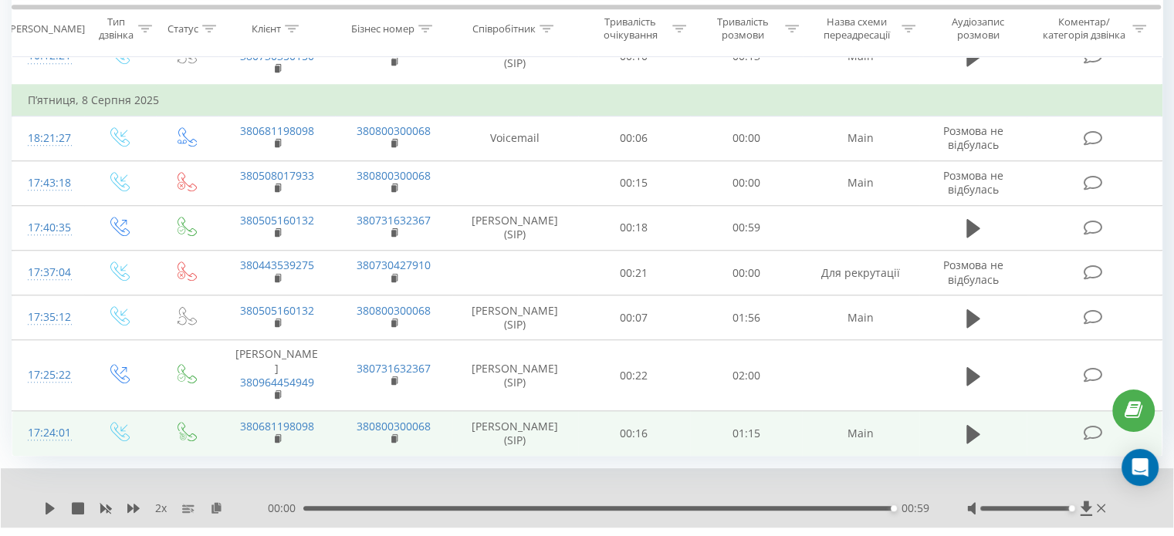
scroll to position [1253, 0]
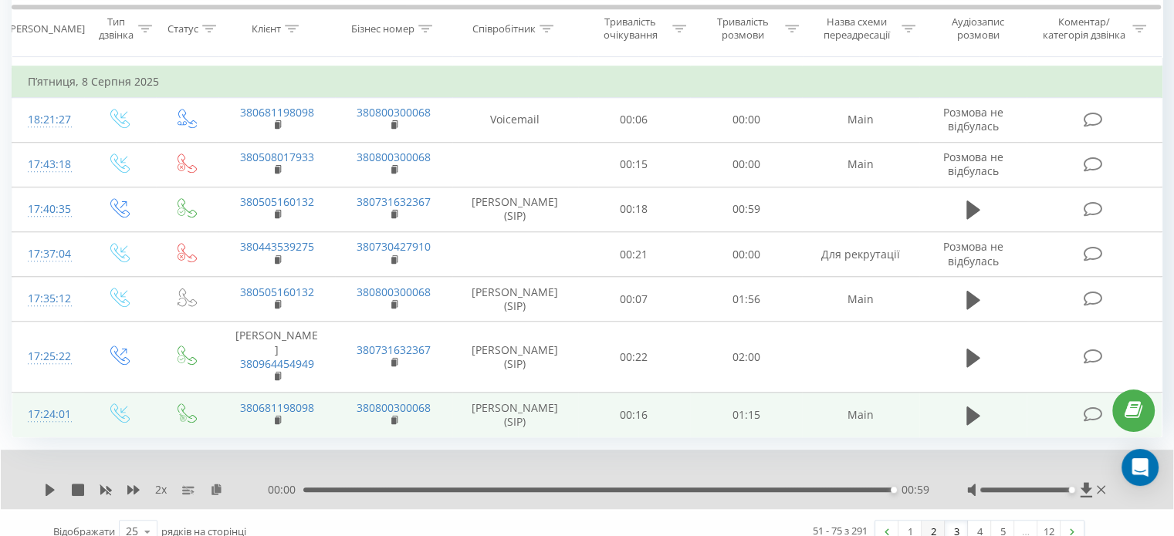
click at [938, 521] on link "2" at bounding box center [932, 532] width 23 height 22
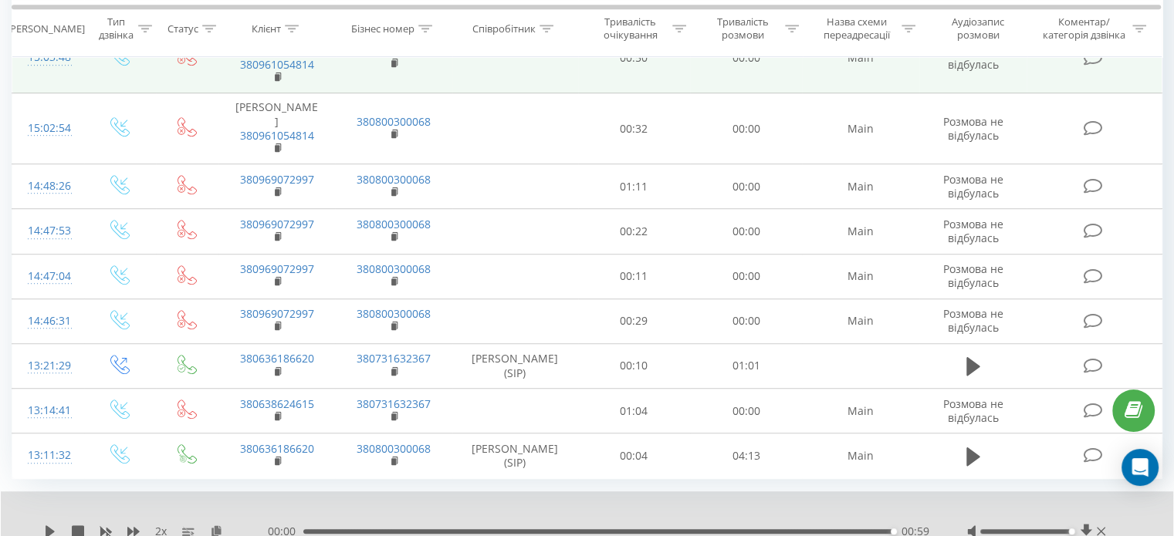
scroll to position [1035, 0]
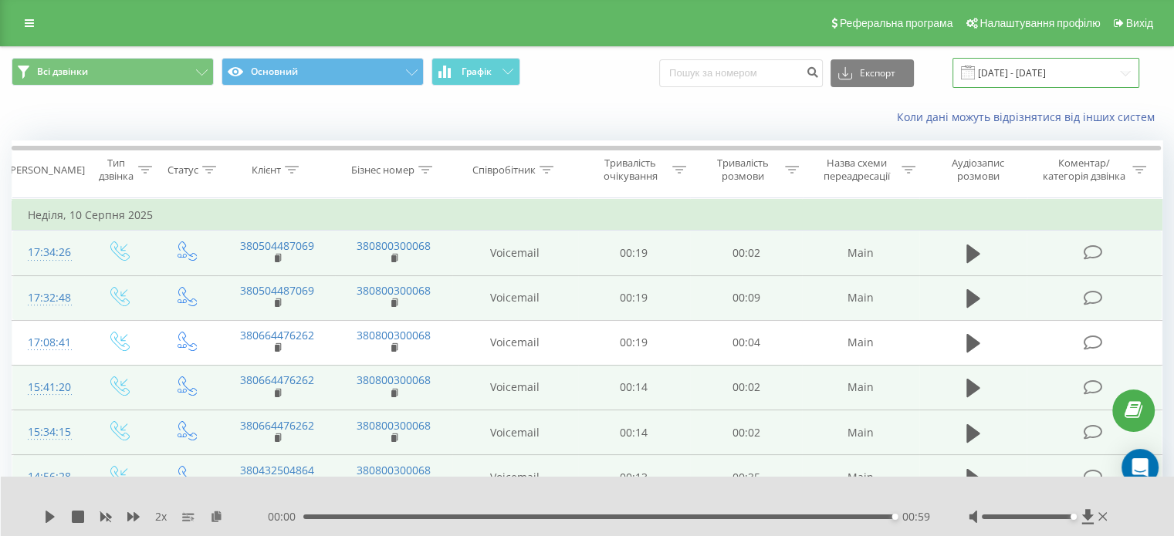
click at [1066, 73] on input "08.08.2025 - 10.08.2025" at bounding box center [1045, 73] width 187 height 30
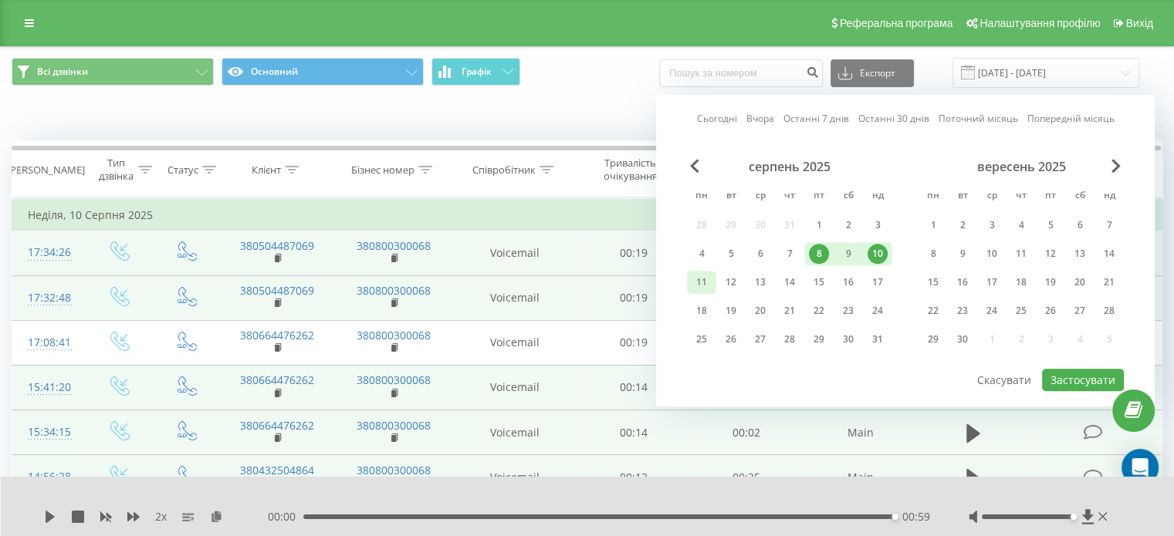
click at [709, 280] on div "11" at bounding box center [701, 282] width 20 height 20
click at [1090, 369] on button "Застосувати" at bounding box center [1083, 380] width 82 height 22
type input "[DATE] - [DATE]"
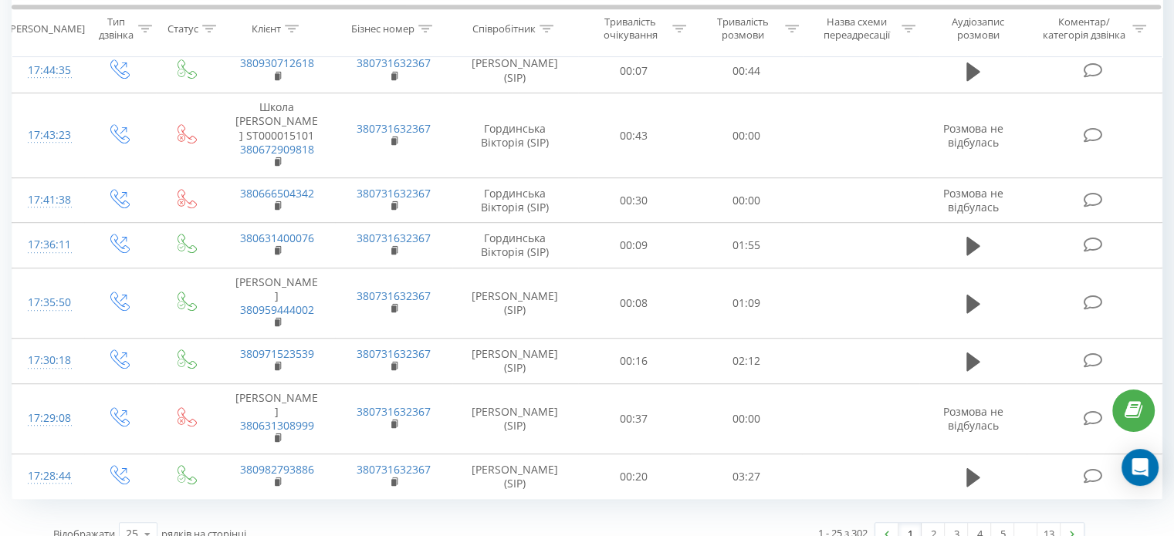
scroll to position [1012, 0]
click at [1045, 521] on link "13" at bounding box center [1048, 532] width 23 height 22
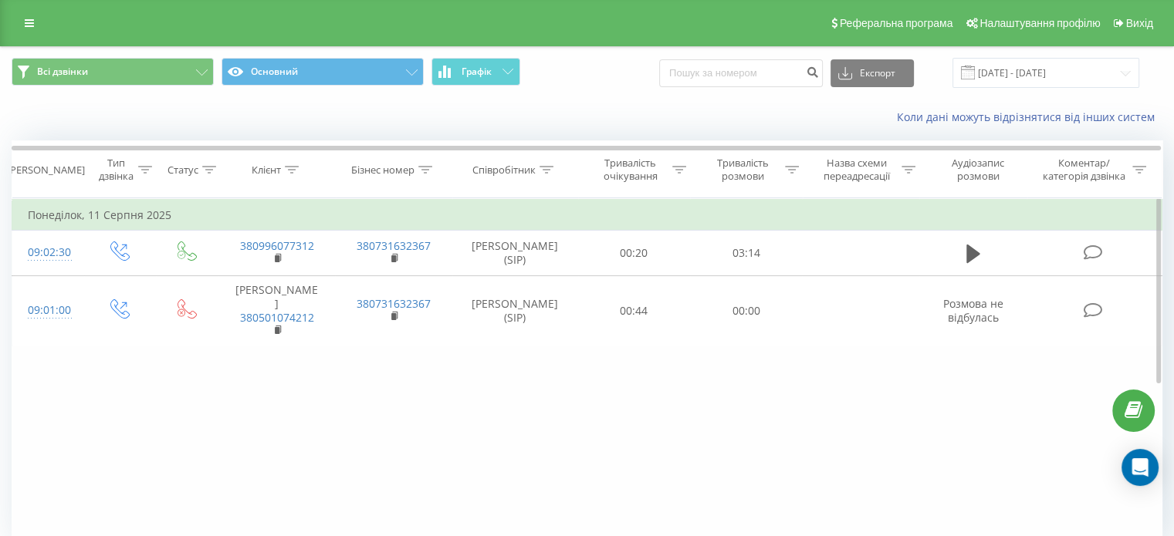
scroll to position [66, 0]
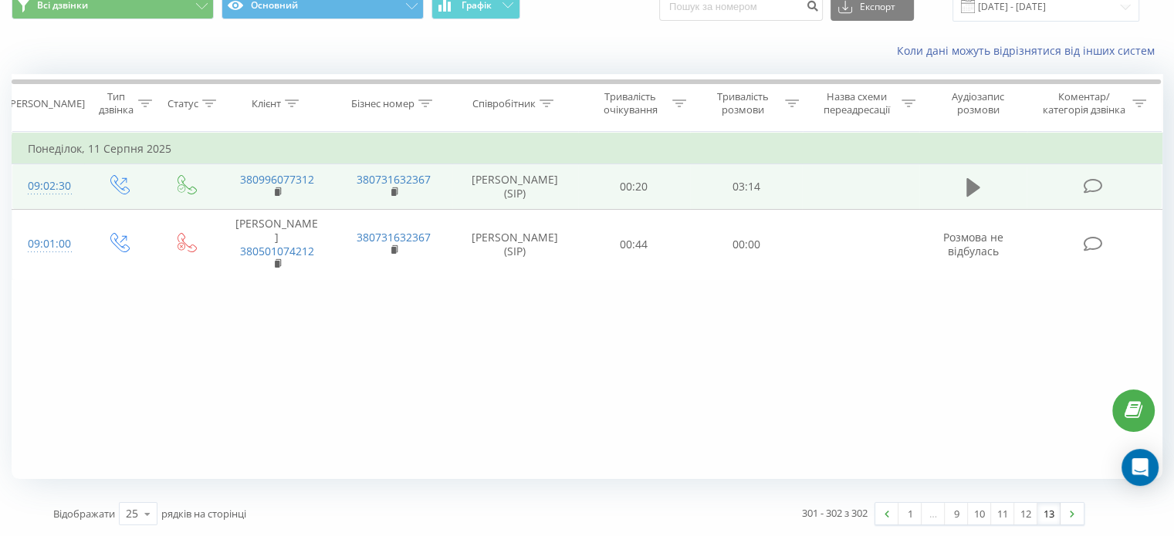
click at [974, 182] on icon at bounding box center [973, 187] width 14 height 19
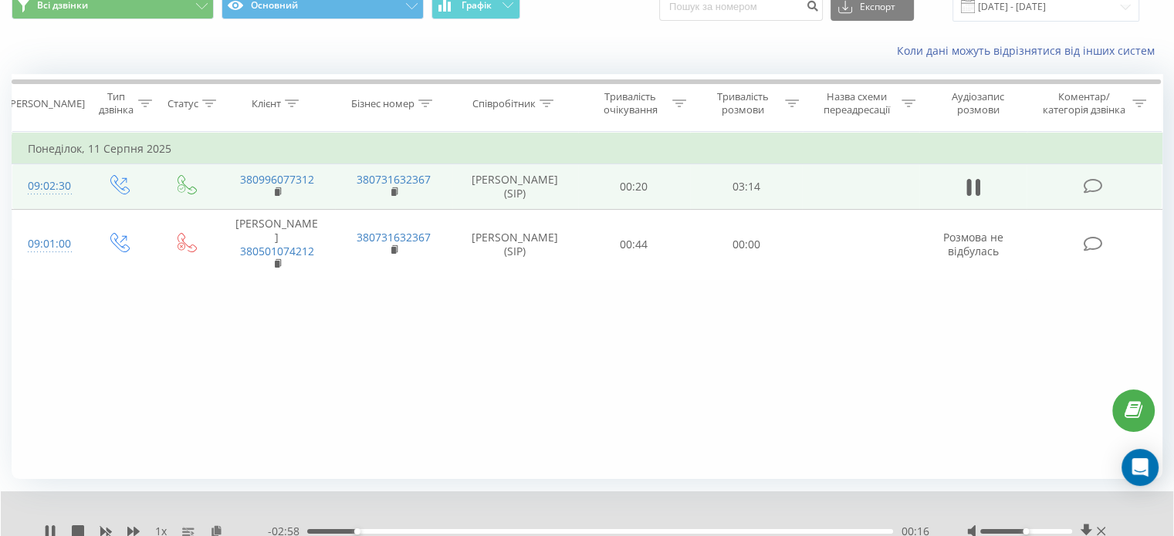
click at [144, 527] on div "1 x" at bounding box center [156, 531] width 224 height 15
click at [138, 526] on icon at bounding box center [133, 531] width 12 height 12
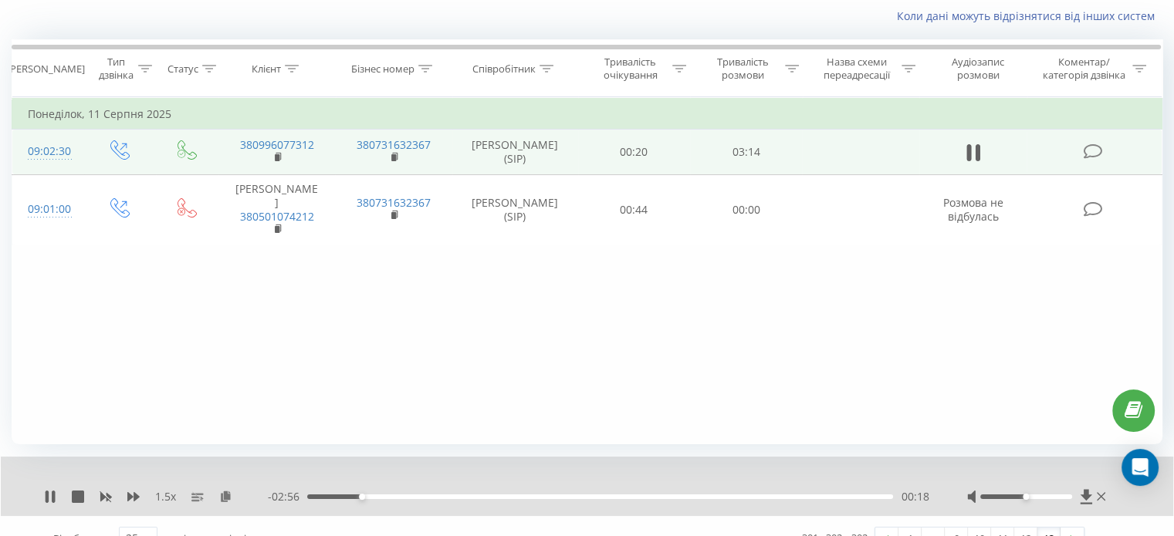
scroll to position [126, 0]
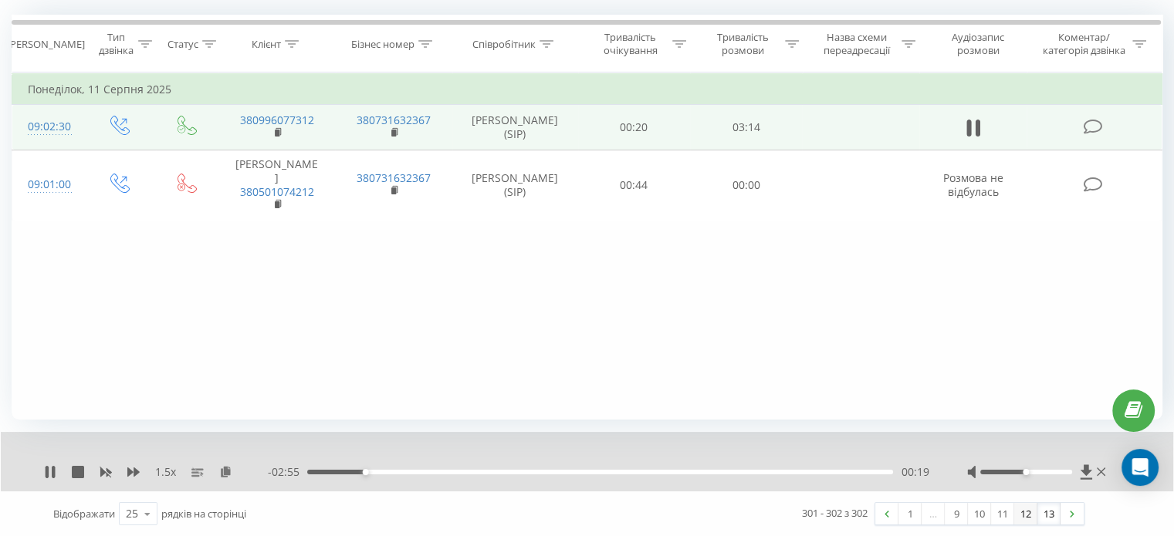
click at [1022, 512] on link "12" at bounding box center [1025, 514] width 23 height 22
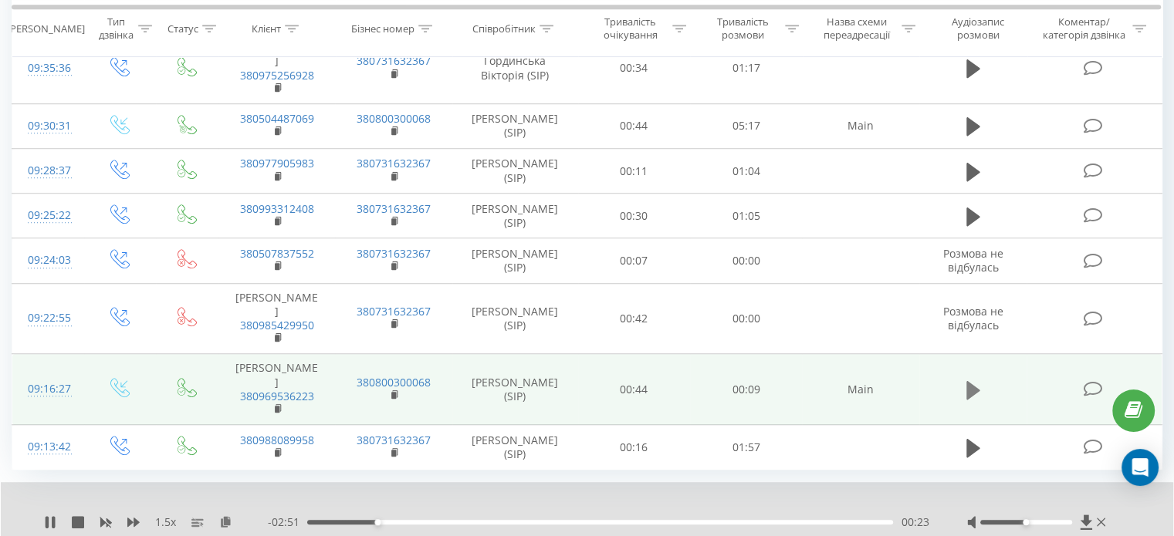
scroll to position [1133, 0]
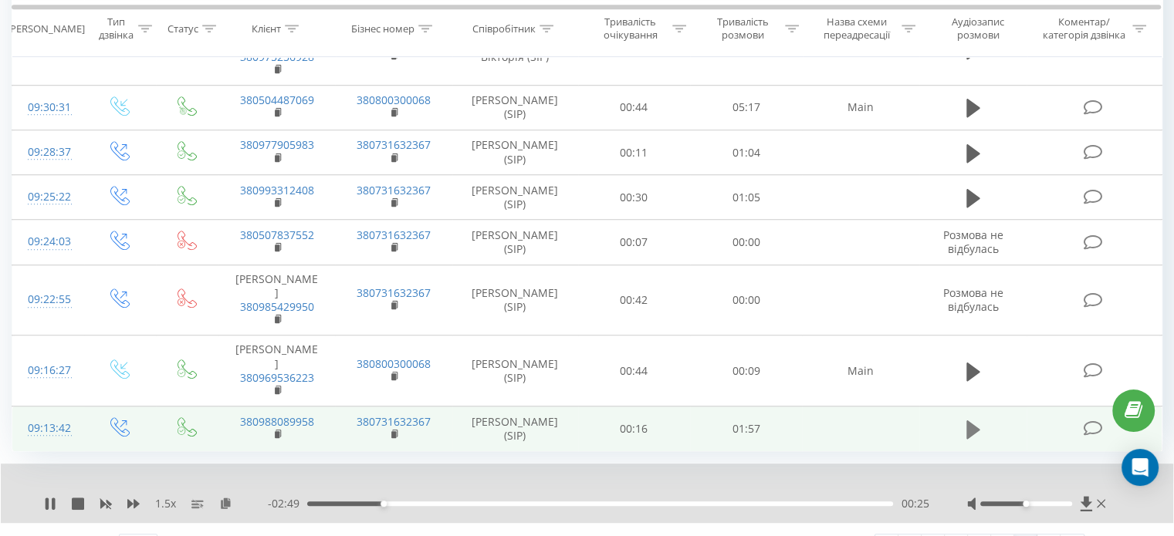
drag, startPoint x: 977, startPoint y: 390, endPoint x: 917, endPoint y: 404, distance: 61.0
click at [977, 419] on icon at bounding box center [973, 430] width 14 height 22
click at [132, 496] on div "1.5 x" at bounding box center [156, 503] width 224 height 15
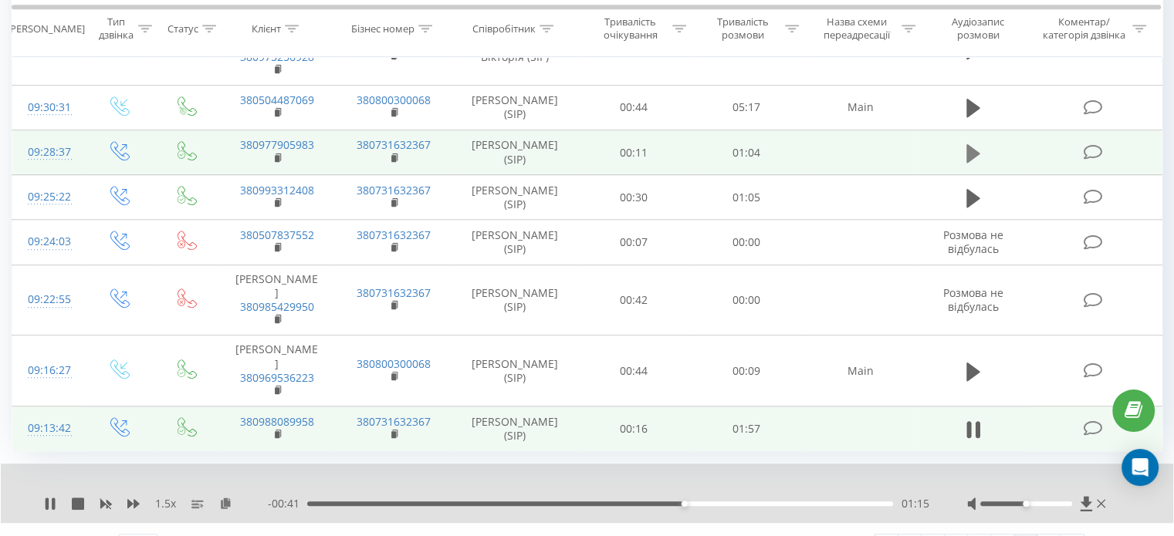
click at [978, 143] on icon at bounding box center [973, 154] width 14 height 22
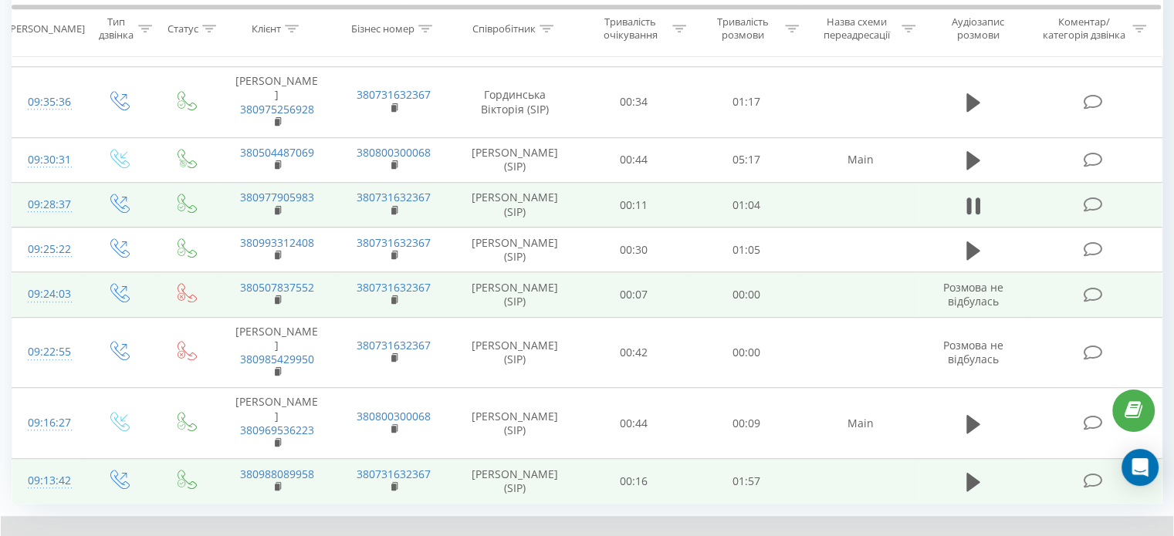
scroll to position [1056, 0]
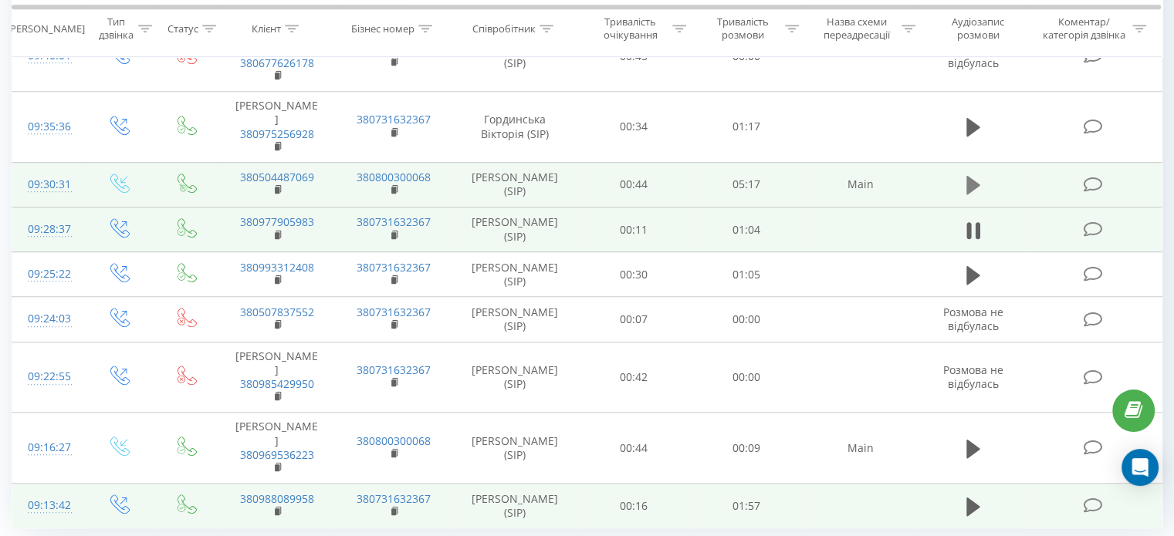
click at [973, 174] on icon at bounding box center [973, 185] width 14 height 22
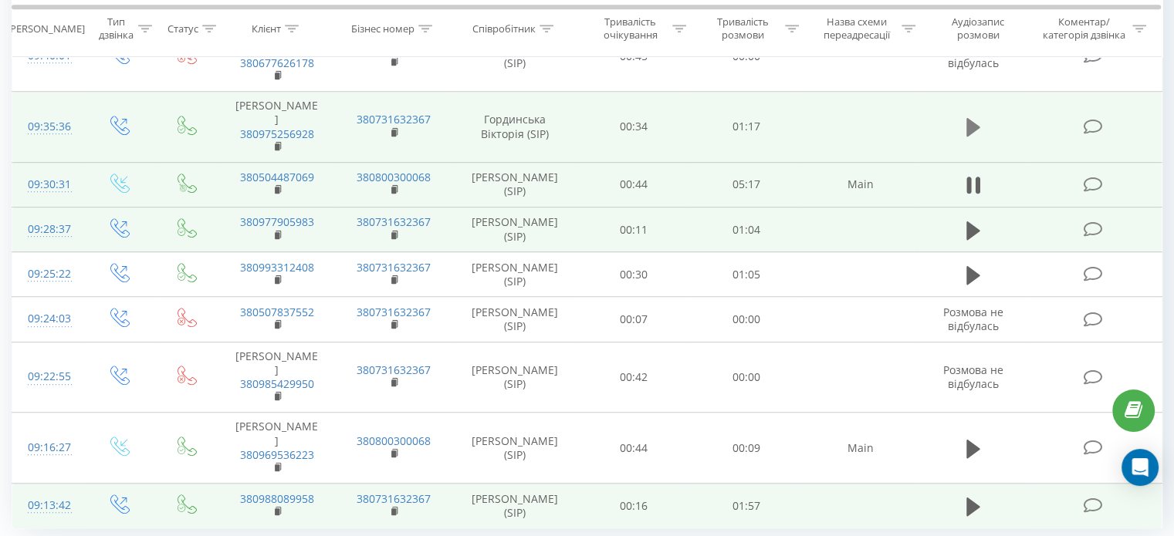
click at [968, 118] on icon at bounding box center [973, 127] width 14 height 19
click at [978, 174] on icon at bounding box center [973, 185] width 14 height 22
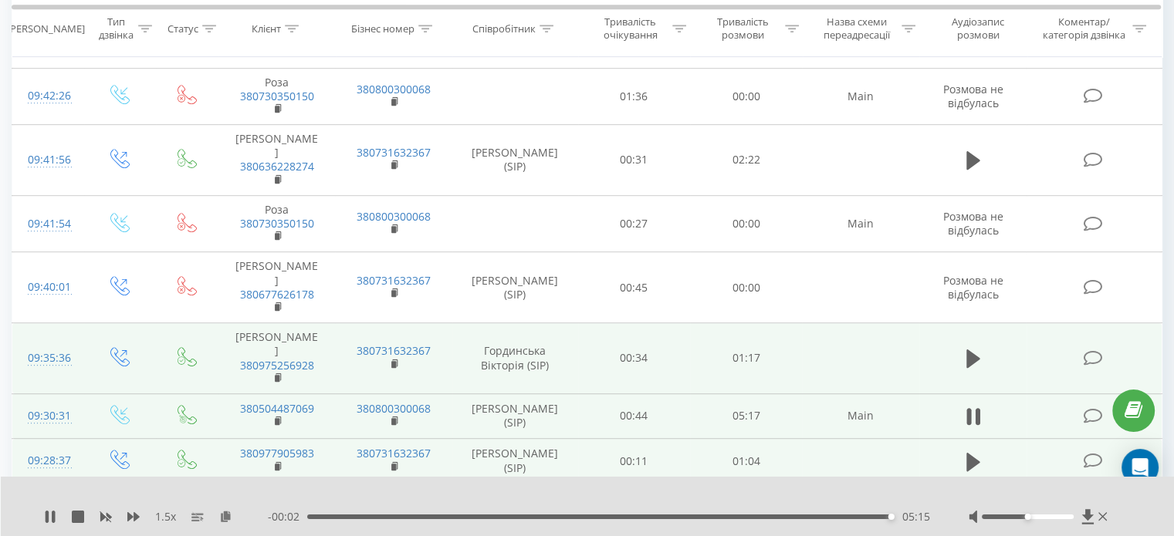
scroll to position [824, 0]
click at [970, 350] on icon at bounding box center [973, 359] width 14 height 19
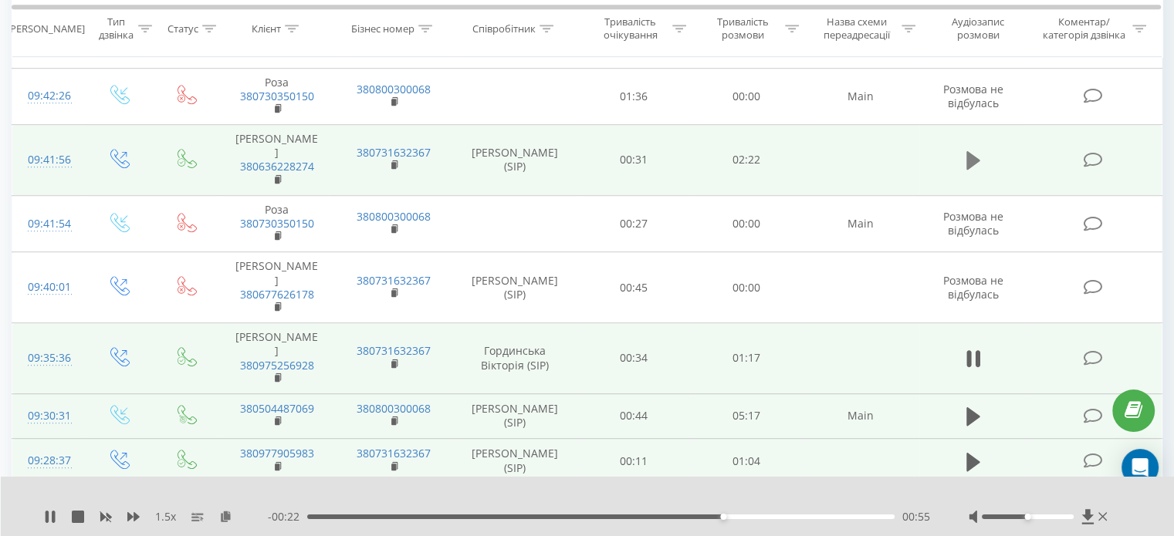
click at [971, 151] on icon at bounding box center [973, 160] width 14 height 19
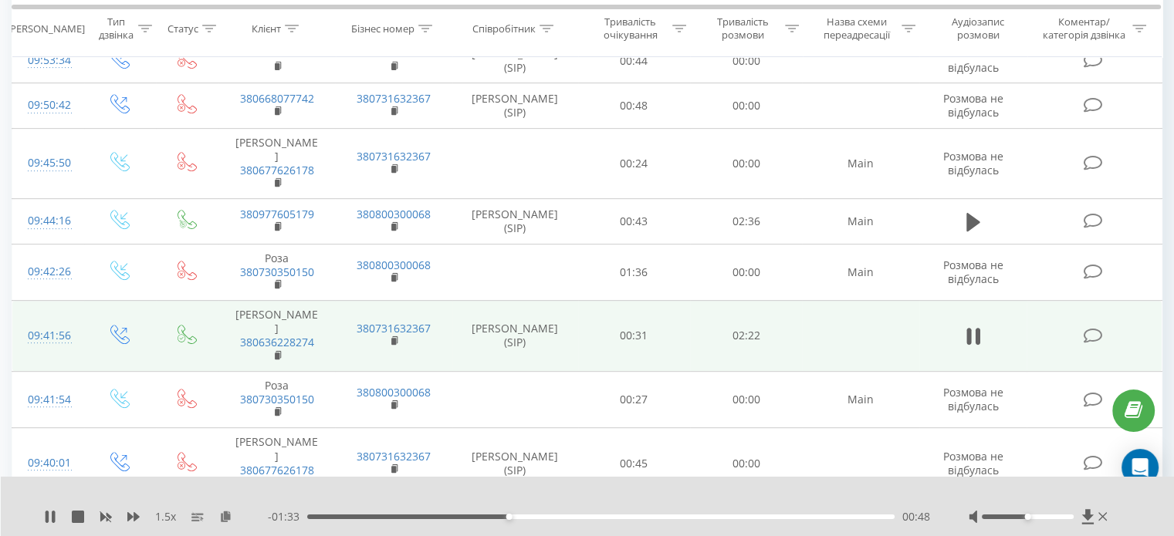
scroll to position [593, 0]
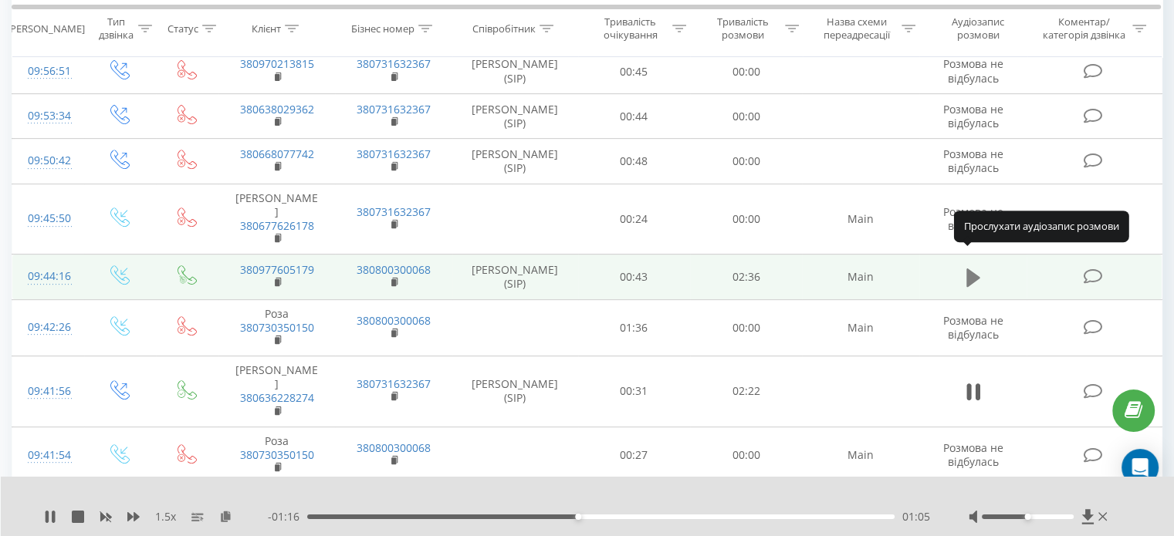
click at [982, 266] on button at bounding box center [972, 277] width 23 height 23
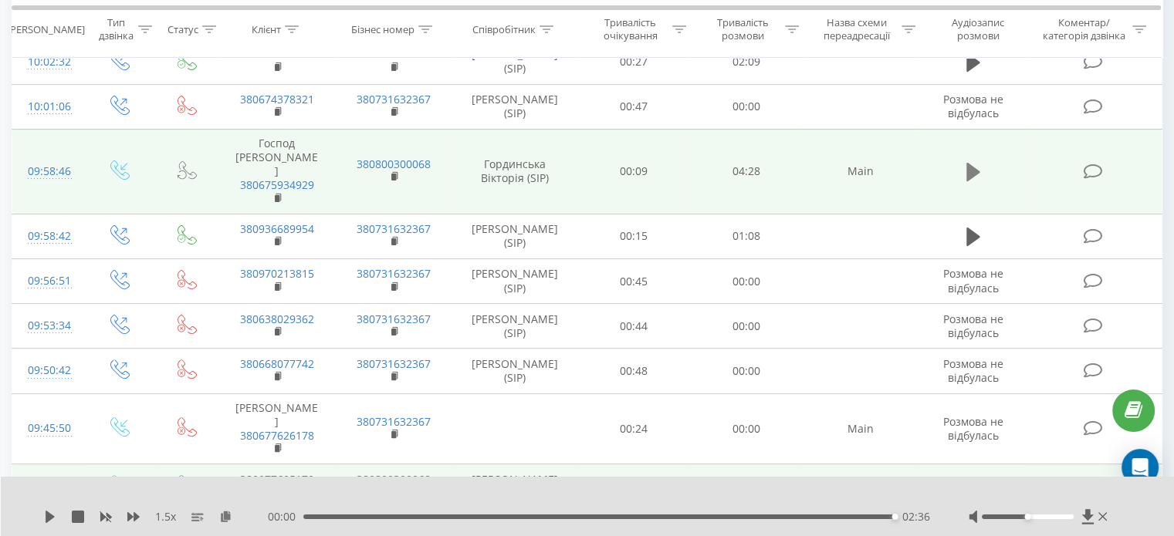
scroll to position [361, 0]
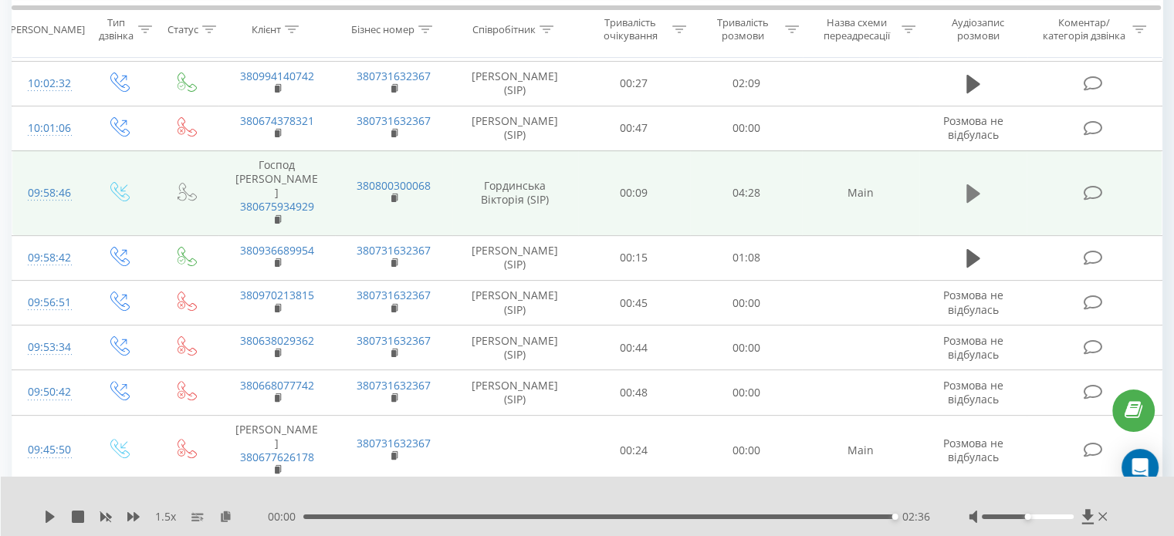
click at [967, 184] on icon at bounding box center [973, 193] width 14 height 19
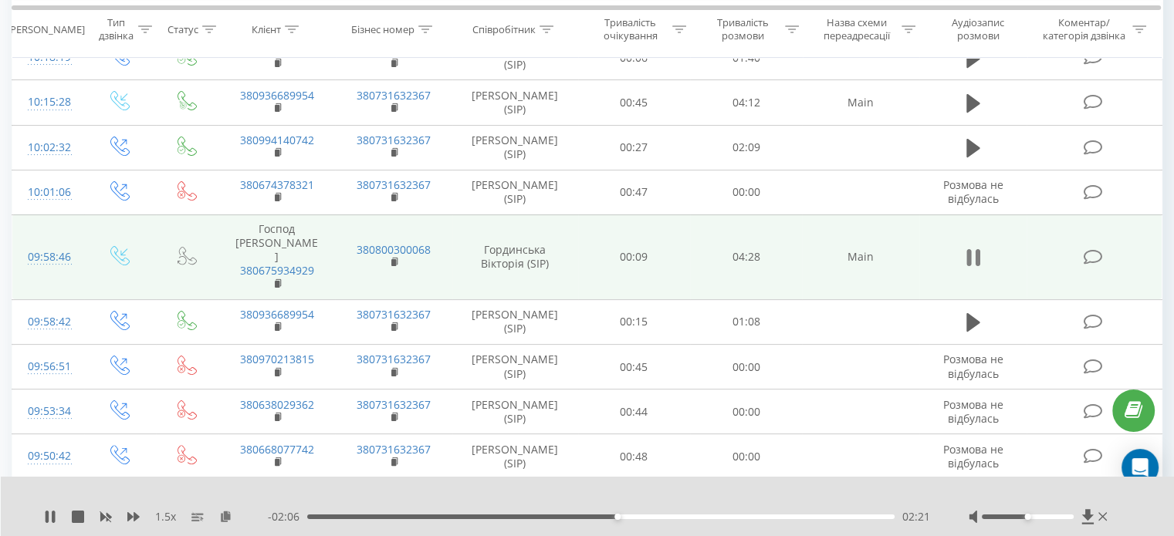
scroll to position [284, 0]
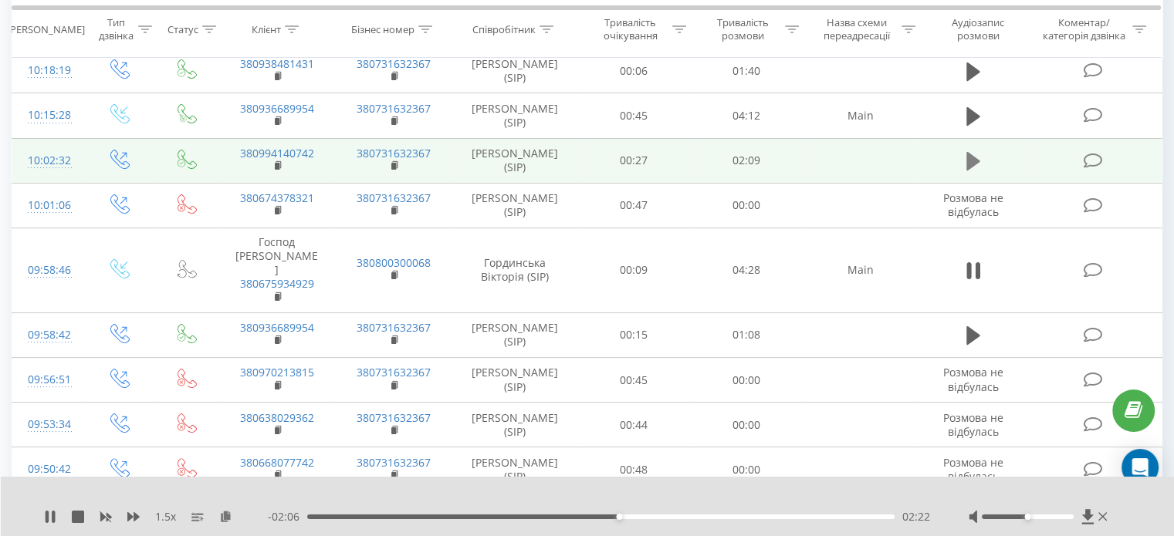
click at [963, 165] on button at bounding box center [972, 161] width 23 height 23
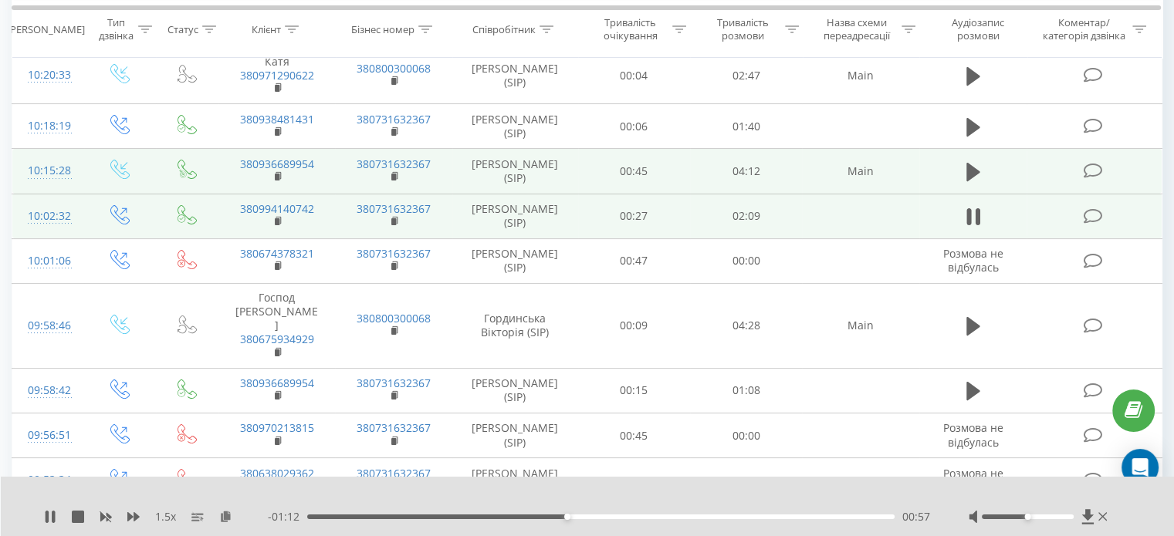
scroll to position [207, 0]
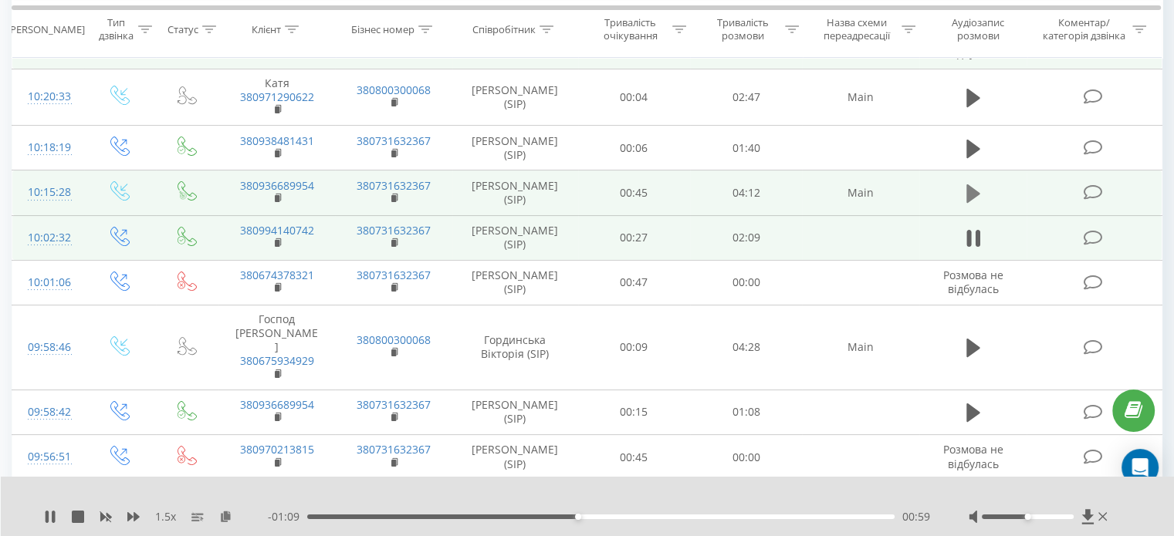
click at [971, 187] on icon at bounding box center [973, 193] width 14 height 19
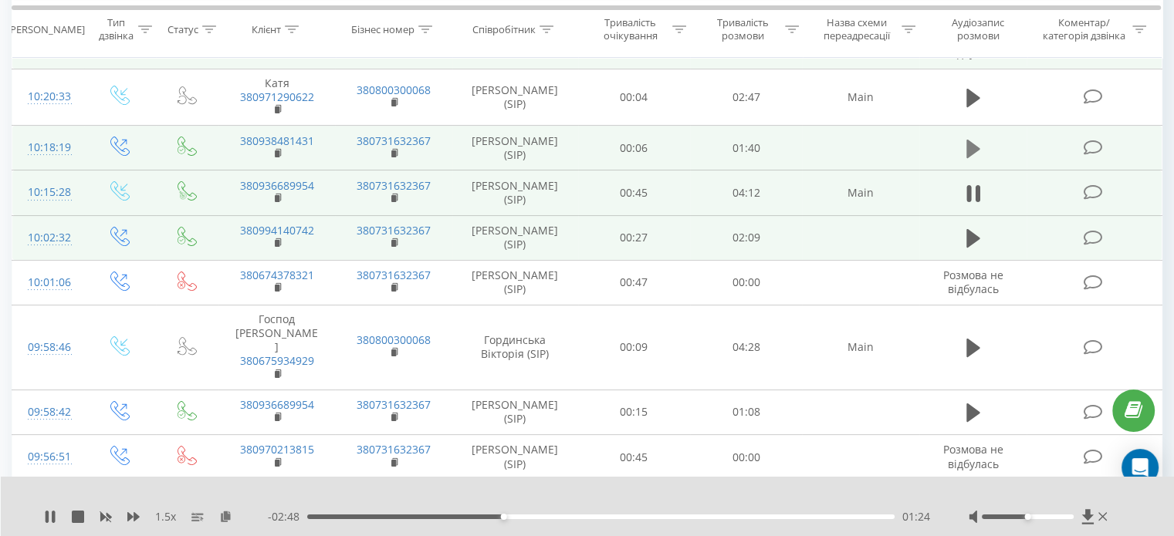
click at [967, 145] on icon at bounding box center [973, 148] width 14 height 19
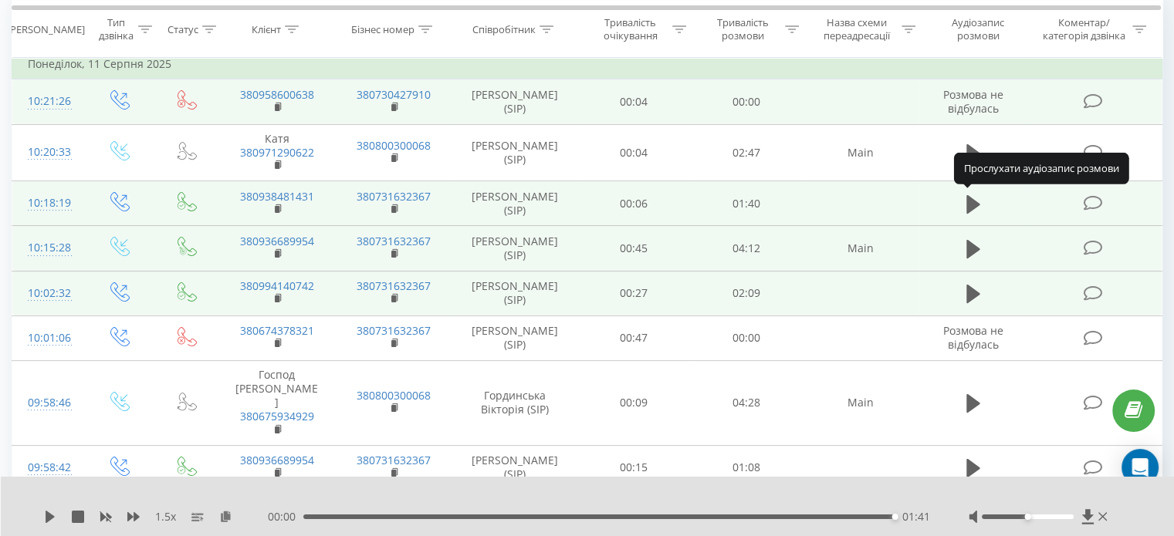
scroll to position [130, 0]
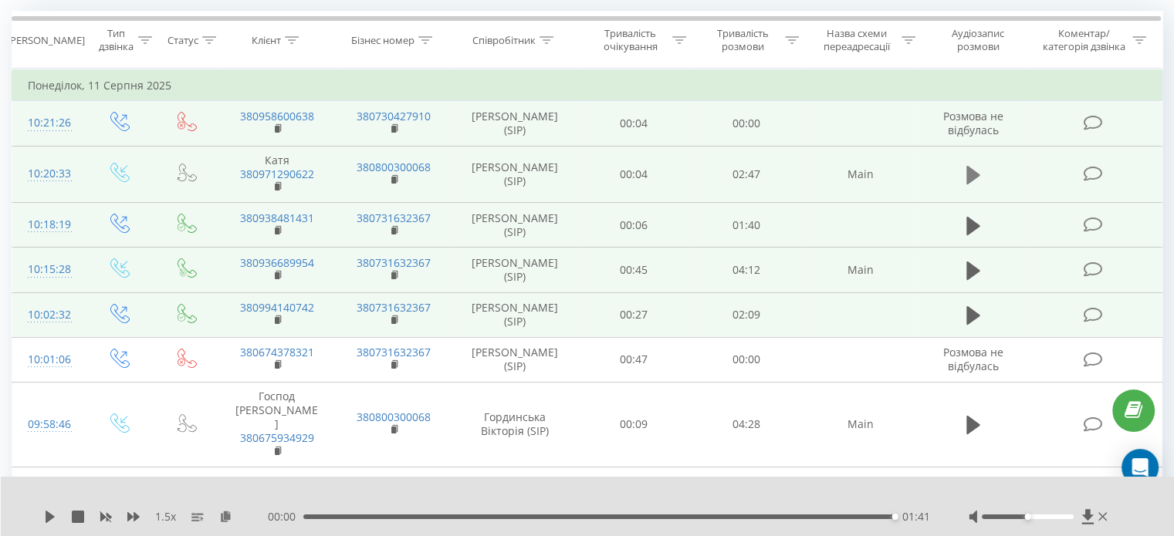
click at [970, 171] on icon at bounding box center [973, 175] width 14 height 19
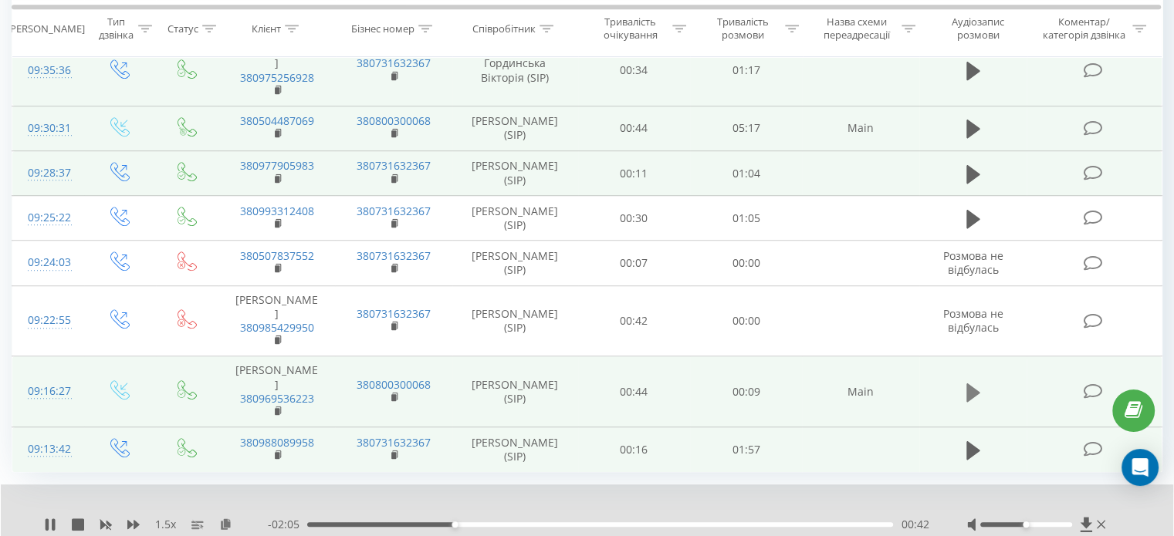
scroll to position [1133, 0]
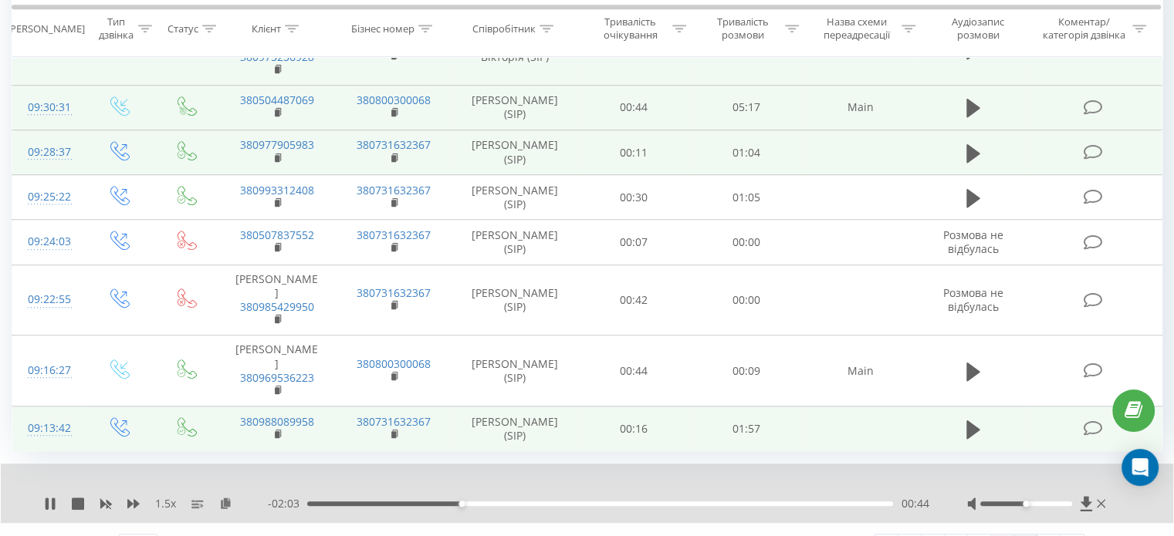
click at [1001, 535] on link "11" at bounding box center [1002, 546] width 23 height 22
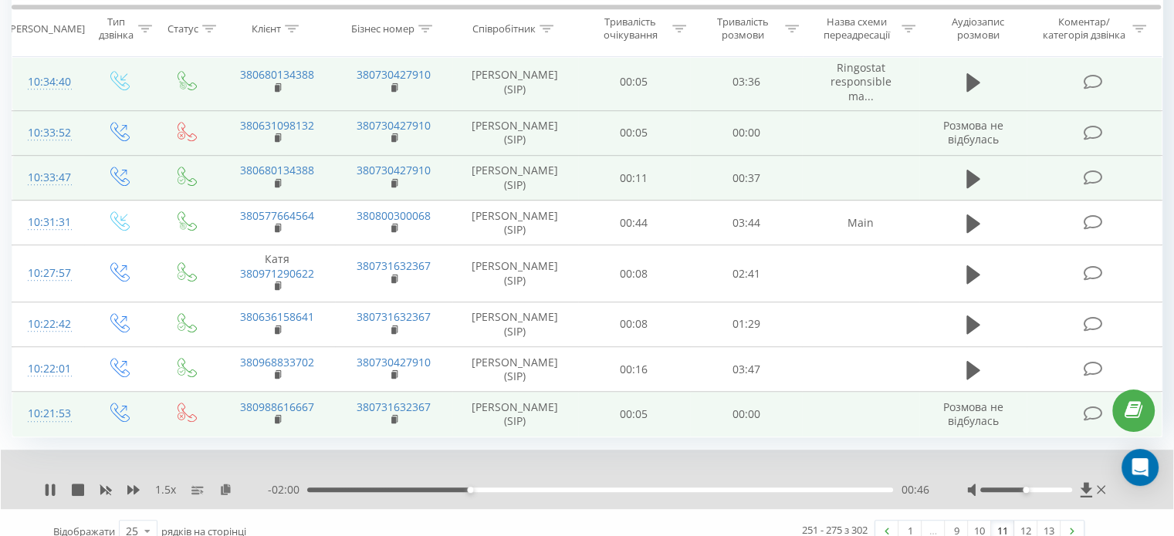
scroll to position [1015, 0]
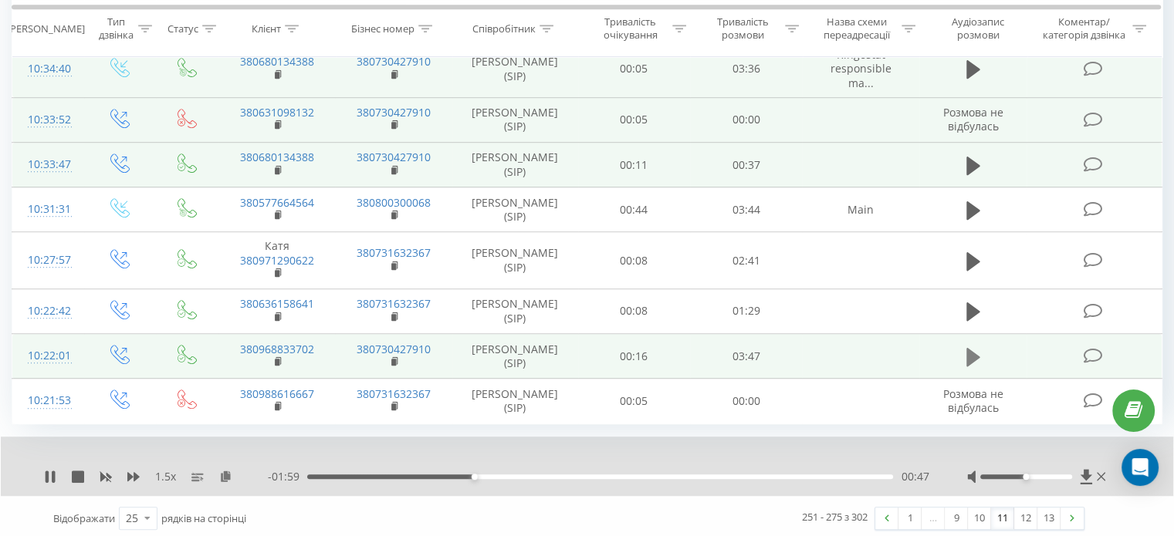
click at [969, 351] on icon at bounding box center [973, 356] width 14 height 19
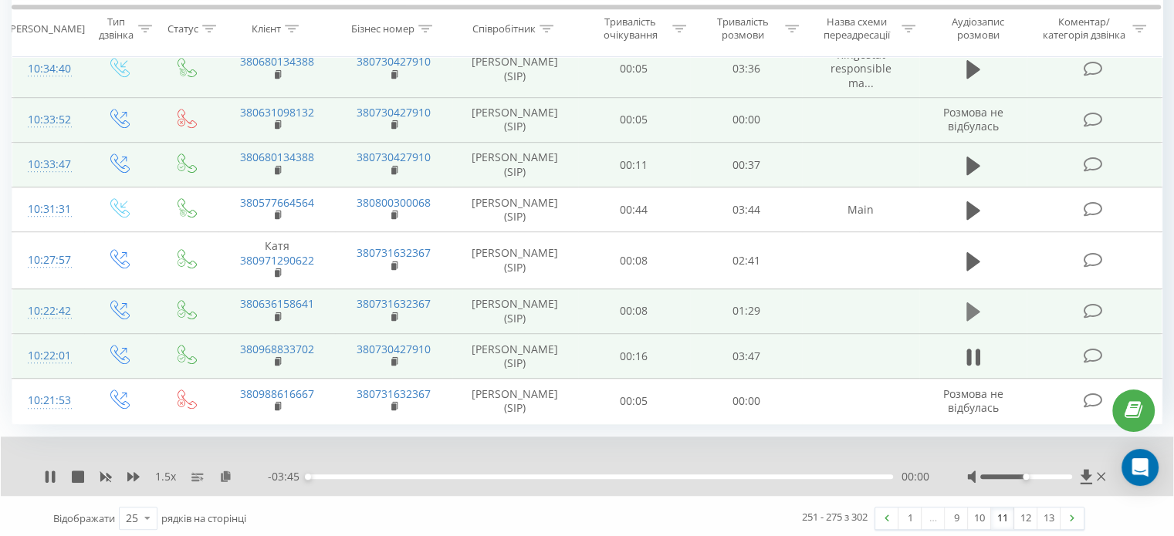
click at [978, 303] on icon at bounding box center [973, 312] width 14 height 22
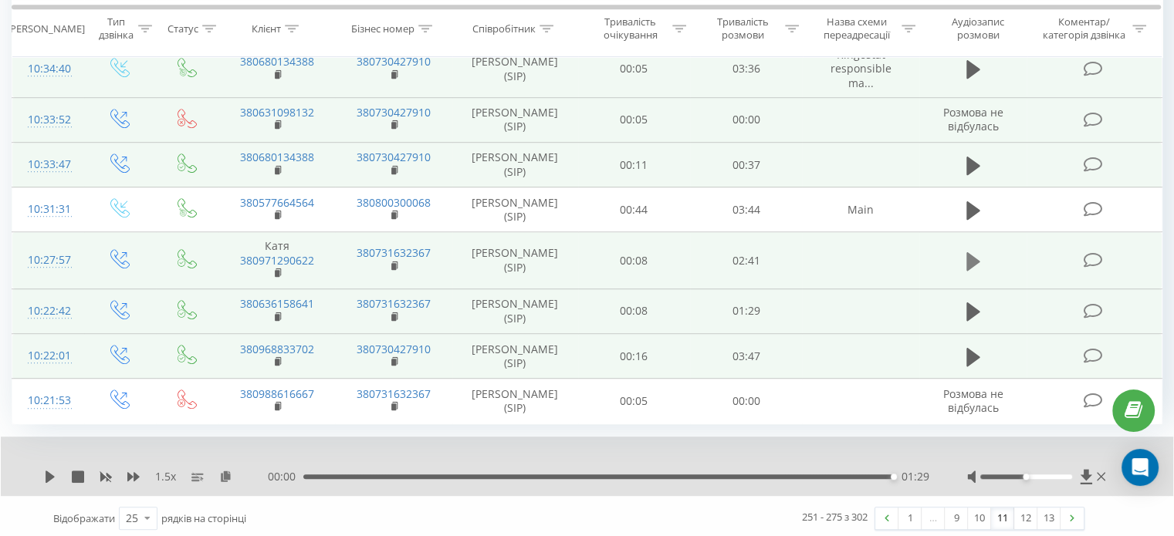
click at [974, 250] on button at bounding box center [972, 261] width 23 height 23
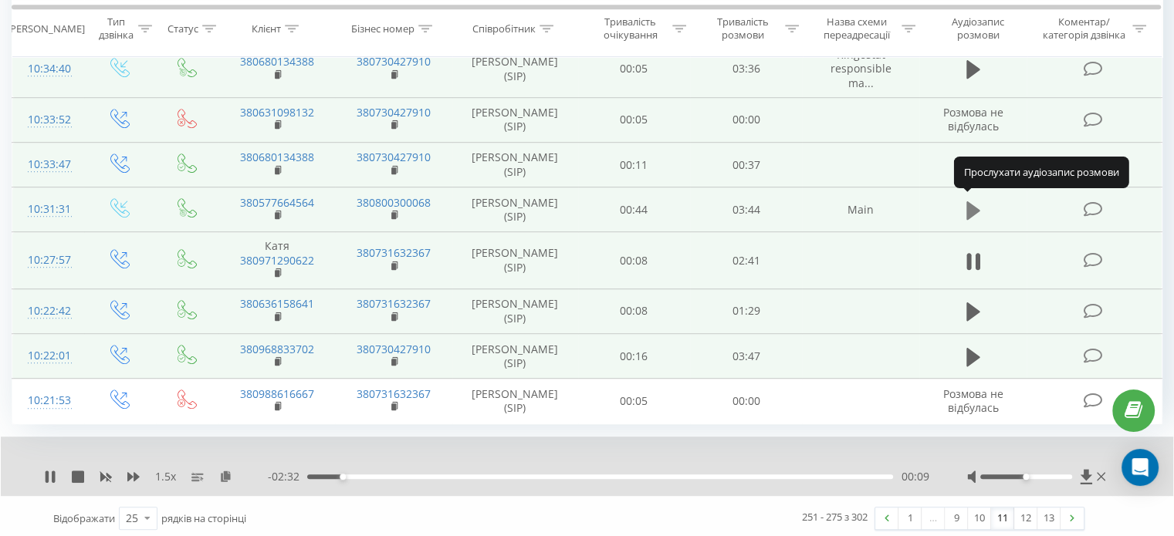
click at [978, 209] on icon at bounding box center [973, 211] width 14 height 22
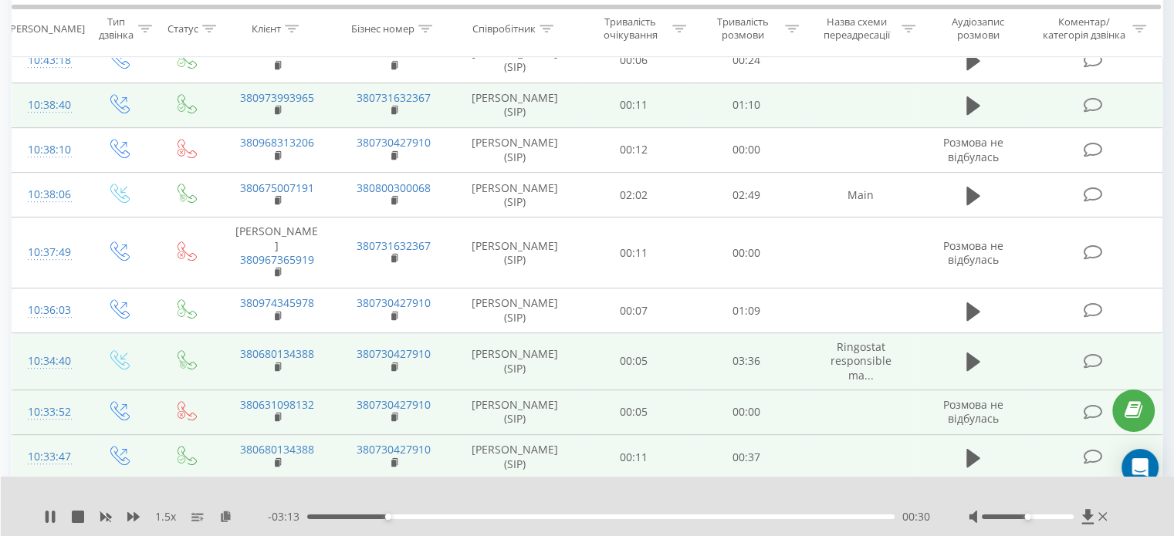
scroll to position [706, 0]
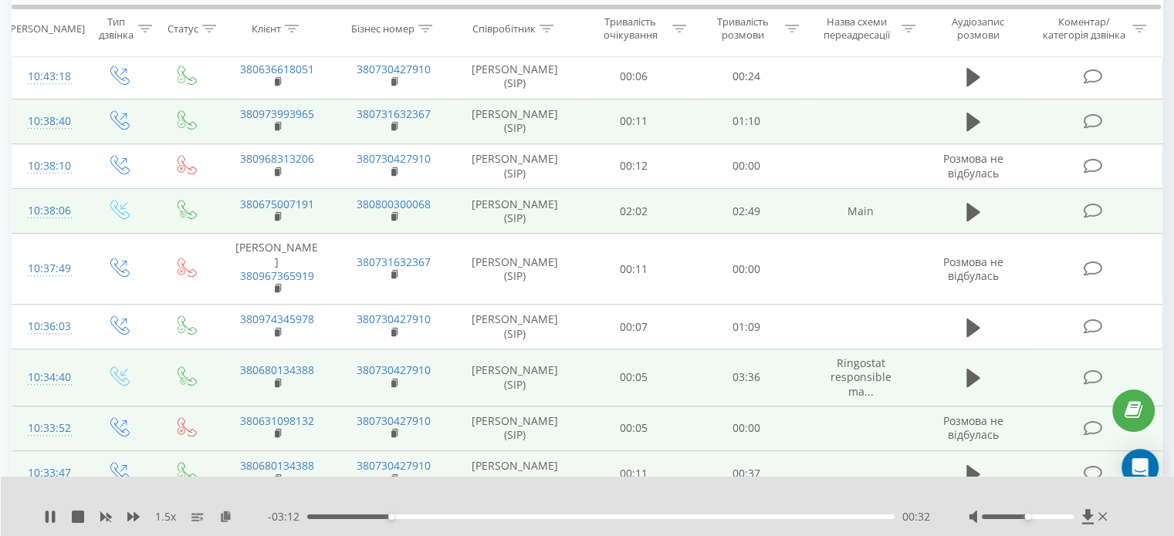
click at [959, 200] on td at bounding box center [973, 211] width 108 height 45
click at [971, 205] on icon at bounding box center [973, 211] width 14 height 19
click at [969, 117] on icon at bounding box center [973, 122] width 14 height 19
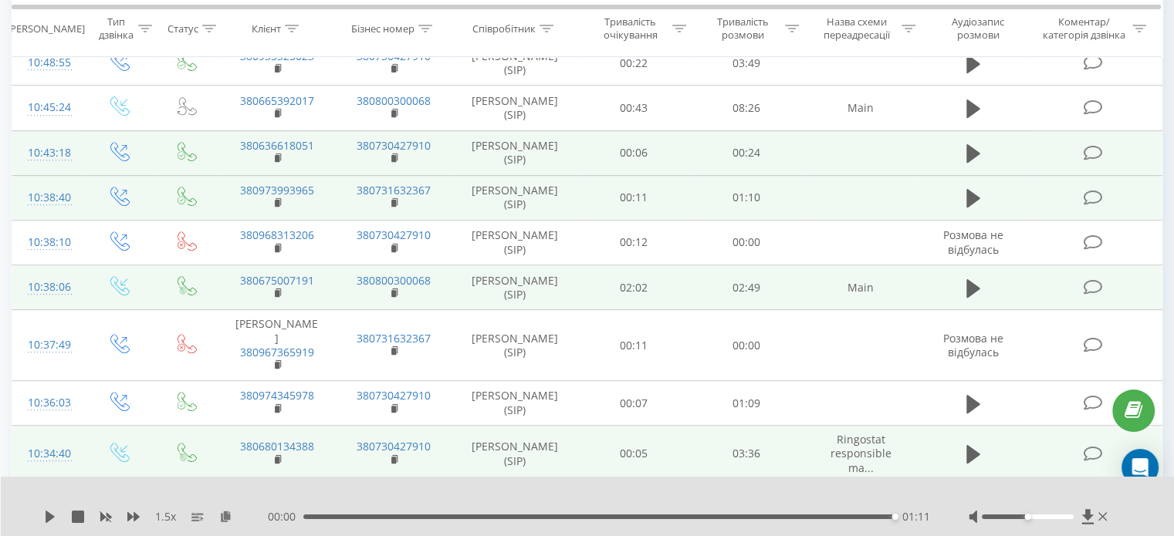
scroll to position [629, 0]
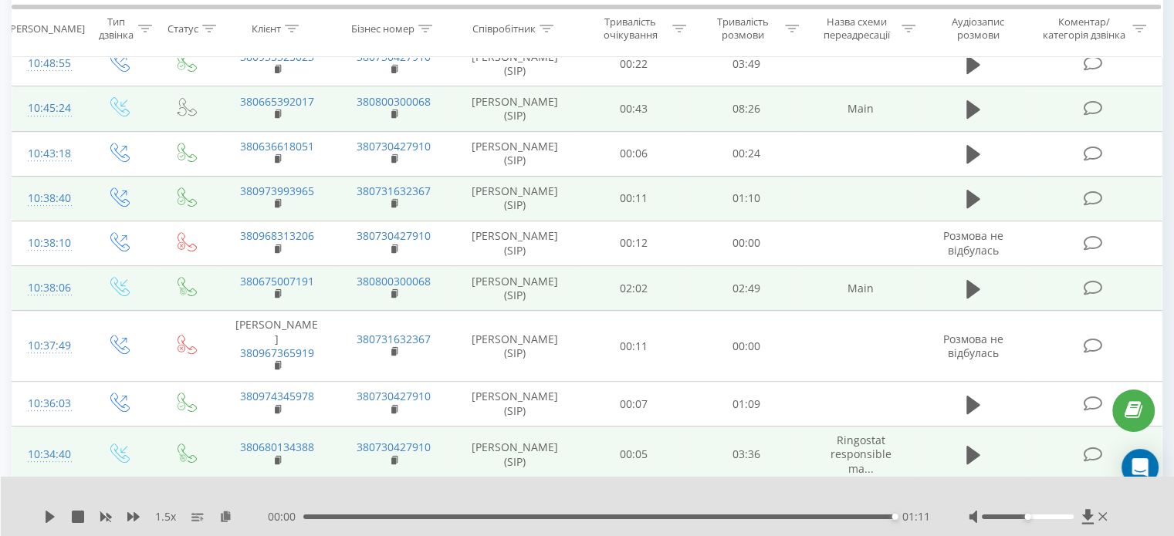
click at [980, 126] on td at bounding box center [973, 108] width 108 height 45
click at [978, 113] on icon at bounding box center [973, 110] width 14 height 22
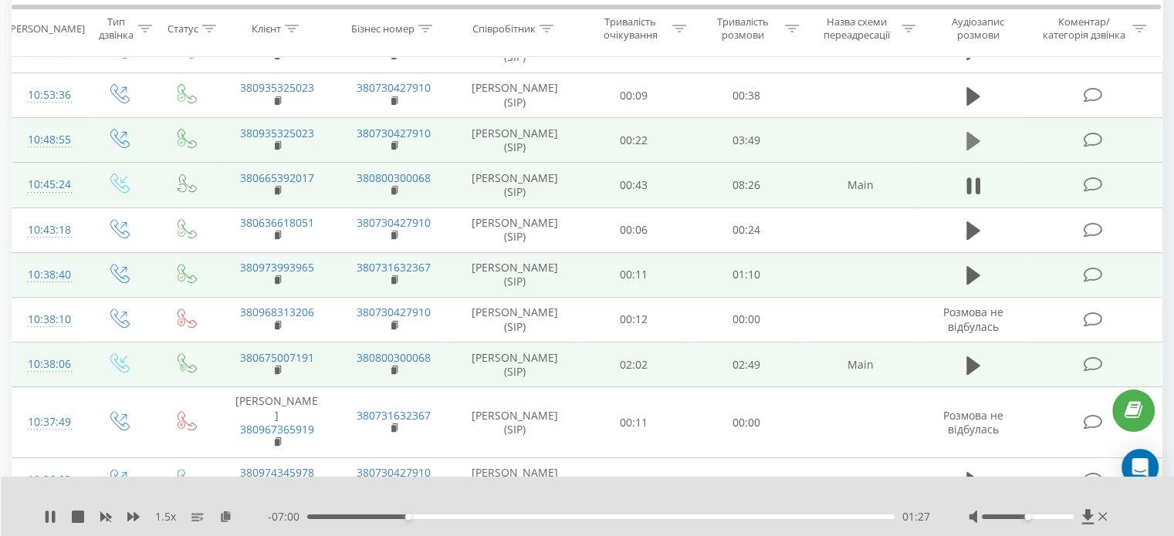
scroll to position [552, 0]
click at [976, 135] on icon at bounding box center [973, 142] width 14 height 22
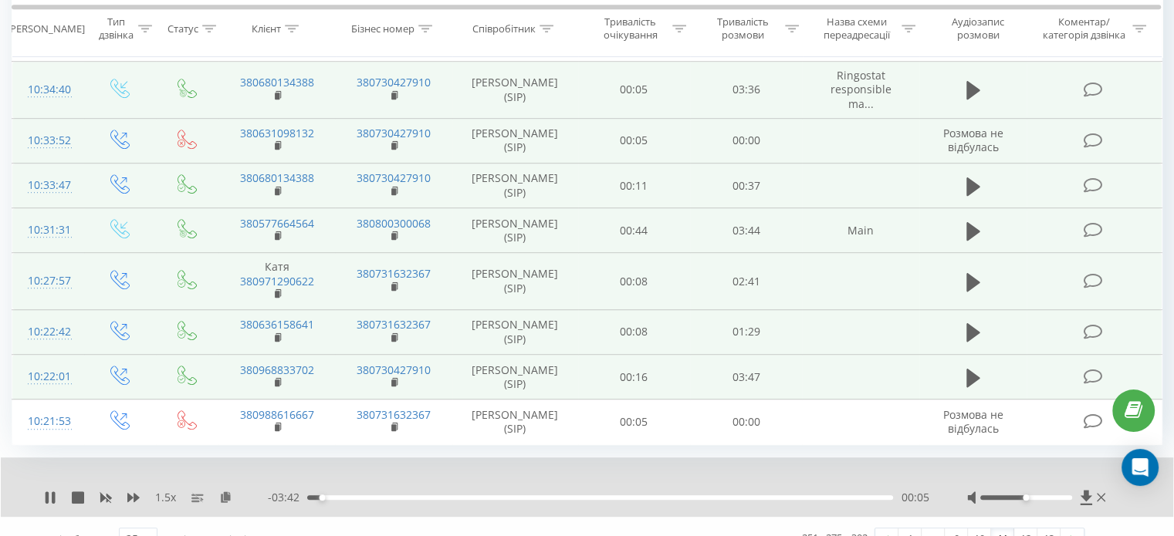
scroll to position [1015, 0]
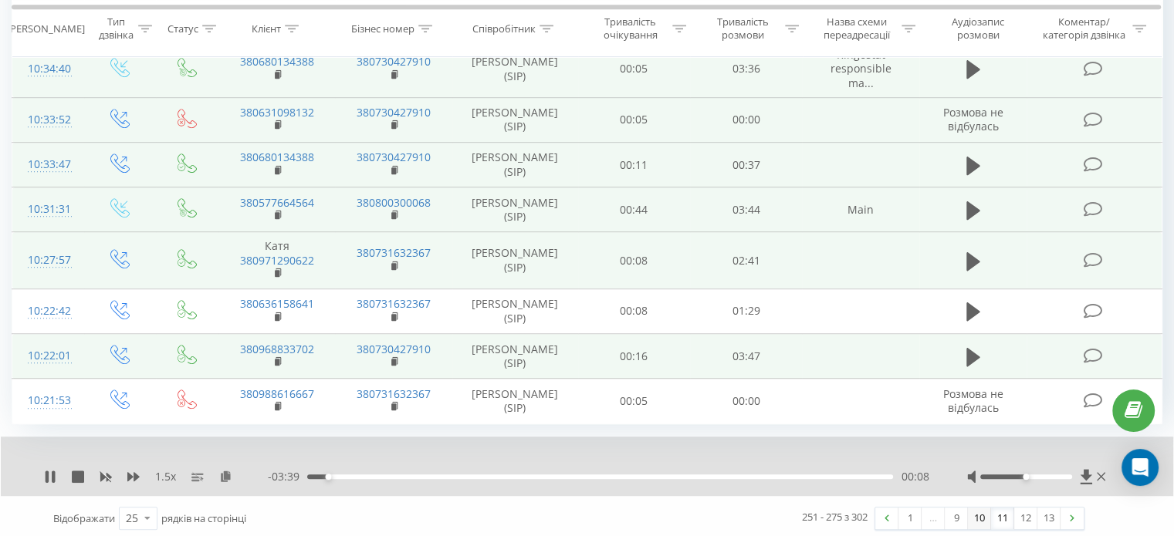
click at [981, 512] on link "10" at bounding box center [979, 519] width 23 height 22
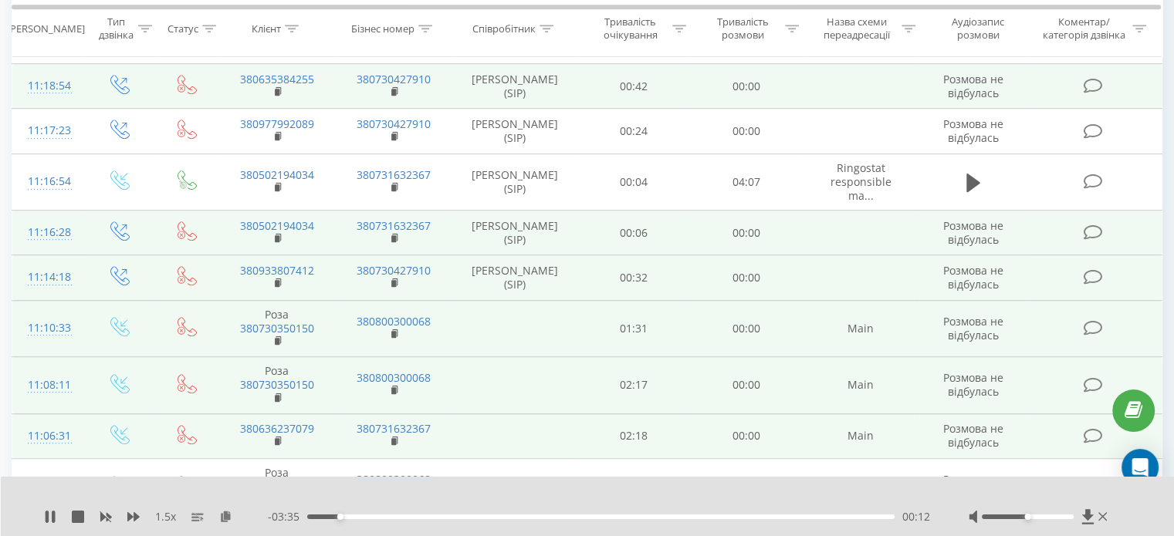
scroll to position [741, 0]
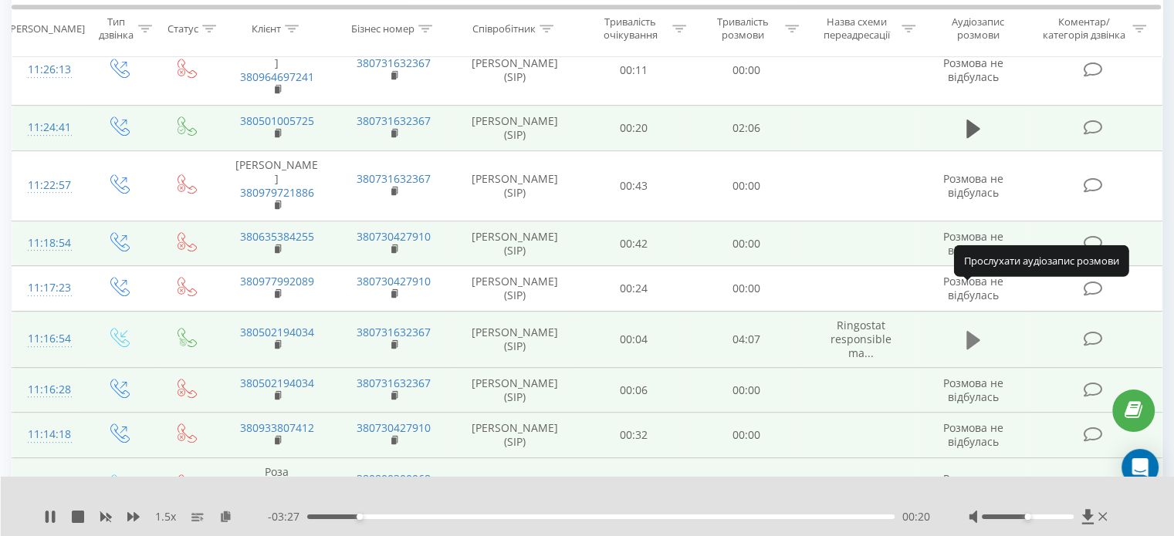
click at [975, 329] on icon at bounding box center [973, 340] width 14 height 22
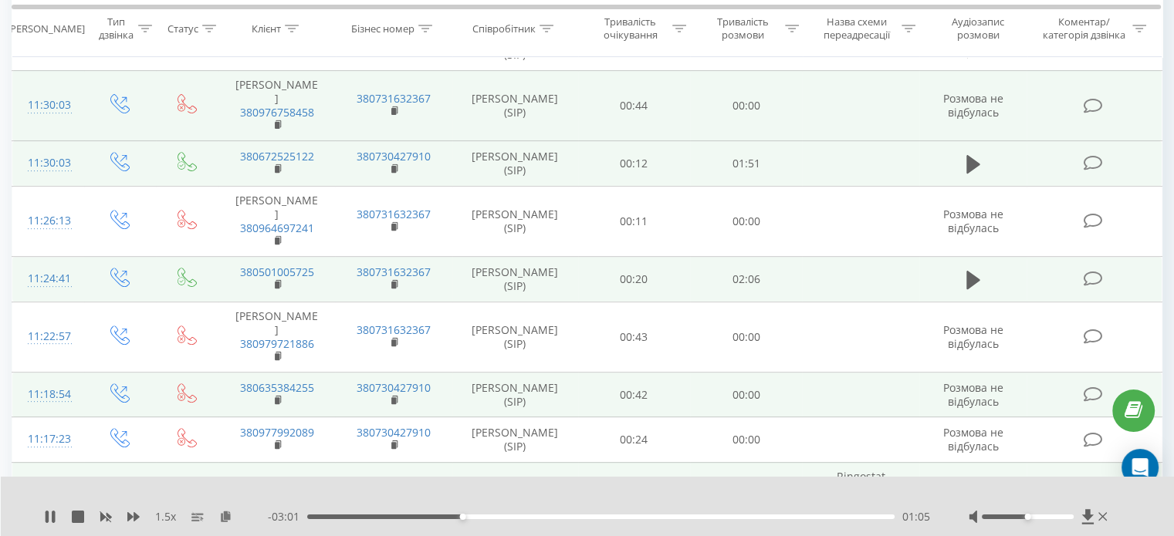
scroll to position [587, 0]
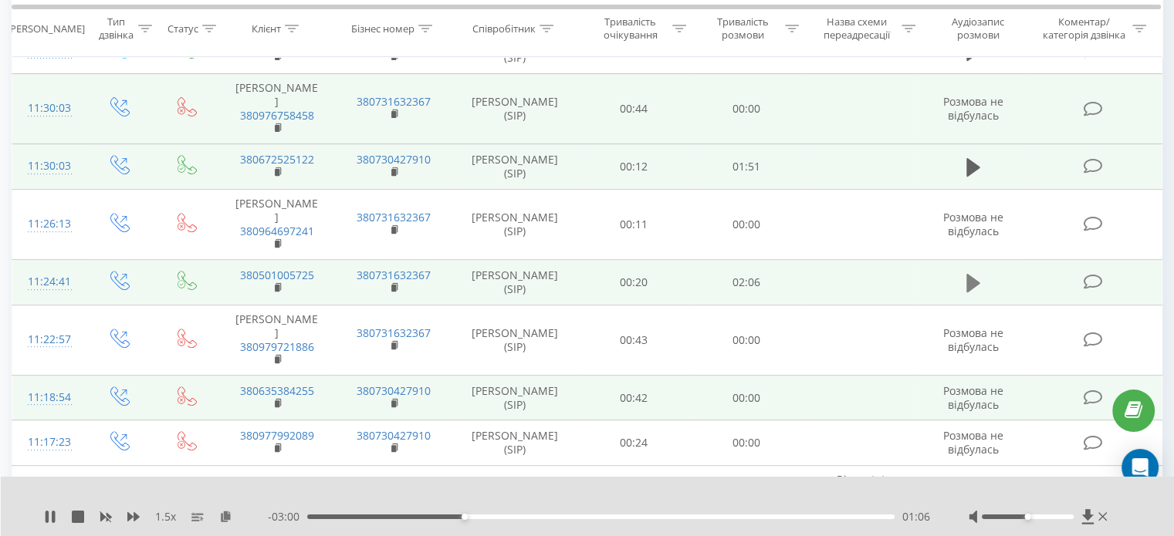
click at [972, 272] on icon at bounding box center [973, 283] width 14 height 22
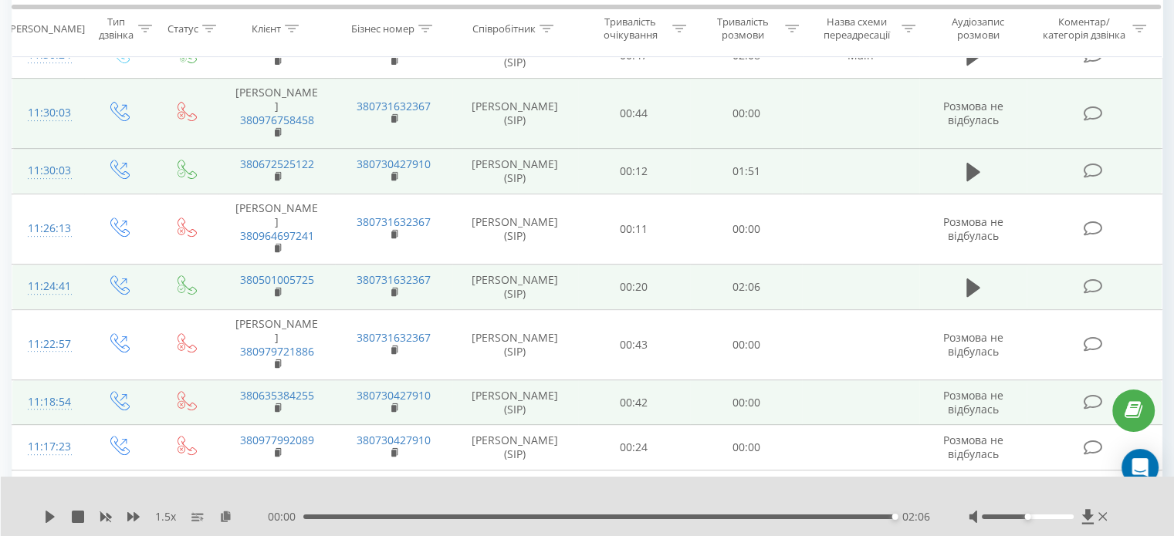
scroll to position [356, 0]
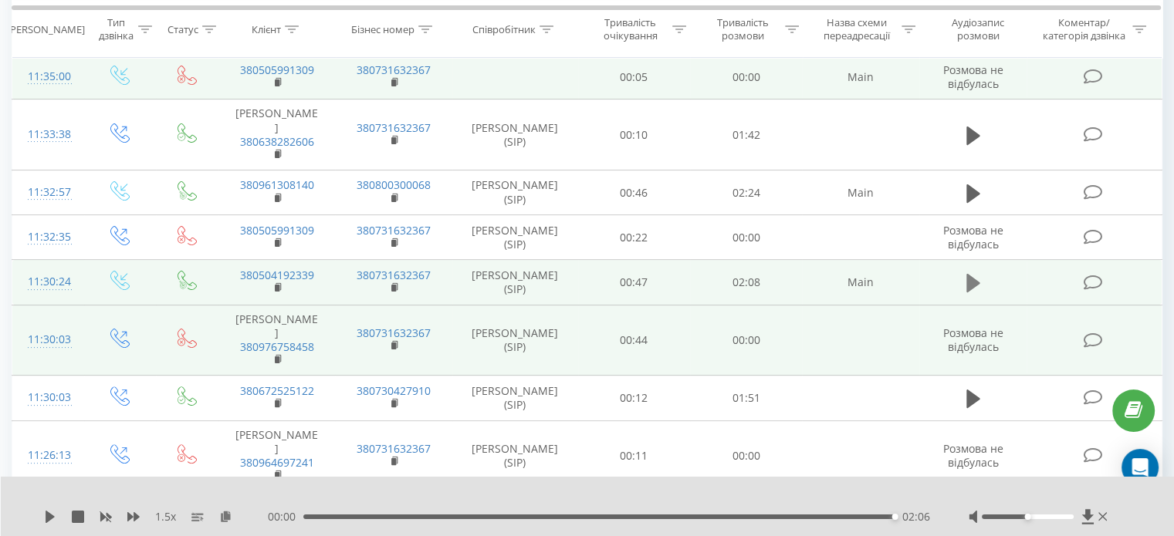
click at [973, 272] on icon at bounding box center [973, 283] width 14 height 22
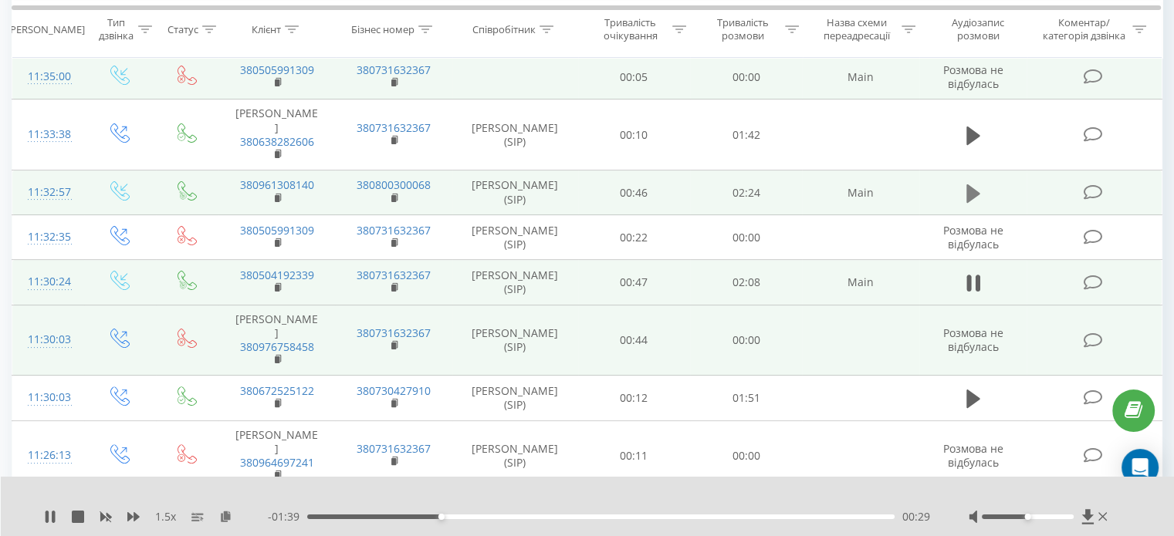
click at [975, 184] on icon at bounding box center [973, 193] width 14 height 19
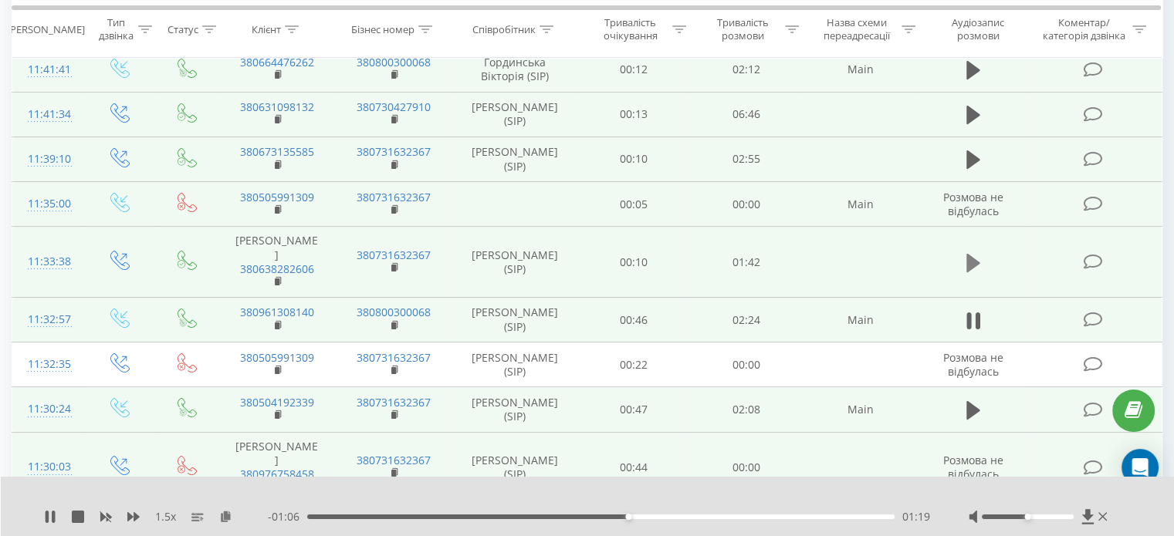
scroll to position [201, 0]
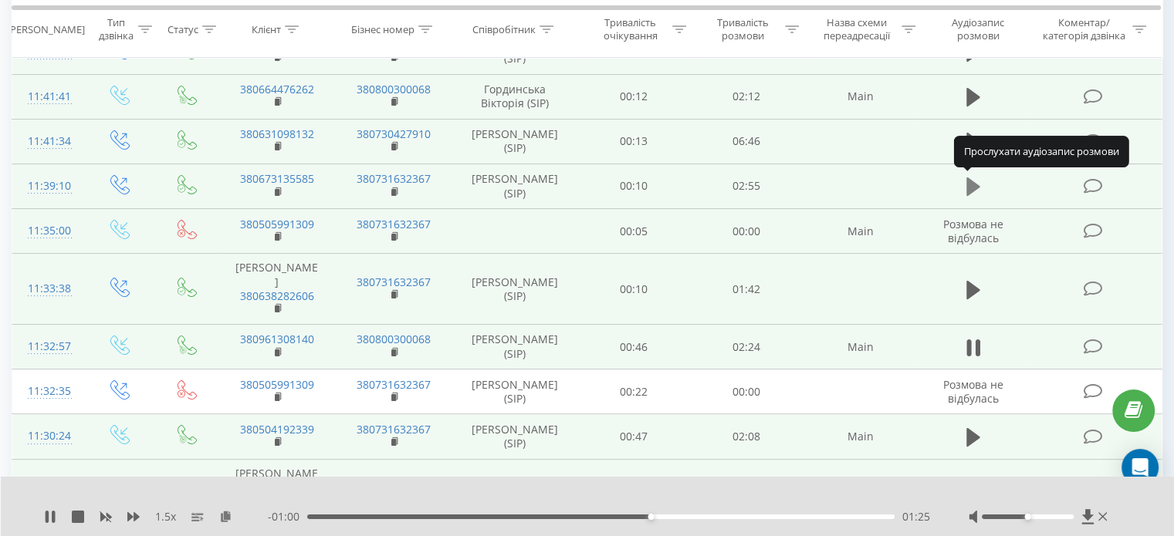
click at [971, 181] on icon at bounding box center [973, 186] width 14 height 19
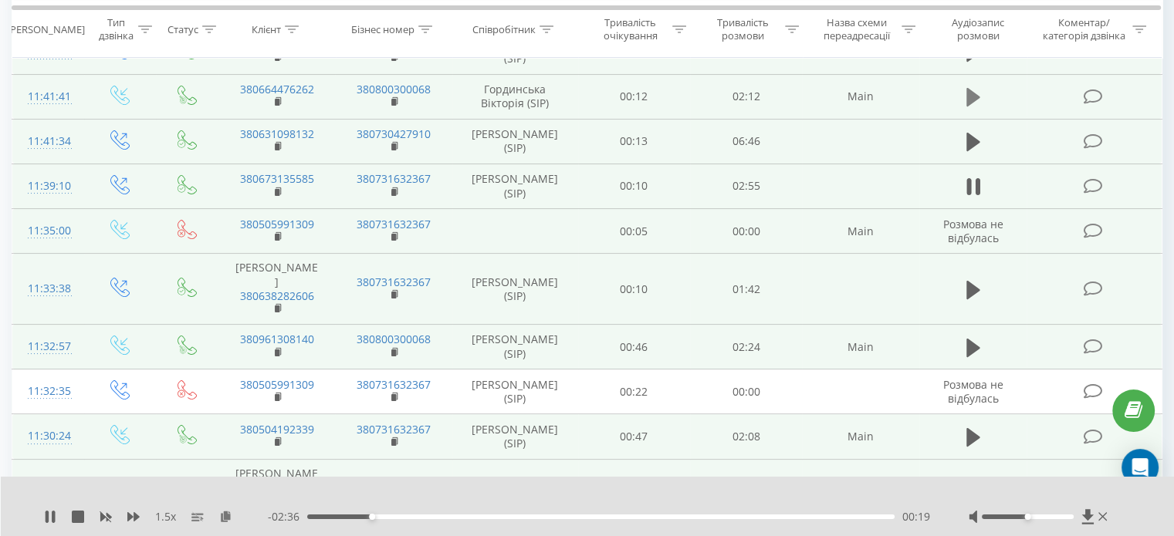
click at [973, 95] on icon at bounding box center [973, 97] width 14 height 19
click at [982, 95] on button at bounding box center [972, 97] width 23 height 23
click at [49, 520] on icon at bounding box center [50, 517] width 9 height 12
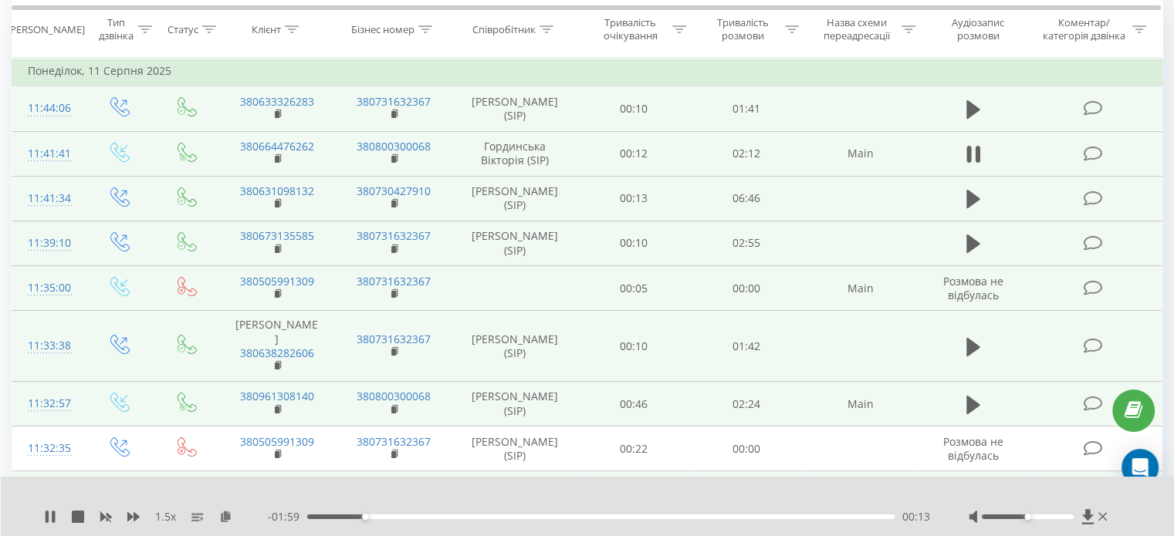
scroll to position [47, 0]
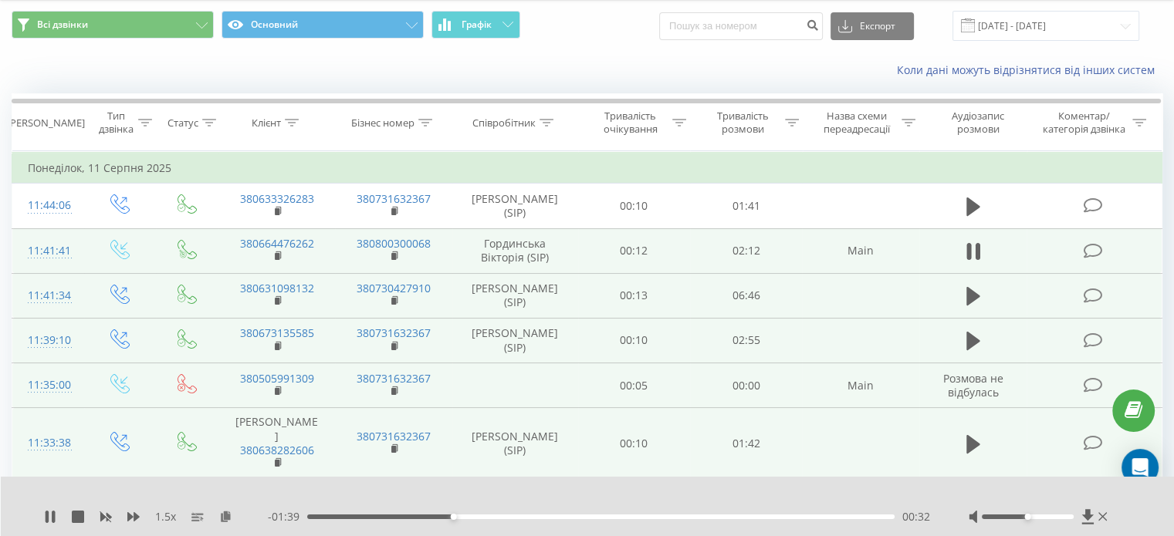
click at [1060, 529] on div "1.5 x - 01:39 00:32 00:32" at bounding box center [588, 506] width 1174 height 59
click at [1060, 519] on div at bounding box center [1039, 516] width 142 height 15
click at [1059, 515] on div at bounding box center [1027, 517] width 92 height 5
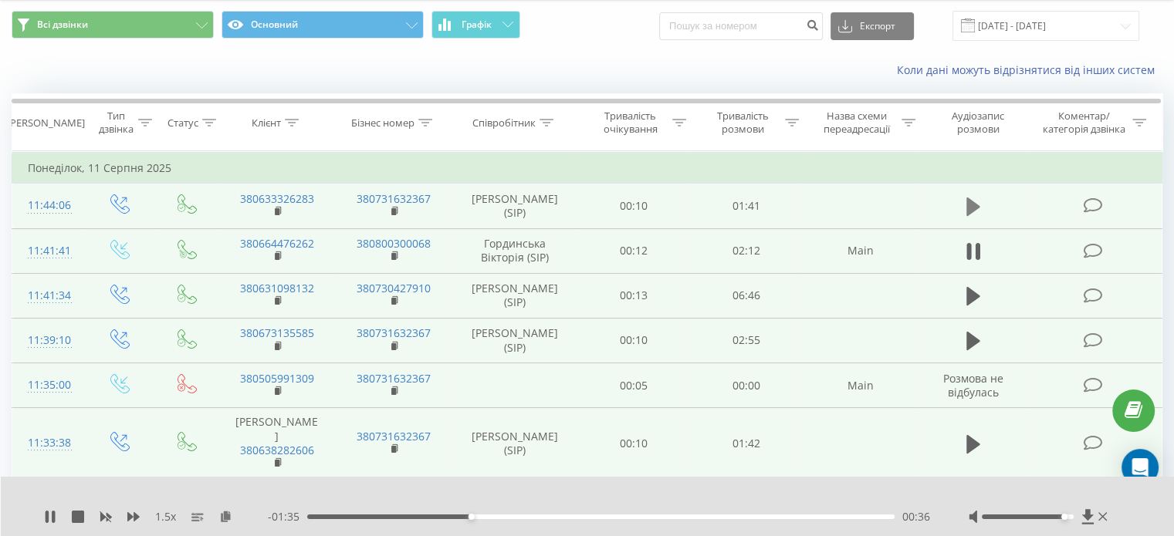
click at [967, 208] on icon at bounding box center [973, 207] width 14 height 19
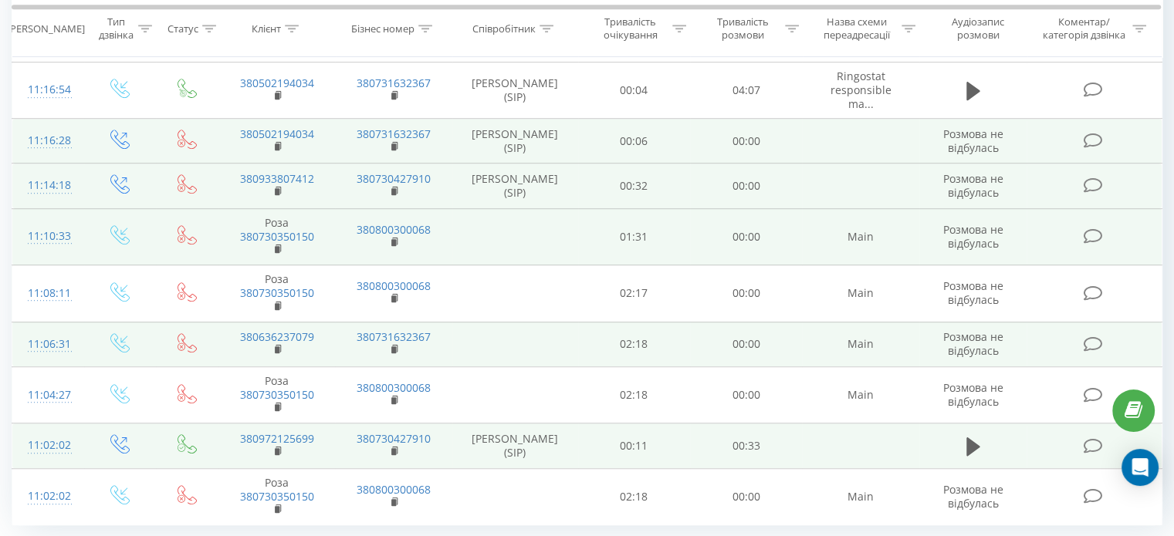
scroll to position [1050, 0]
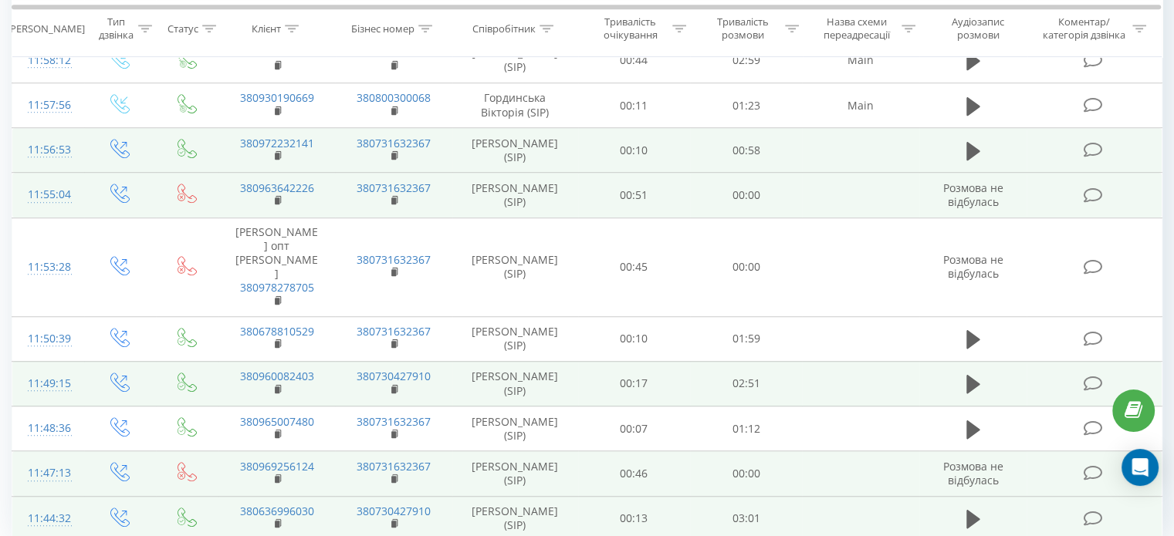
scroll to position [1090, 0]
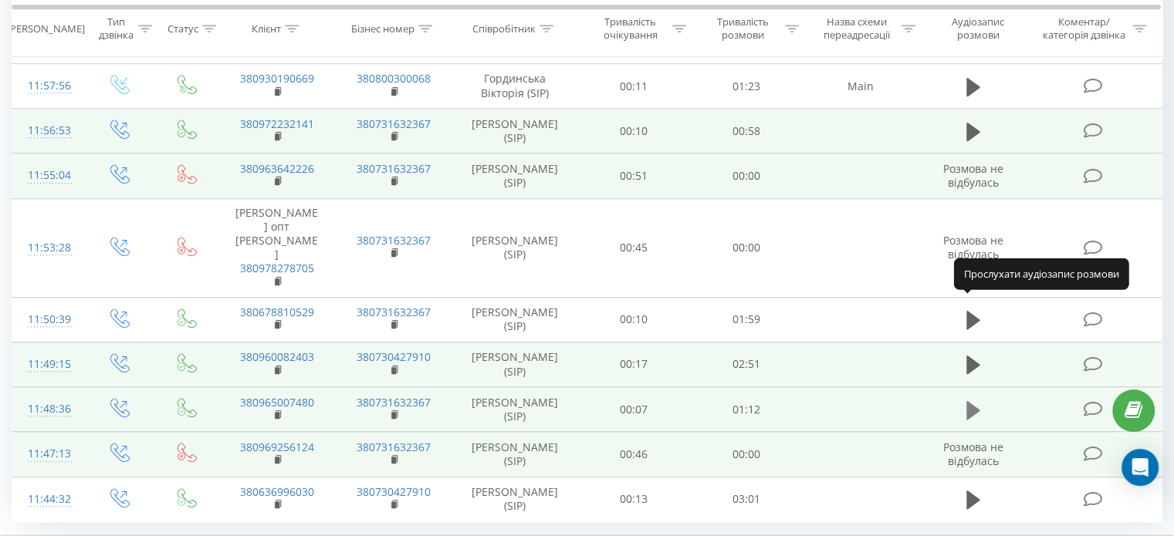
click at [978, 400] on icon at bounding box center [973, 411] width 14 height 22
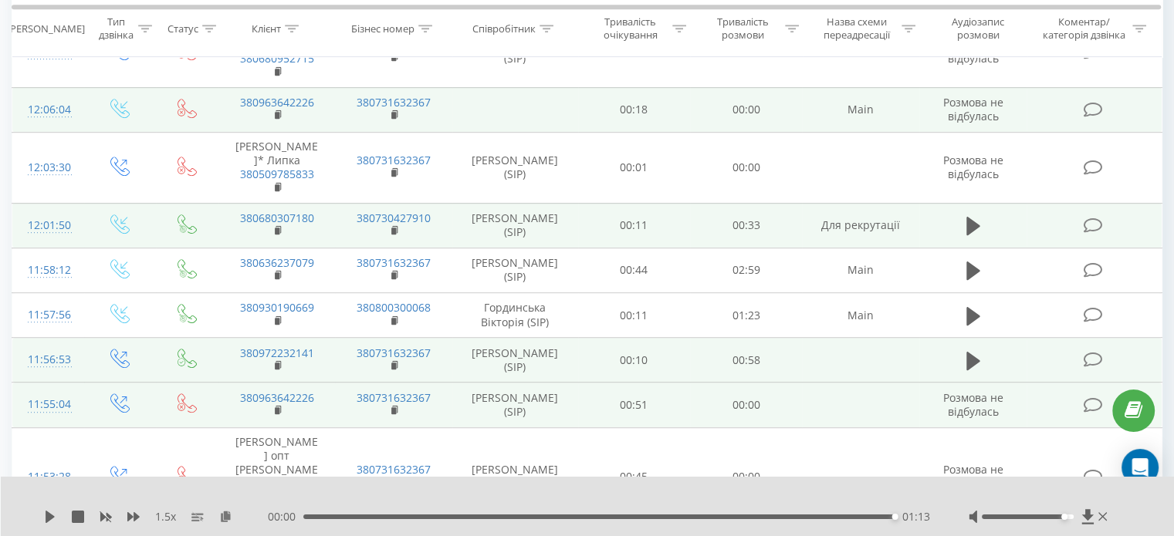
scroll to position [859, 0]
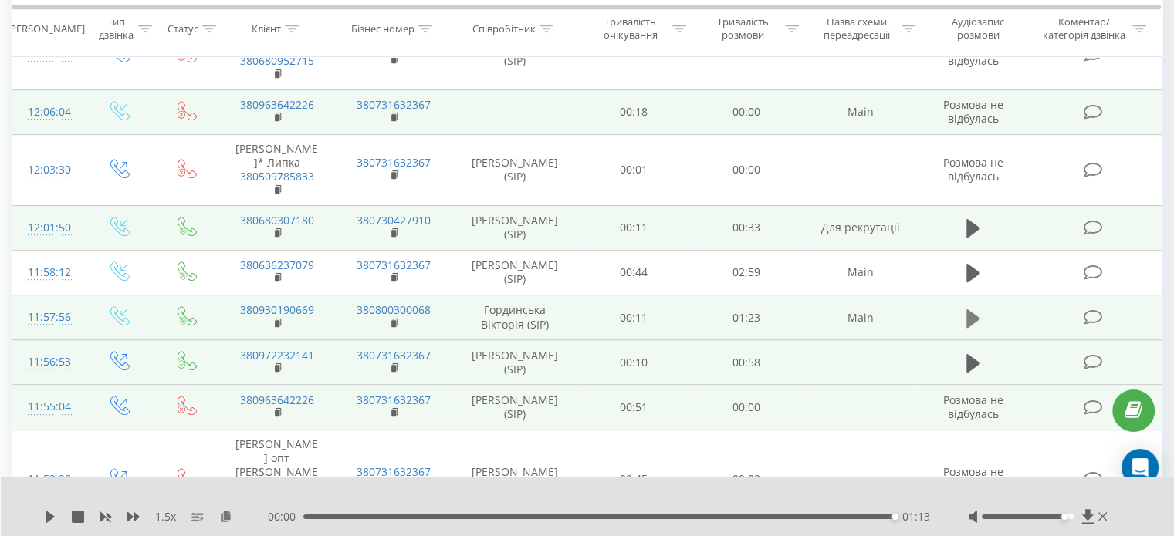
click at [979, 307] on button at bounding box center [972, 318] width 23 height 23
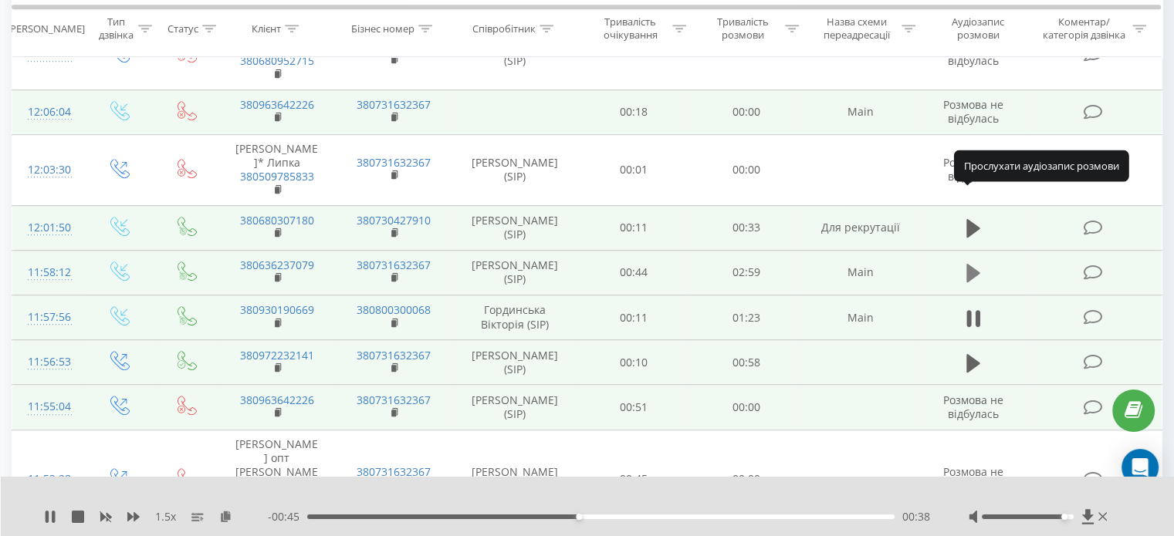
click at [978, 262] on icon at bounding box center [973, 273] width 14 height 22
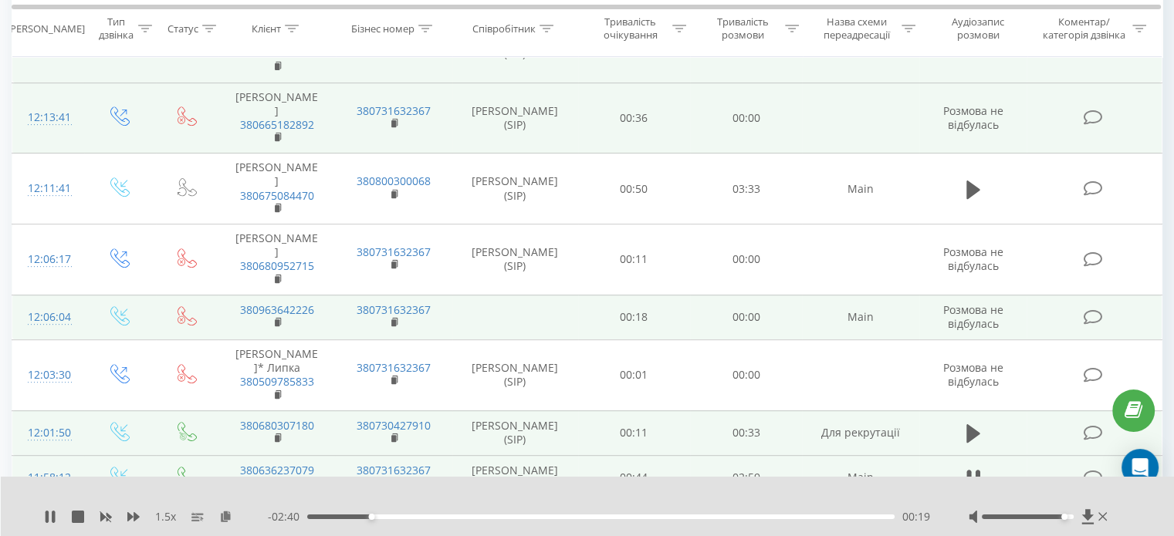
scroll to position [627, 0]
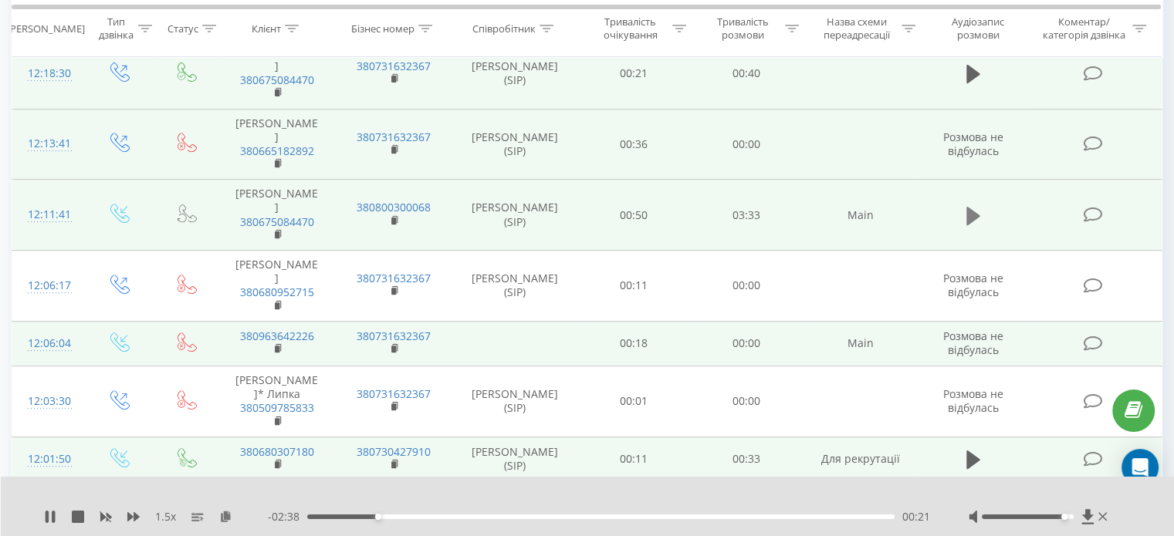
click at [966, 206] on icon at bounding box center [973, 215] width 14 height 19
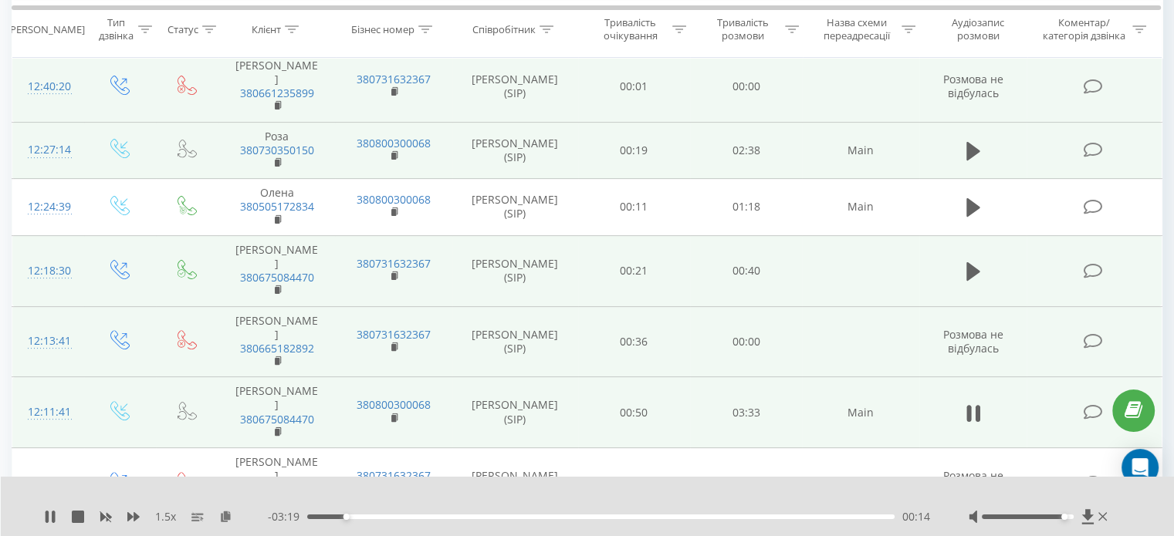
scroll to position [396, 0]
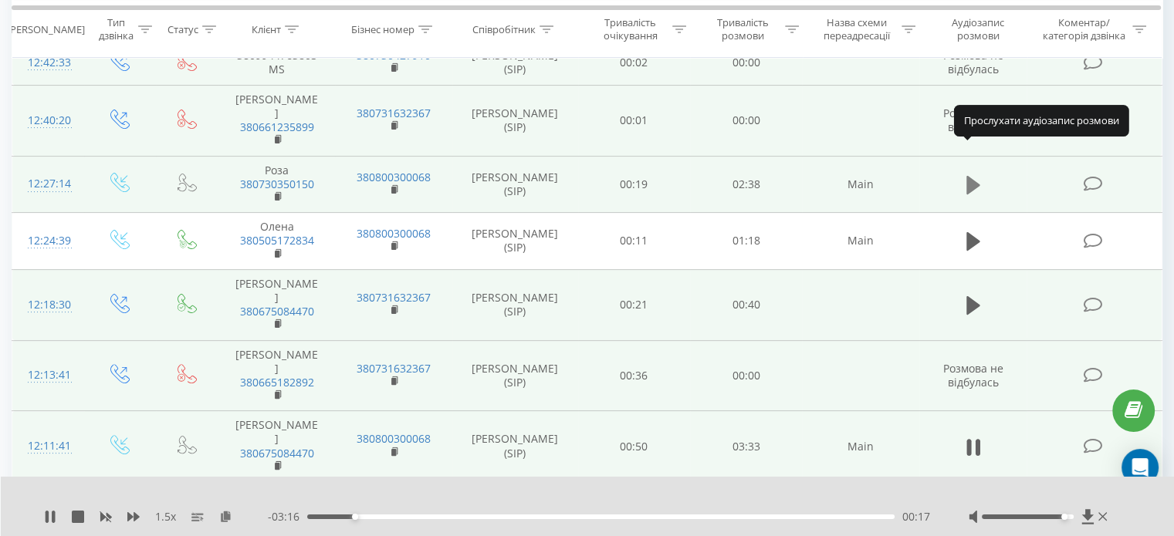
click at [968, 176] on icon at bounding box center [973, 185] width 14 height 19
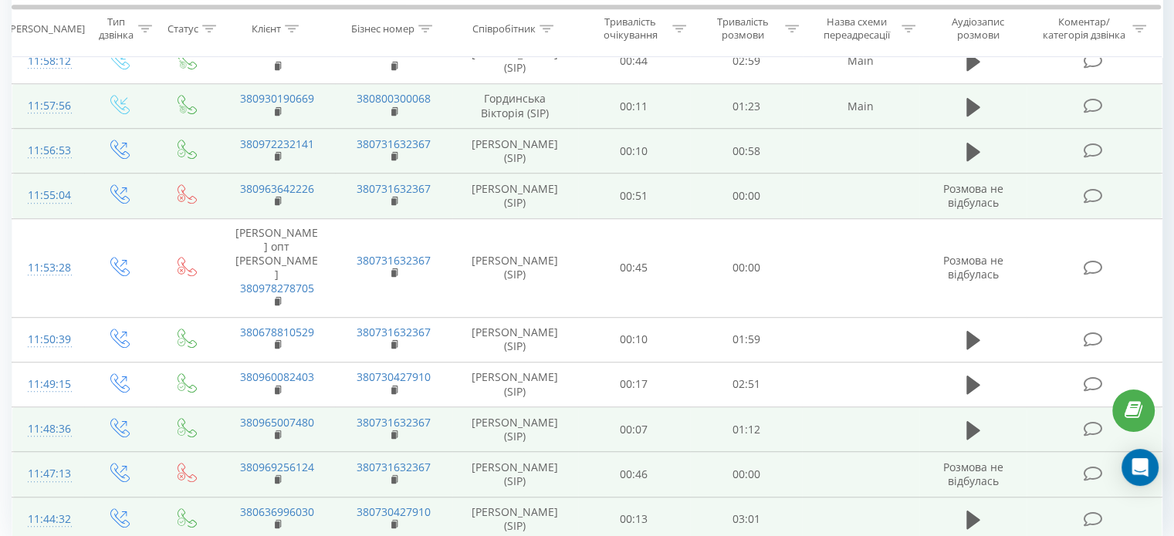
scroll to position [1090, 0]
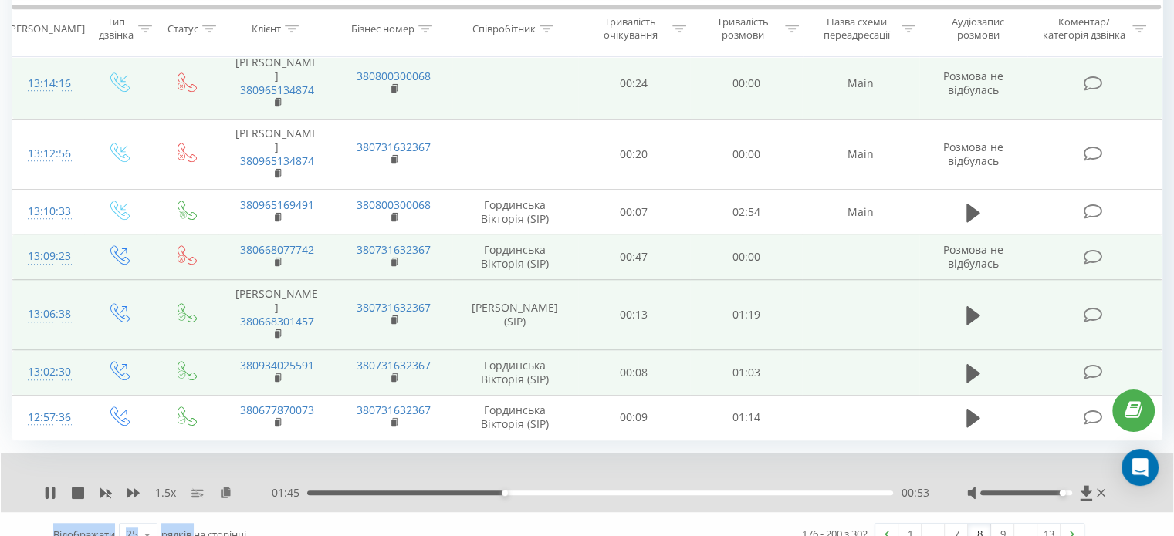
scroll to position [1135, 0]
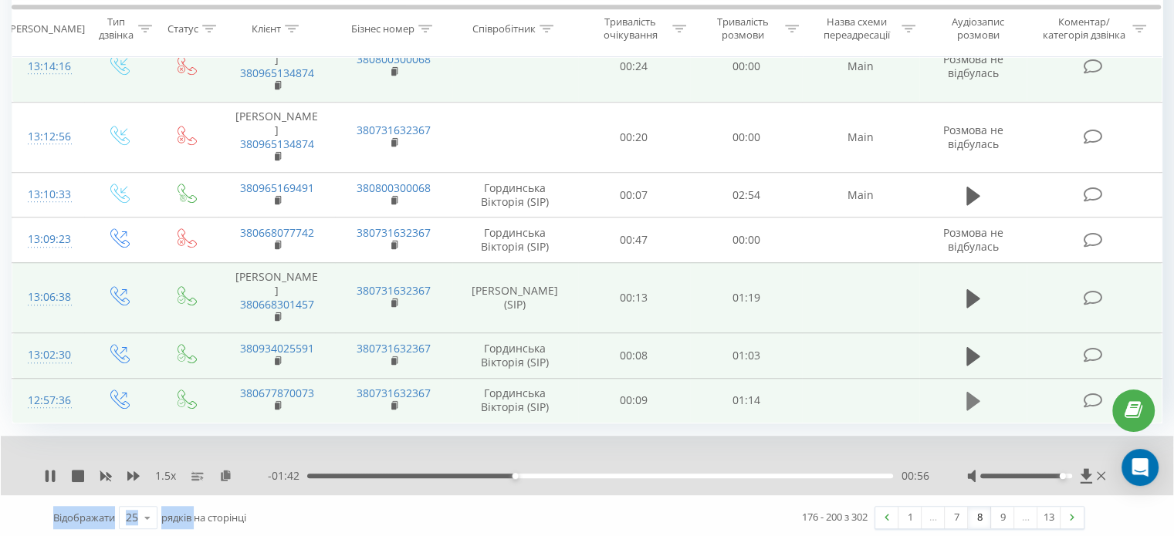
click at [973, 390] on icon at bounding box center [973, 401] width 14 height 22
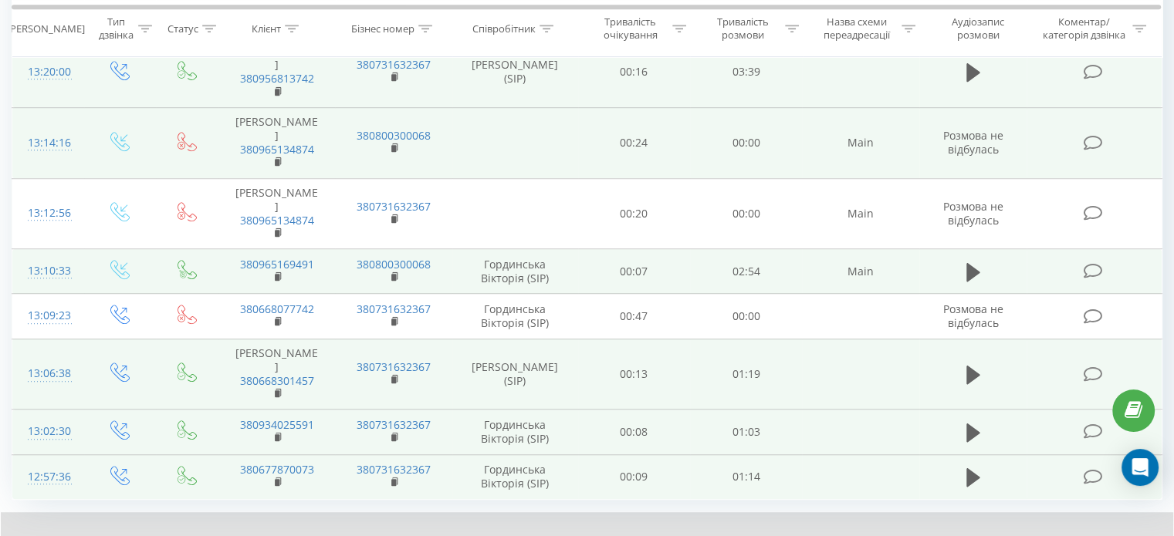
scroll to position [981, 0]
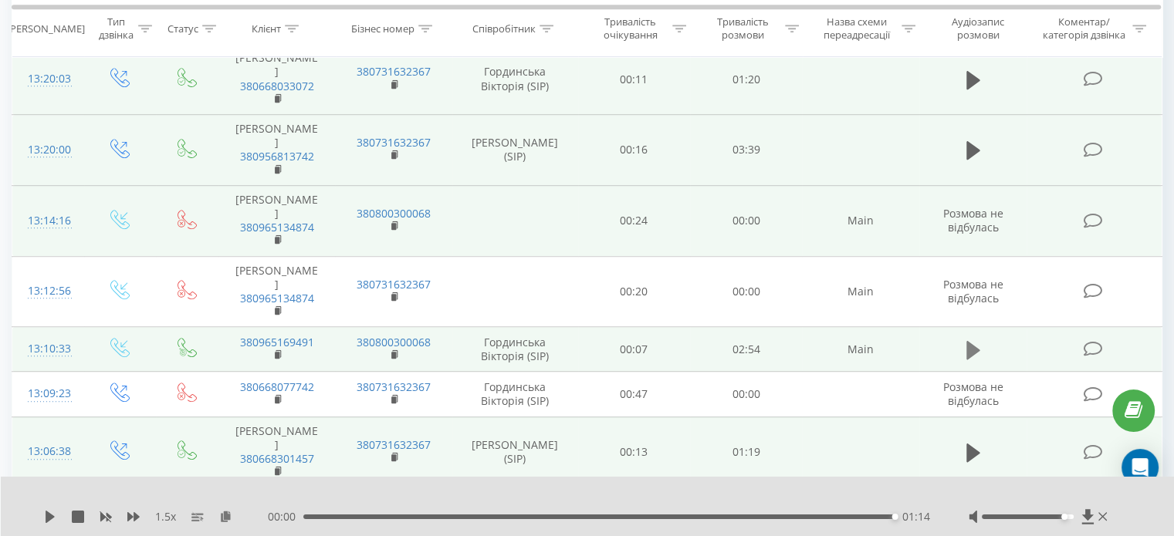
click at [973, 360] on icon at bounding box center [973, 350] width 14 height 19
click at [972, 141] on icon at bounding box center [973, 150] width 14 height 19
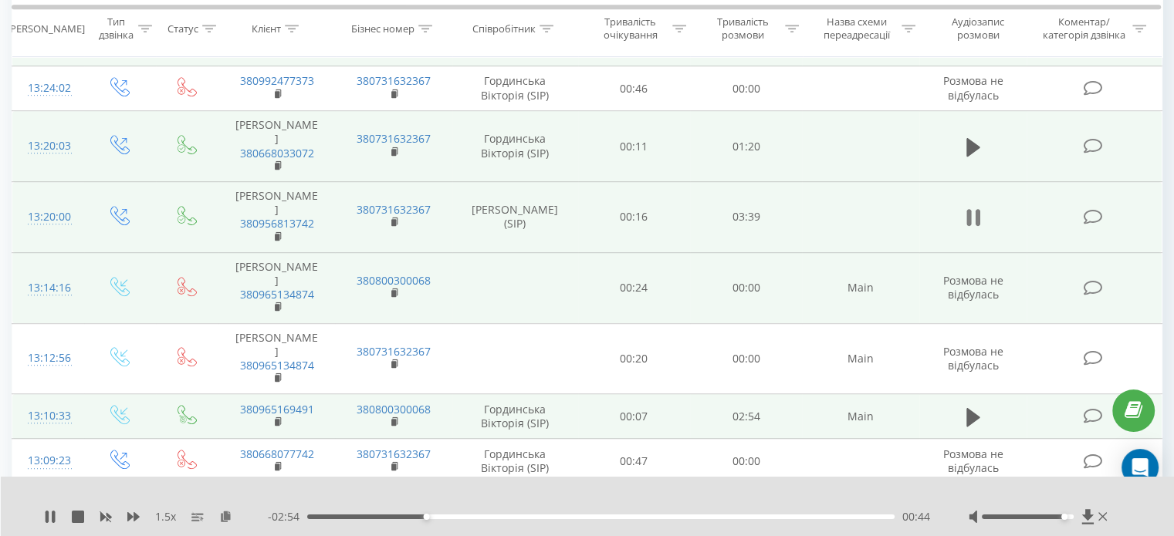
scroll to position [904, 0]
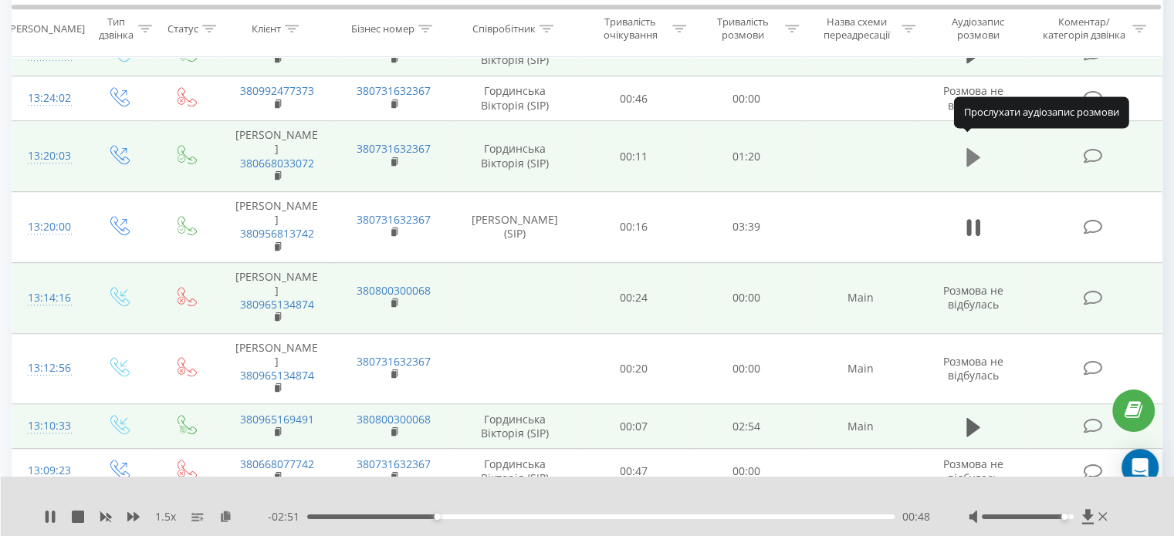
click at [974, 148] on icon at bounding box center [973, 156] width 14 height 19
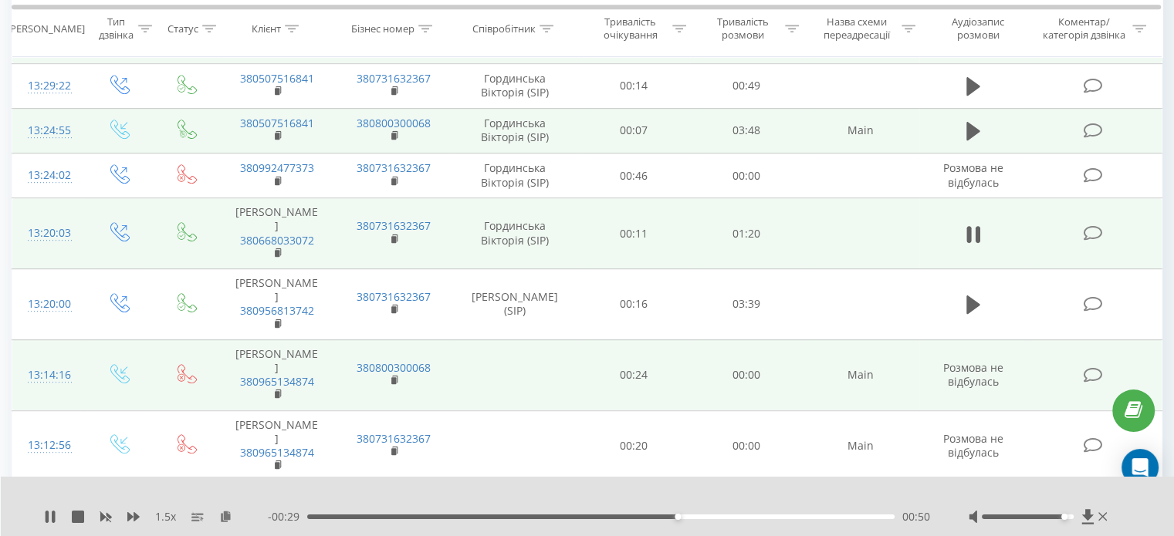
scroll to position [749, 0]
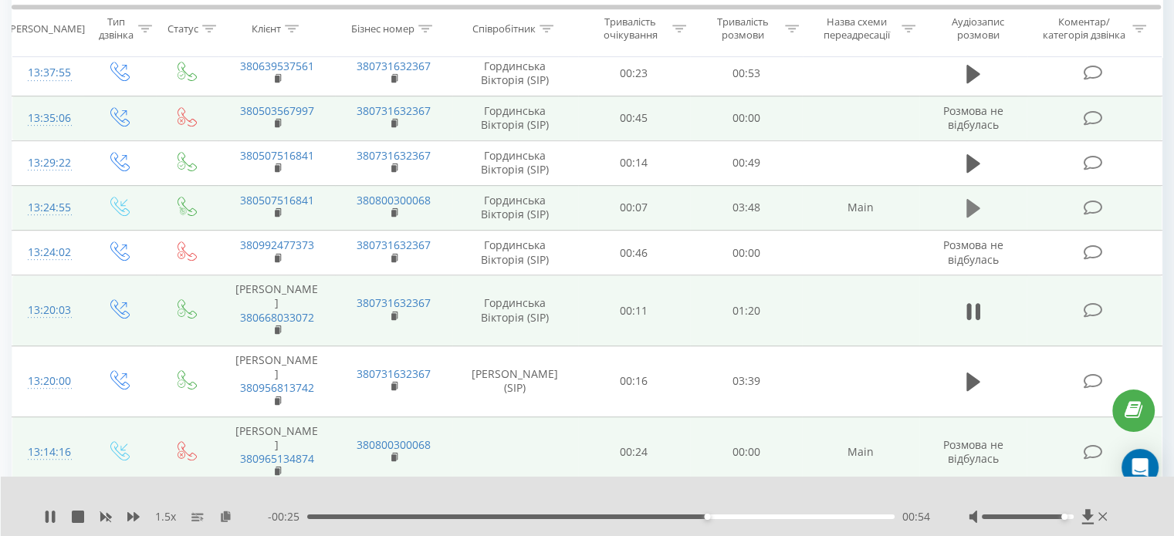
click at [968, 201] on icon at bounding box center [973, 208] width 14 height 19
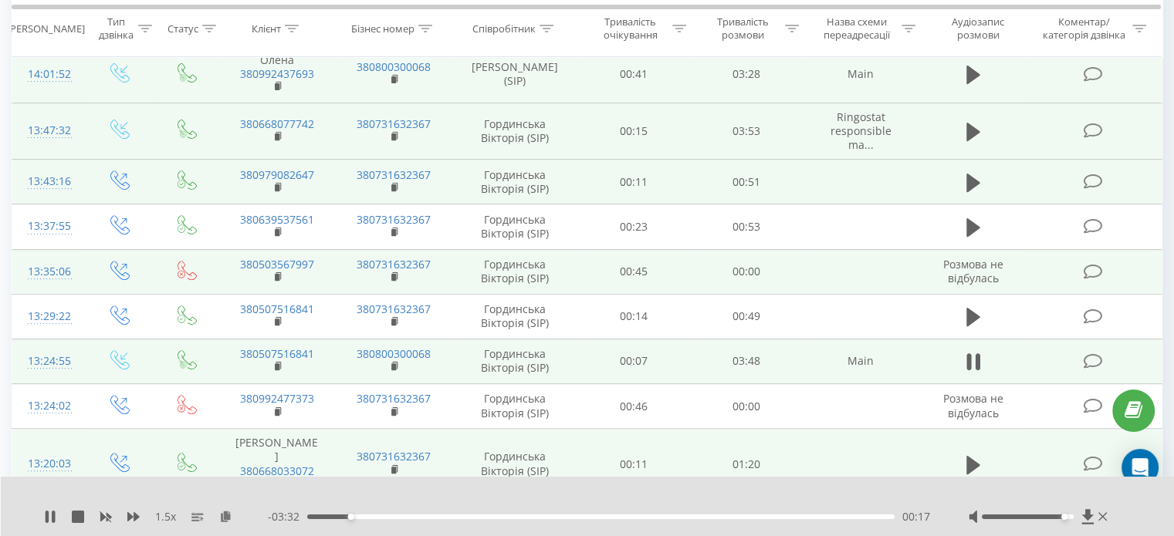
scroll to position [595, 0]
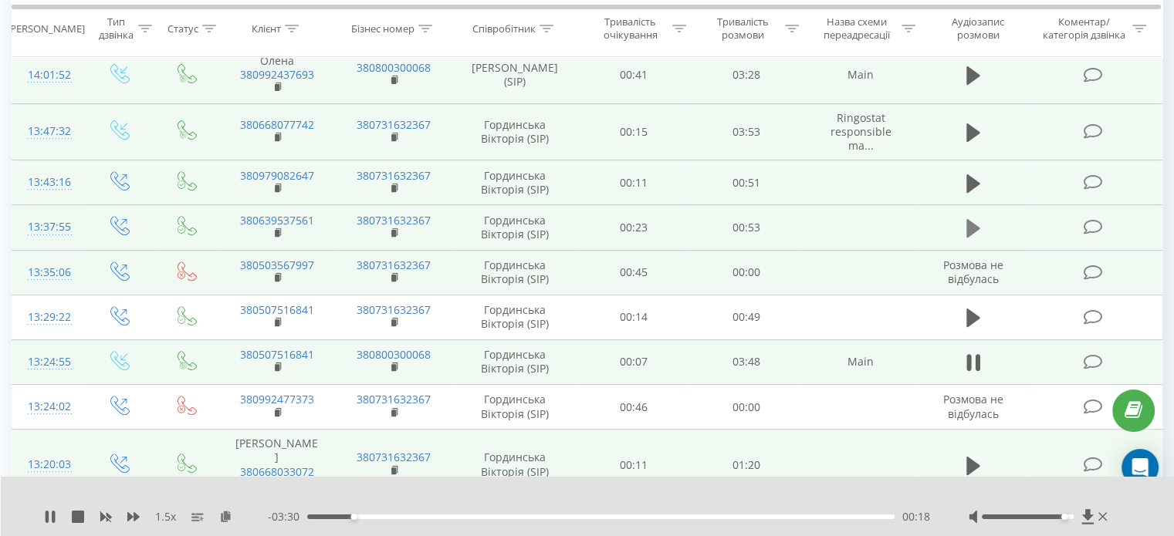
click at [974, 218] on icon at bounding box center [973, 229] width 14 height 22
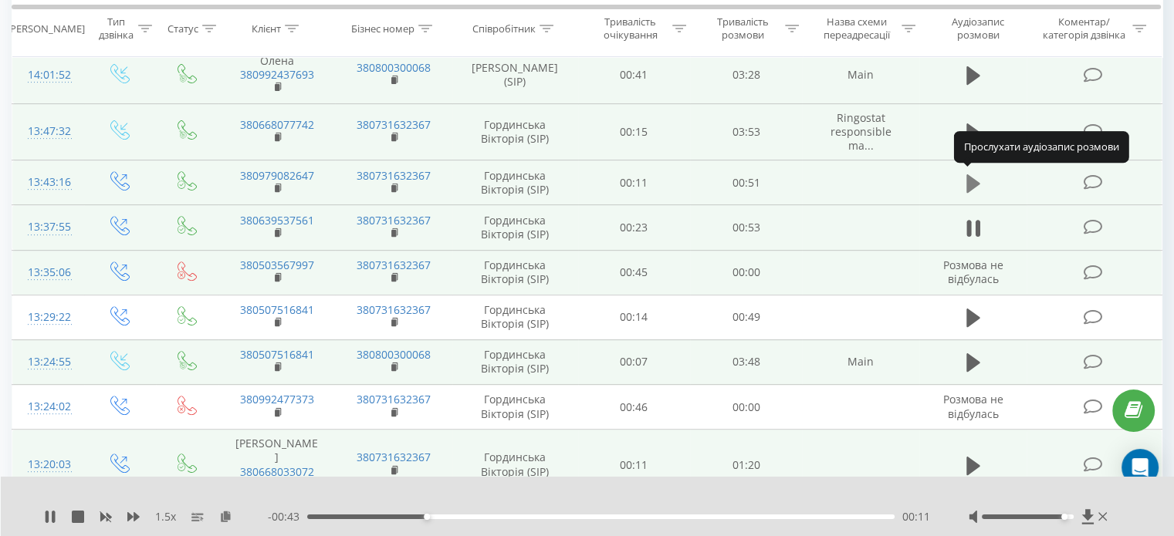
click at [972, 173] on icon at bounding box center [973, 184] width 14 height 22
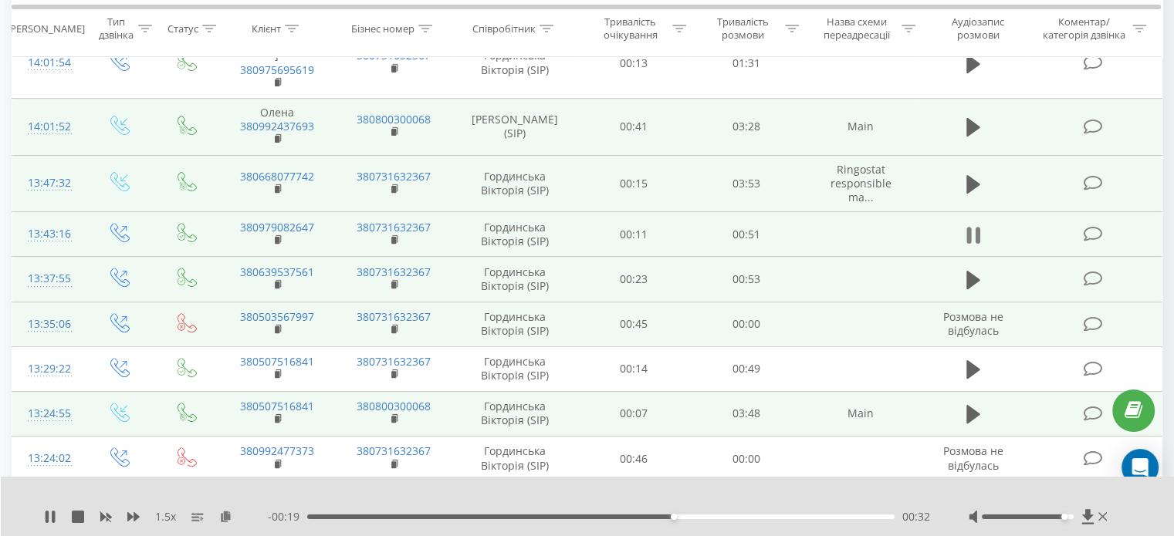
scroll to position [518, 0]
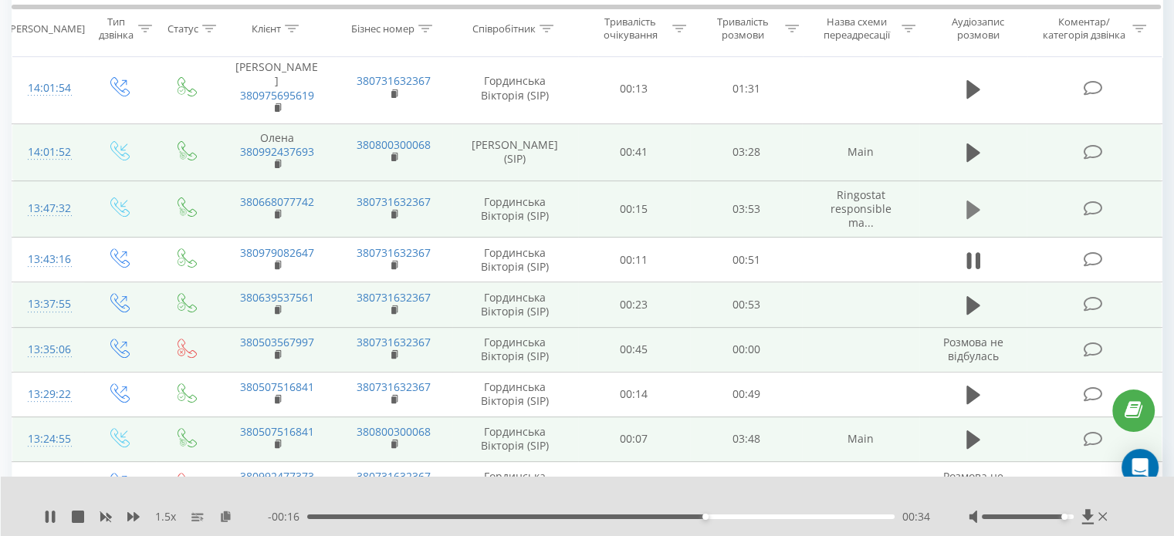
click at [974, 212] on icon at bounding box center [973, 210] width 14 height 22
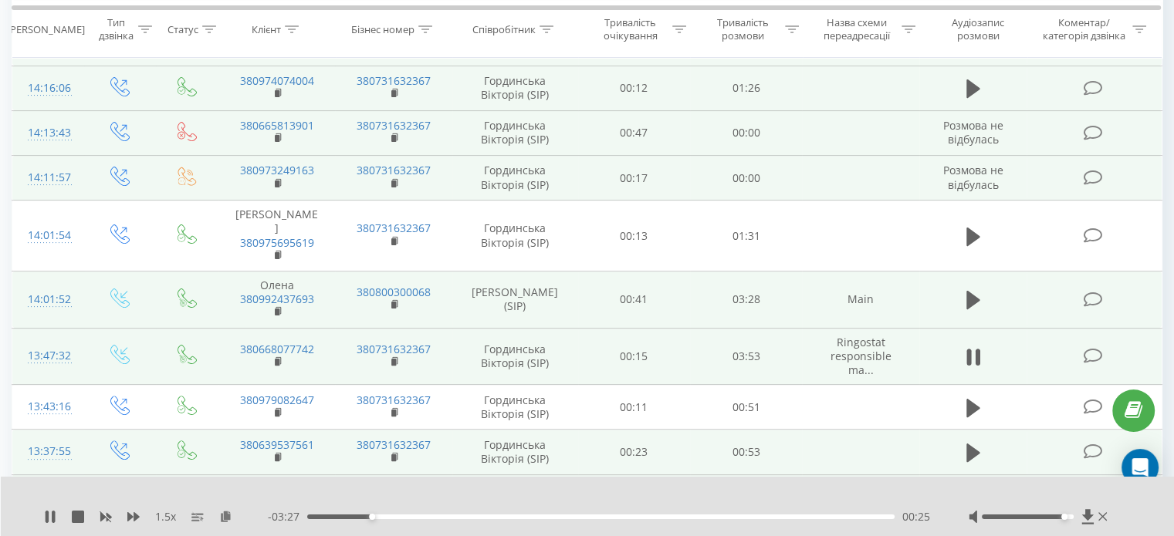
scroll to position [363, 0]
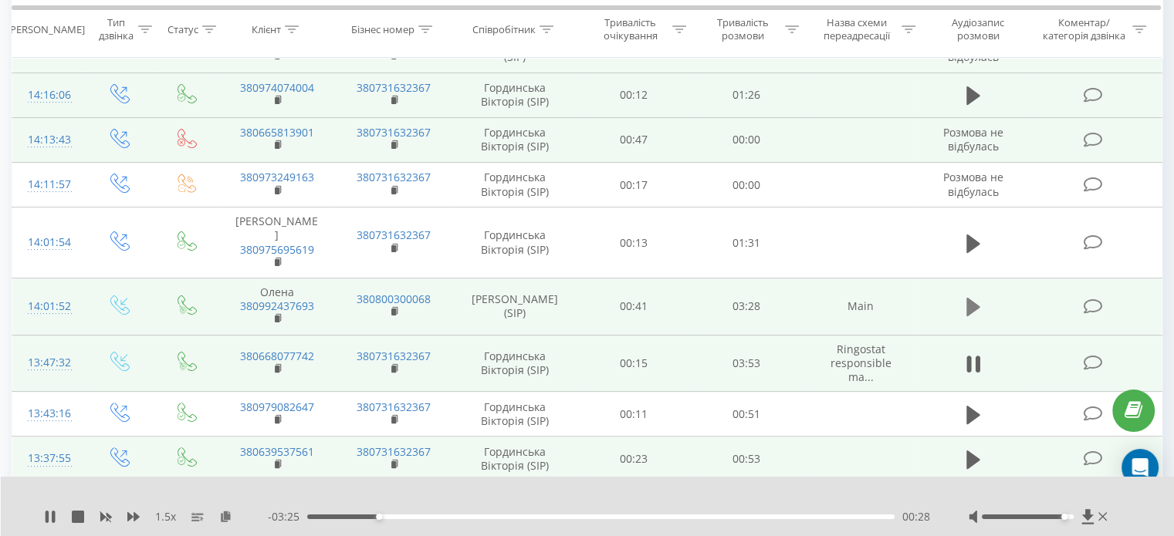
click at [978, 304] on icon at bounding box center [973, 307] width 14 height 22
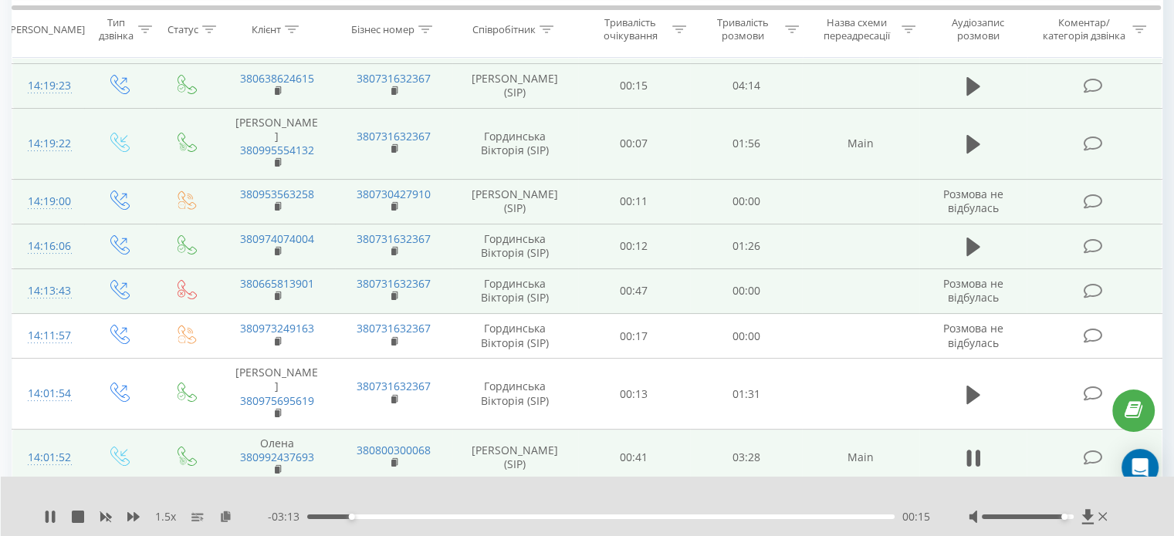
scroll to position [209, 0]
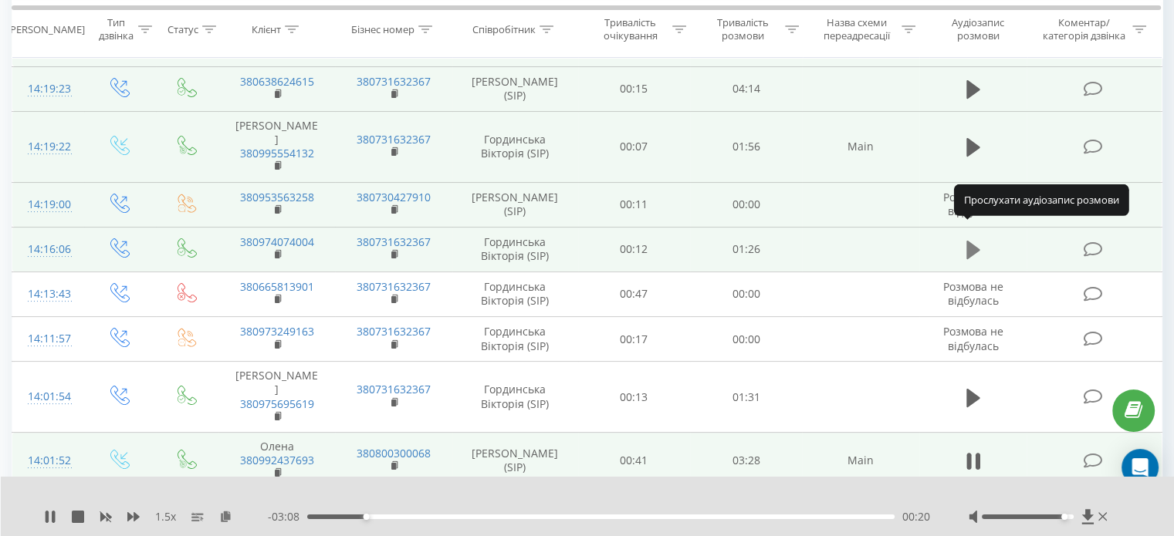
click at [977, 239] on icon at bounding box center [973, 250] width 14 height 22
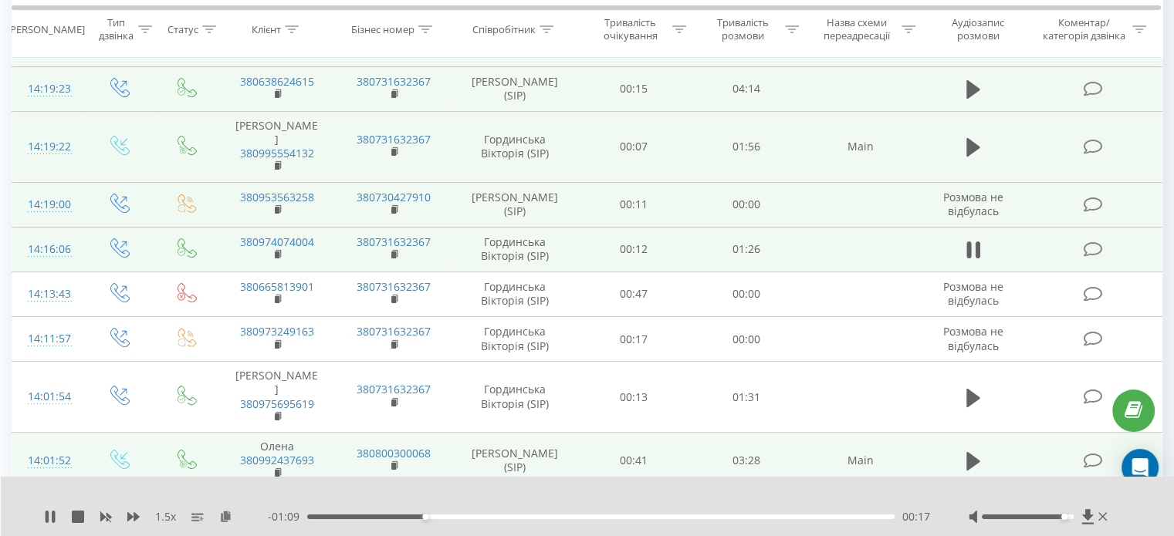
scroll to position [132, 0]
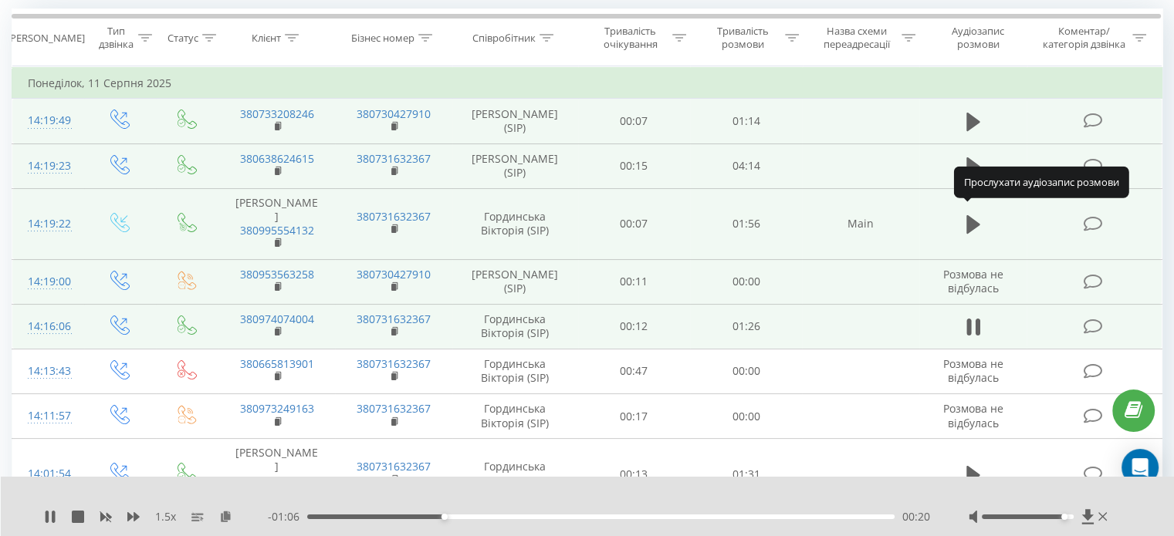
click at [977, 226] on icon at bounding box center [973, 225] width 14 height 22
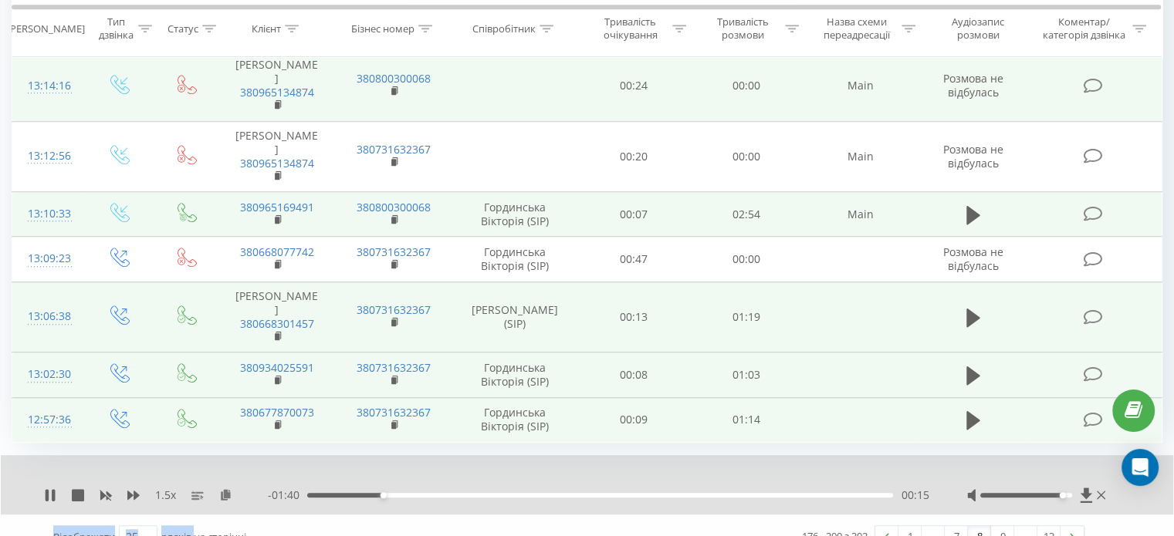
scroll to position [1135, 0]
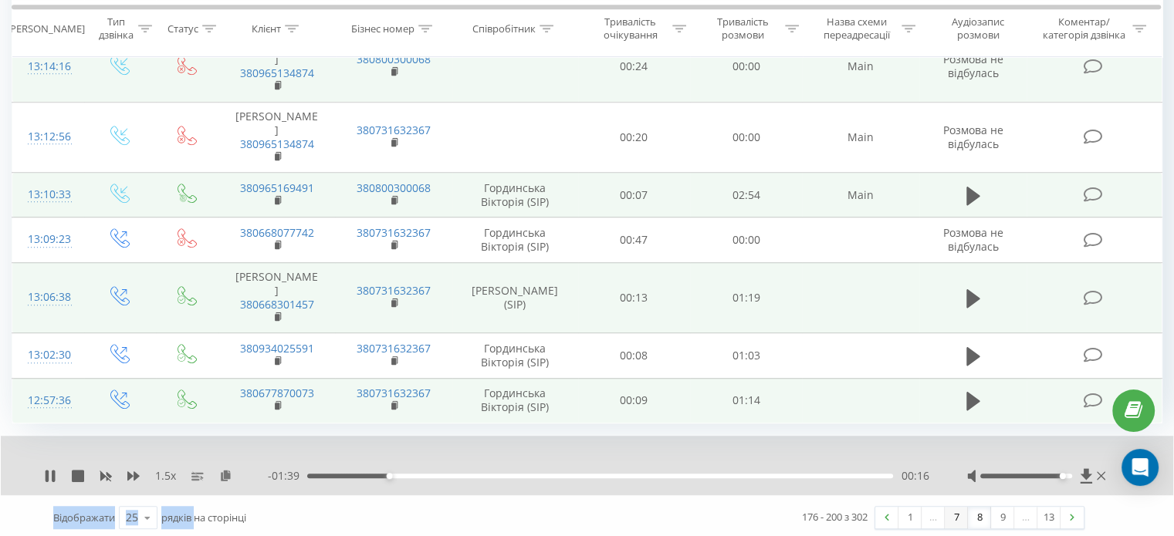
click at [952, 512] on link "7" at bounding box center [955, 518] width 23 height 22
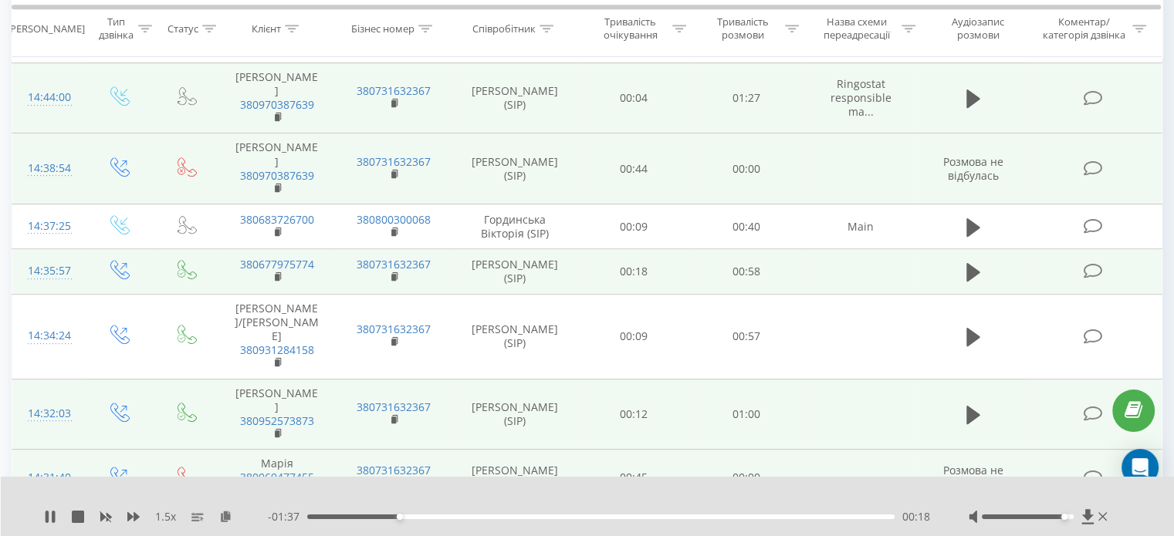
scroll to position [1028, 0]
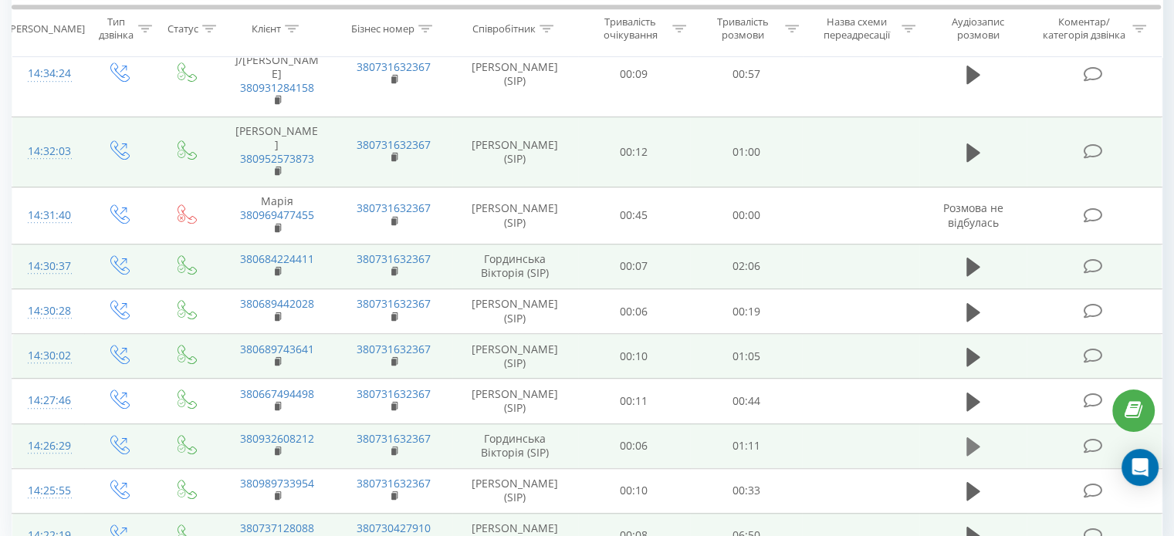
click at [979, 435] on button at bounding box center [972, 446] width 23 height 23
click at [970, 258] on icon at bounding box center [973, 267] width 14 height 19
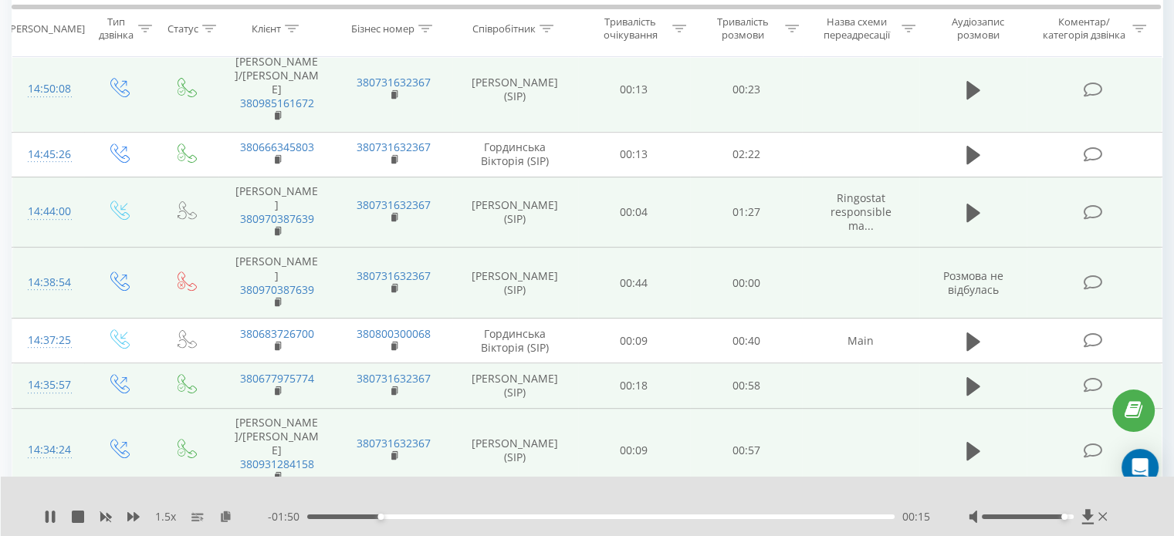
scroll to position [565, 0]
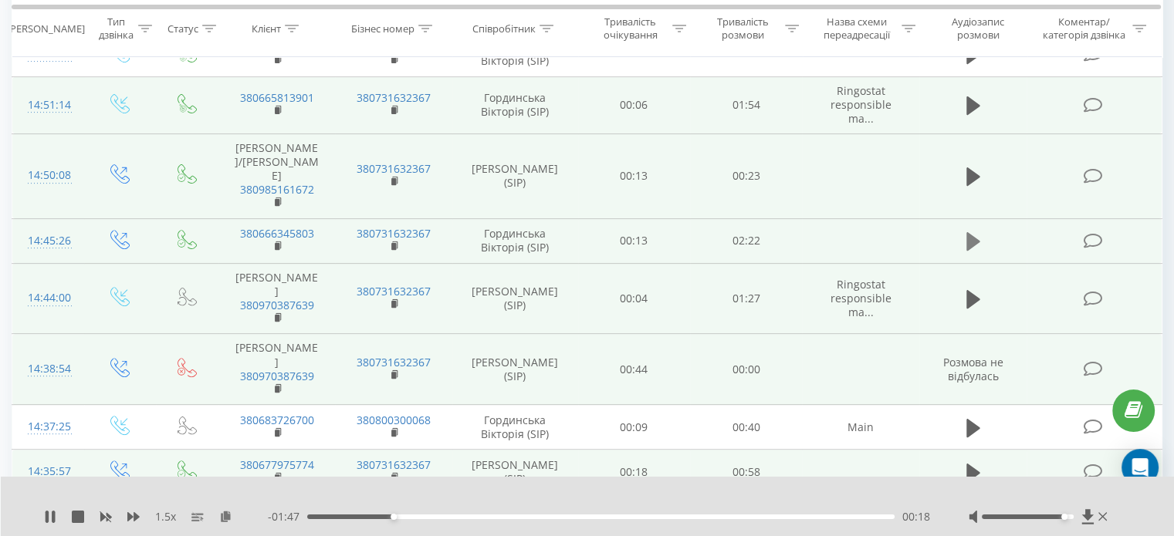
click at [968, 231] on icon at bounding box center [973, 242] width 14 height 22
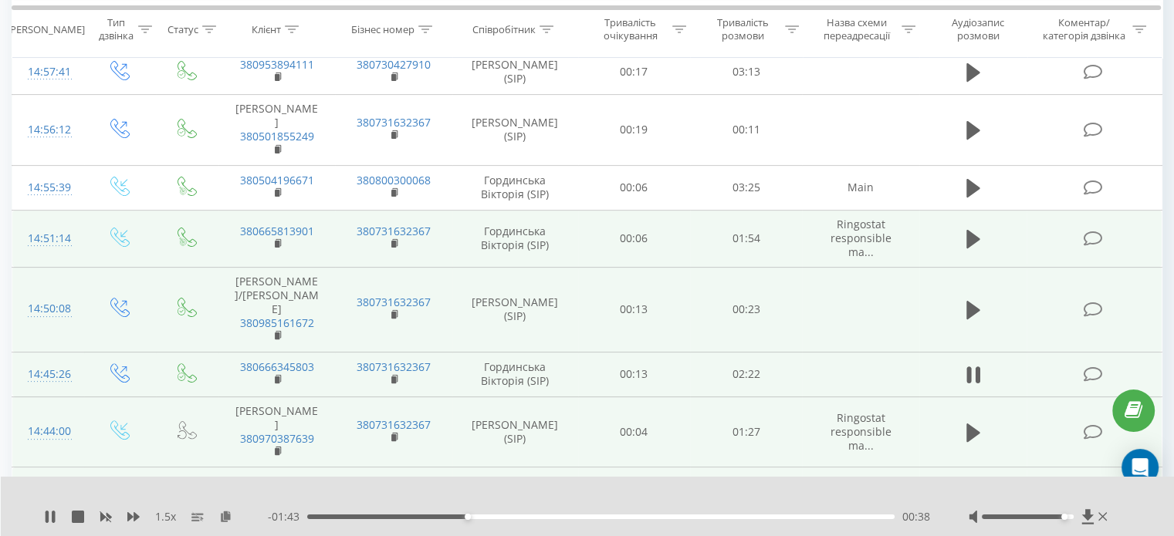
scroll to position [410, 0]
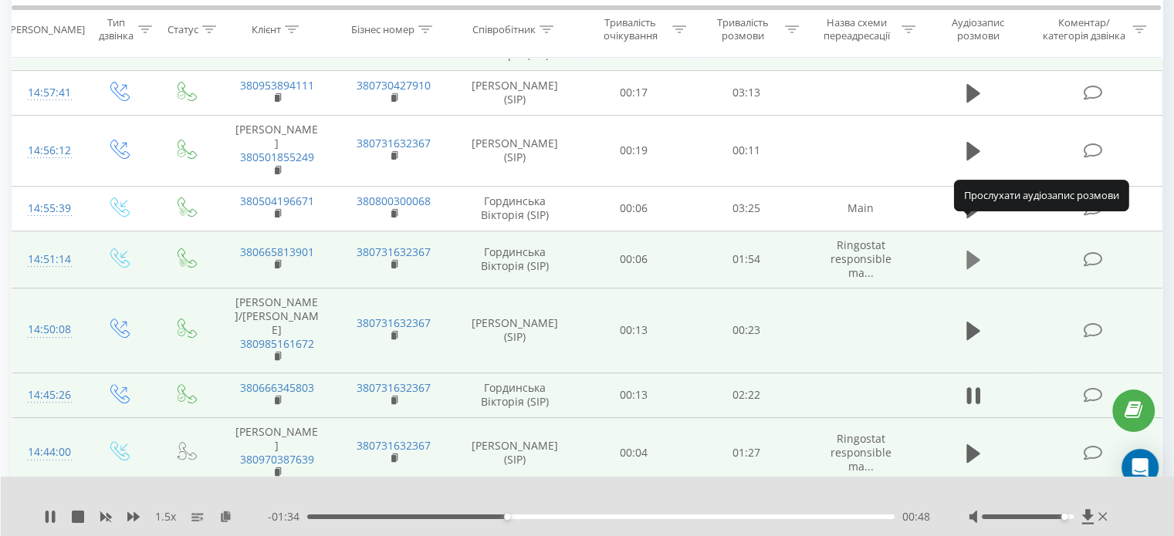
click at [972, 251] on icon at bounding box center [973, 260] width 14 height 19
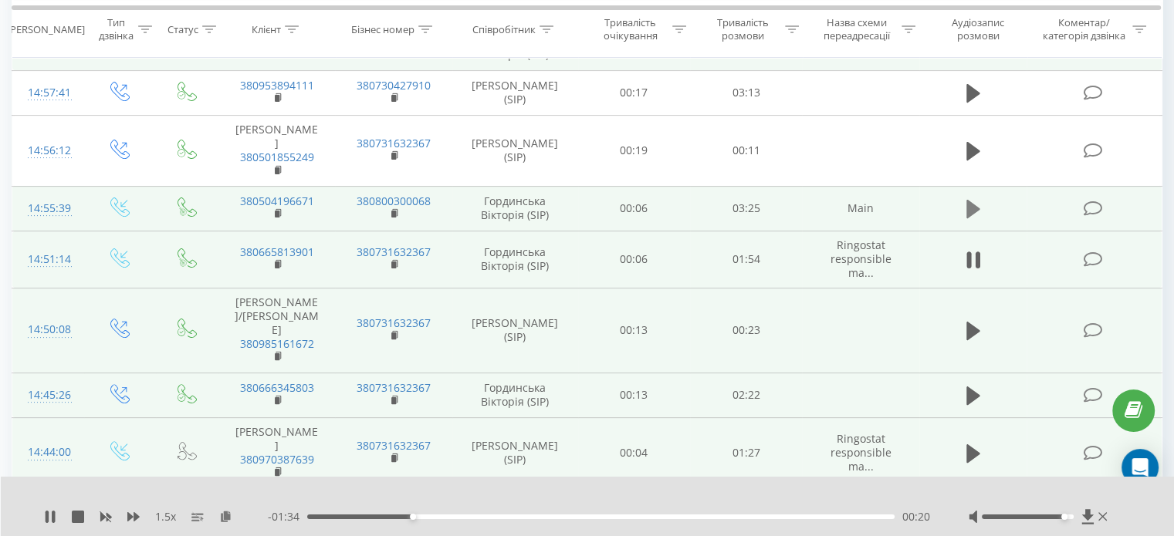
click at [971, 198] on icon at bounding box center [973, 209] width 14 height 22
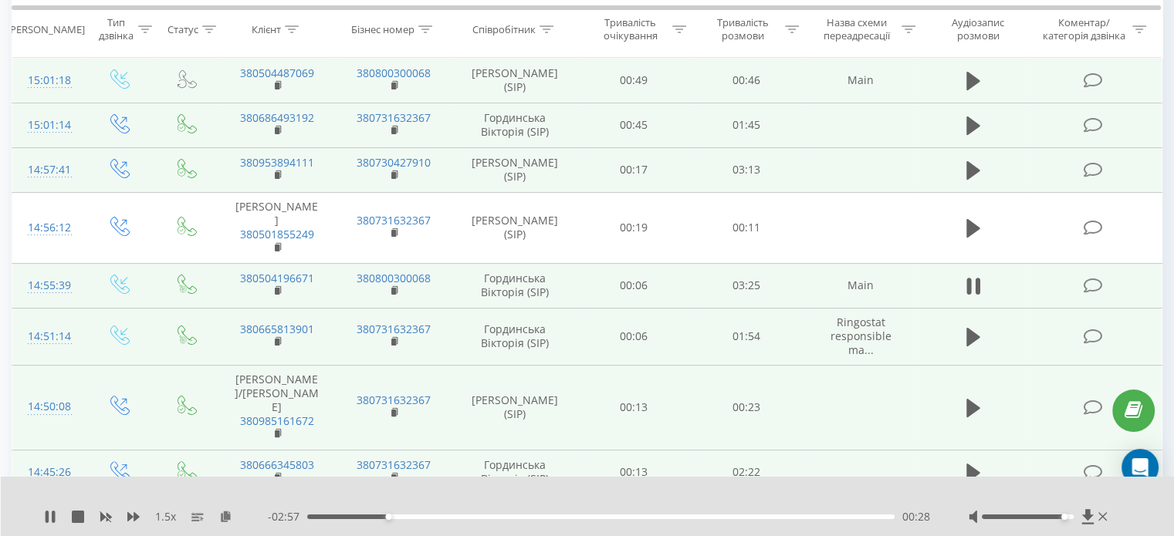
scroll to position [256, 0]
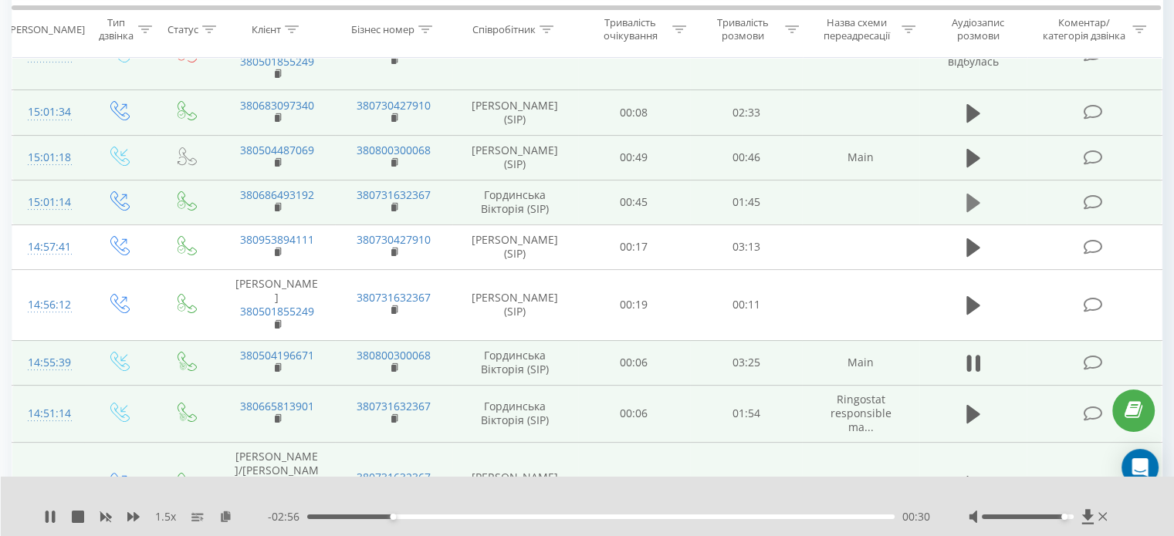
click at [966, 194] on icon at bounding box center [973, 203] width 14 height 19
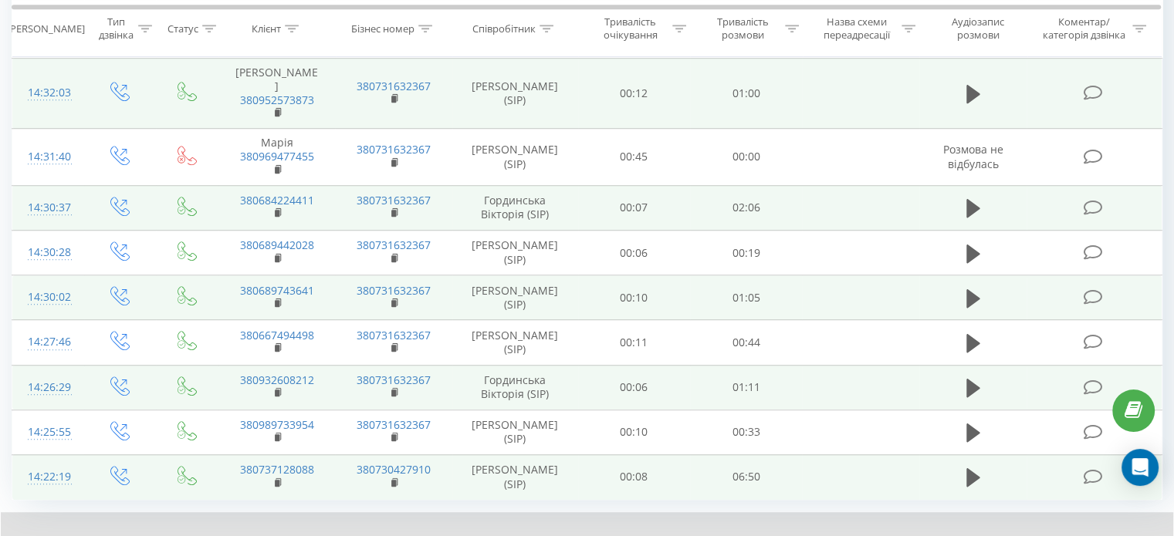
scroll to position [1106, 0]
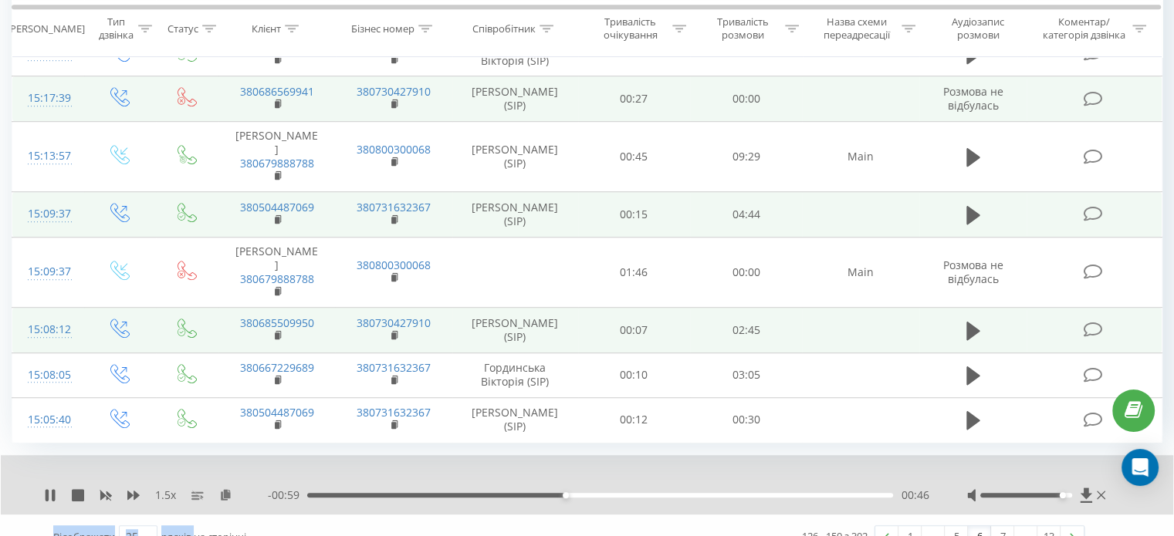
scroll to position [1059, 0]
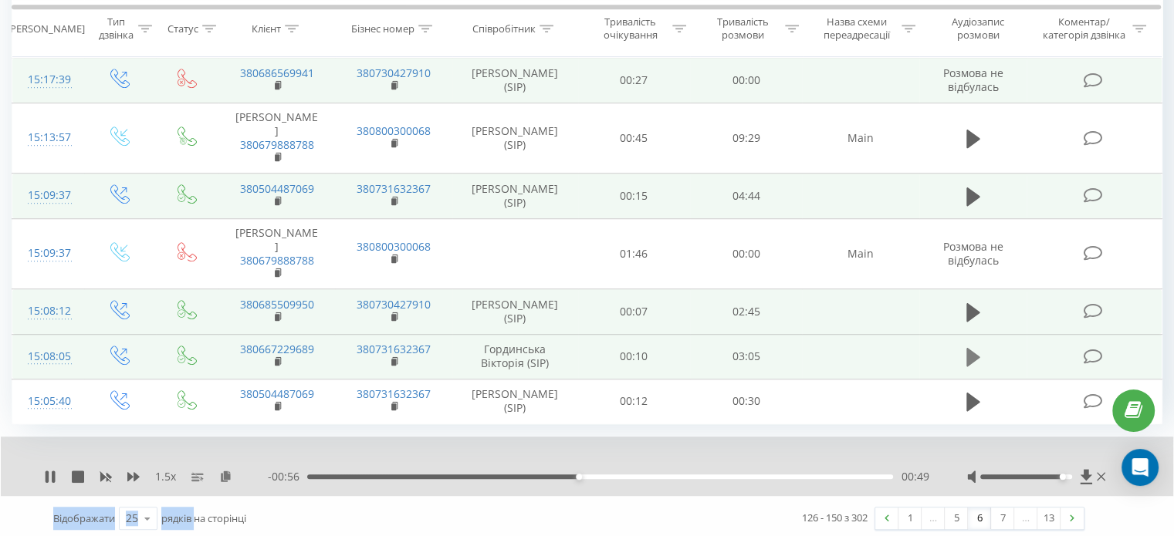
click at [963, 346] on button at bounding box center [972, 357] width 23 height 23
click at [972, 186] on icon at bounding box center [973, 197] width 14 height 22
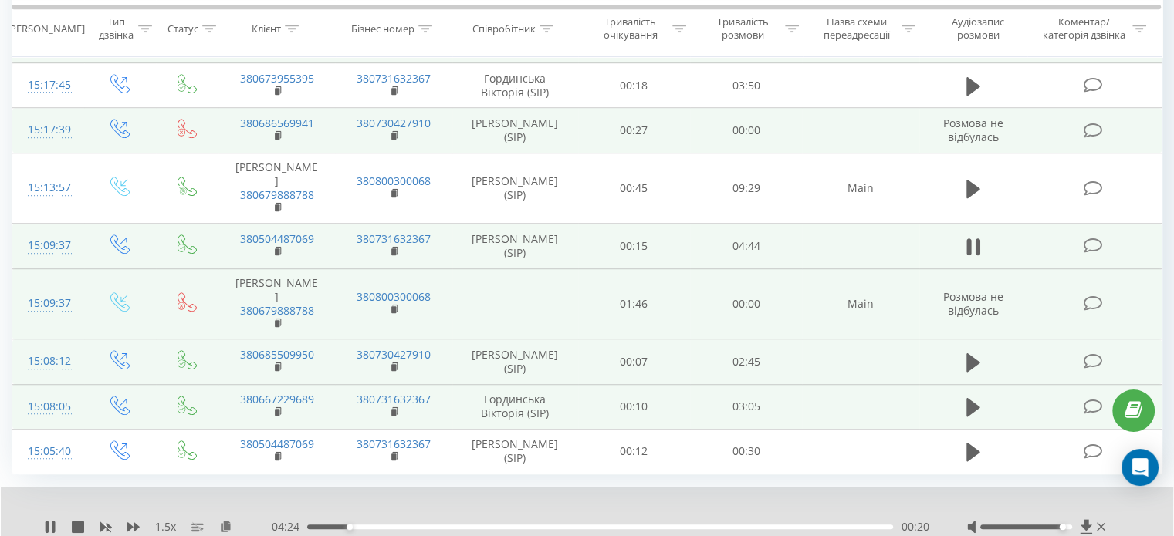
scroll to position [981, 0]
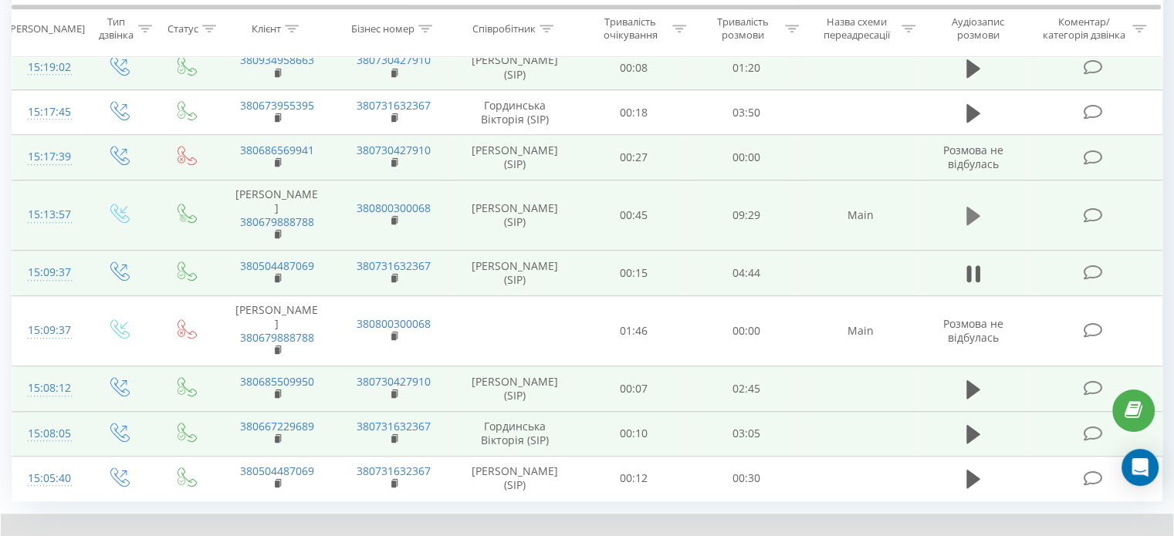
click at [970, 221] on icon at bounding box center [973, 216] width 14 height 22
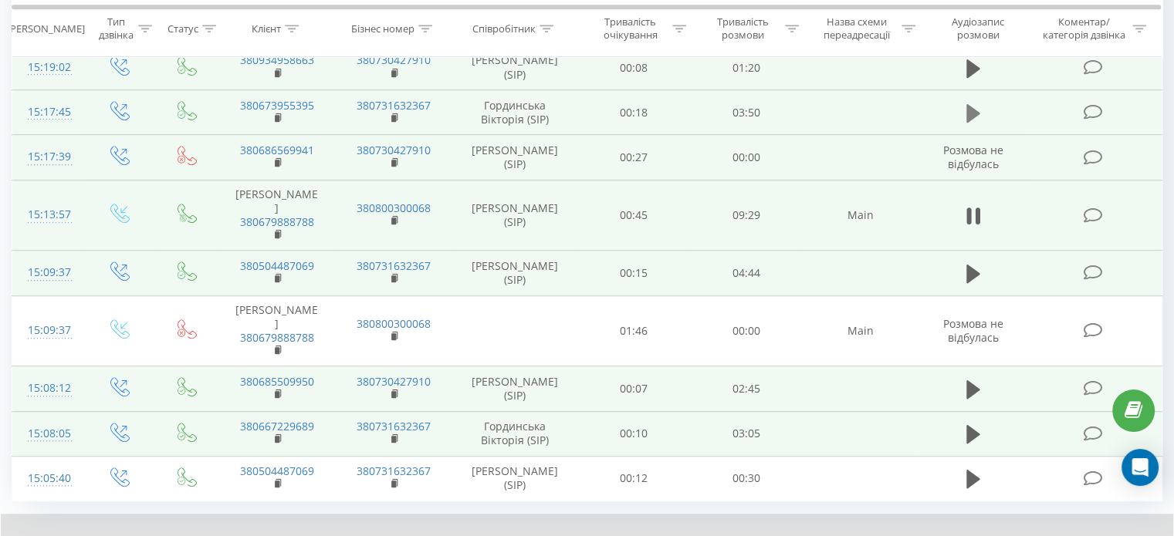
click at [968, 104] on icon at bounding box center [973, 113] width 14 height 19
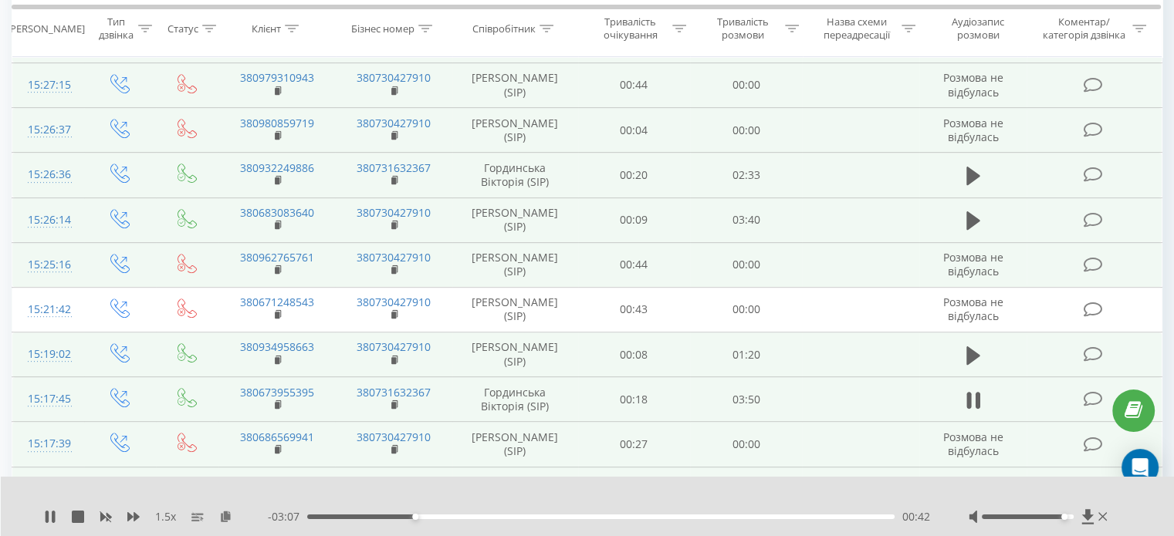
scroll to position [673, 0]
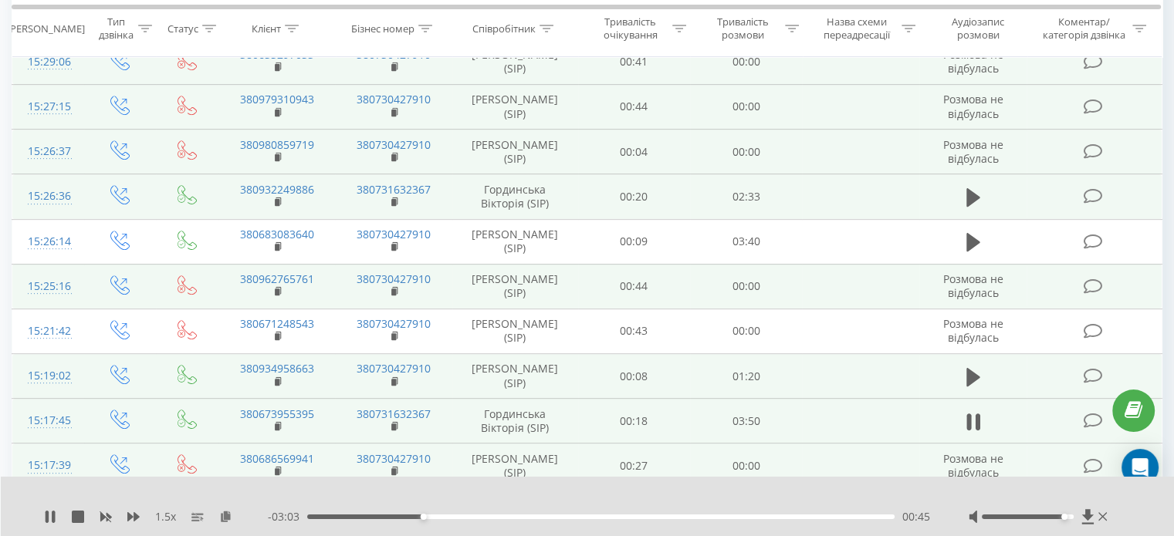
click at [985, 190] on td at bounding box center [973, 196] width 108 height 45
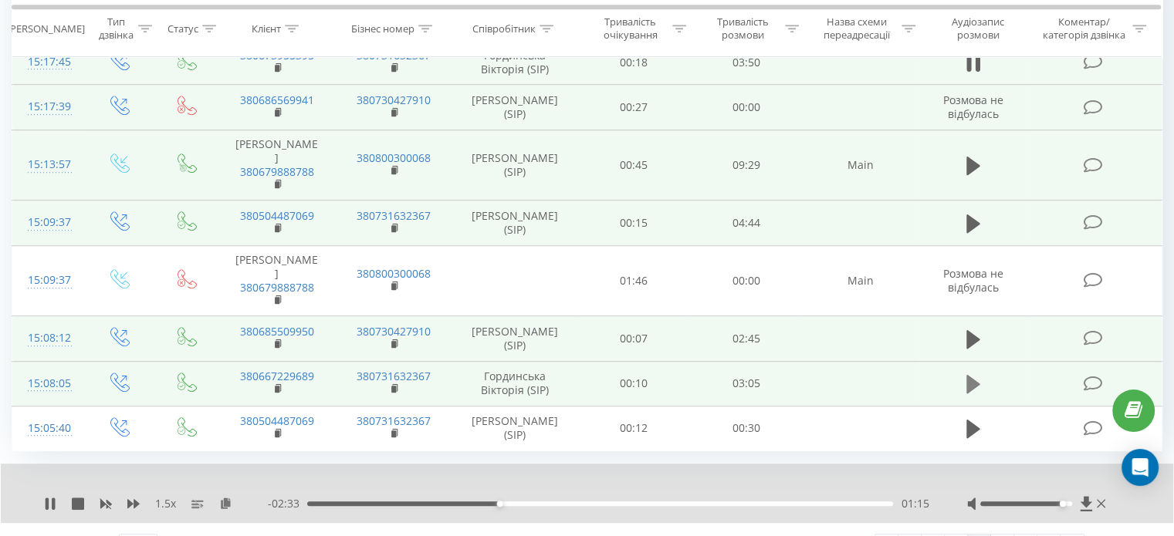
scroll to position [1059, 0]
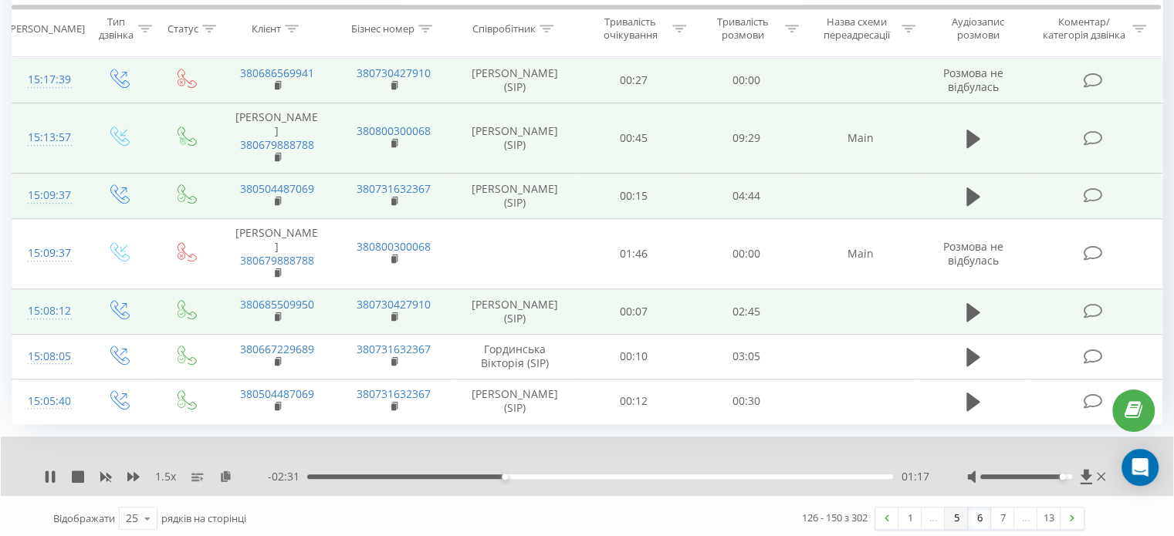
click at [954, 515] on link "5" at bounding box center [955, 519] width 23 height 22
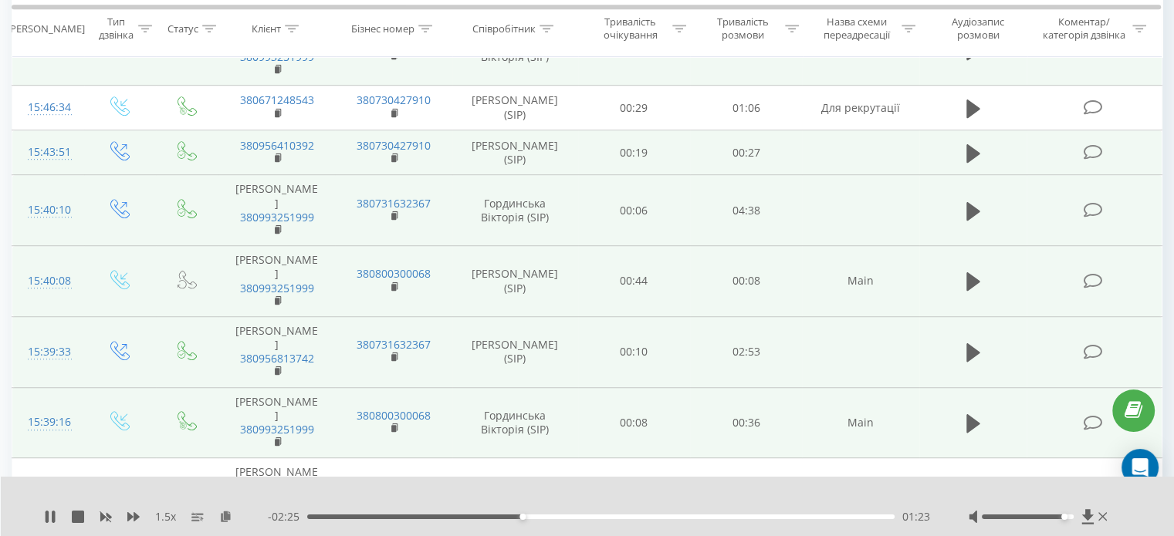
scroll to position [951, 0]
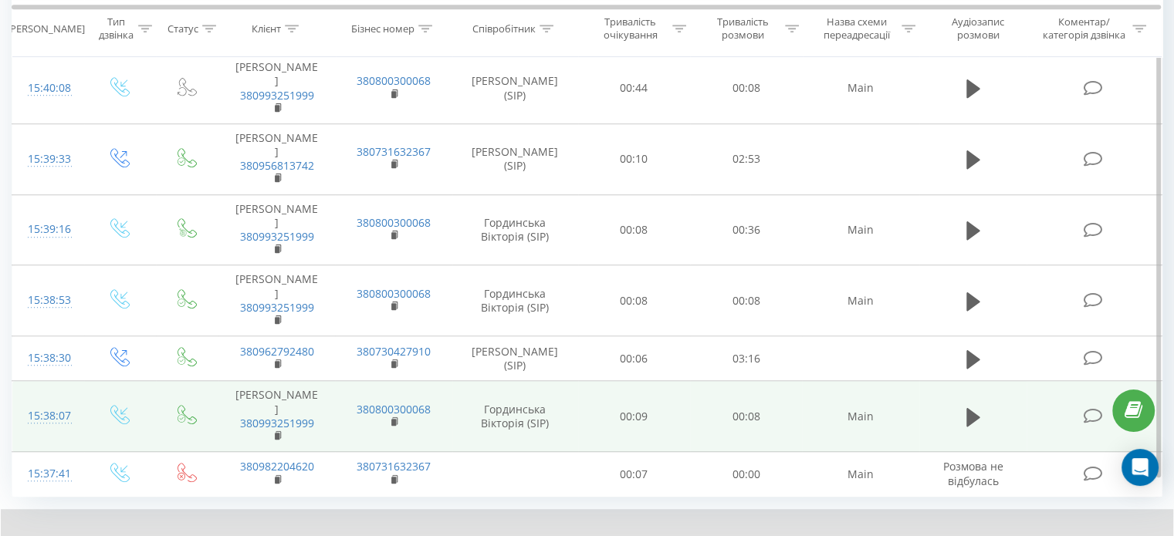
scroll to position [1201, 0]
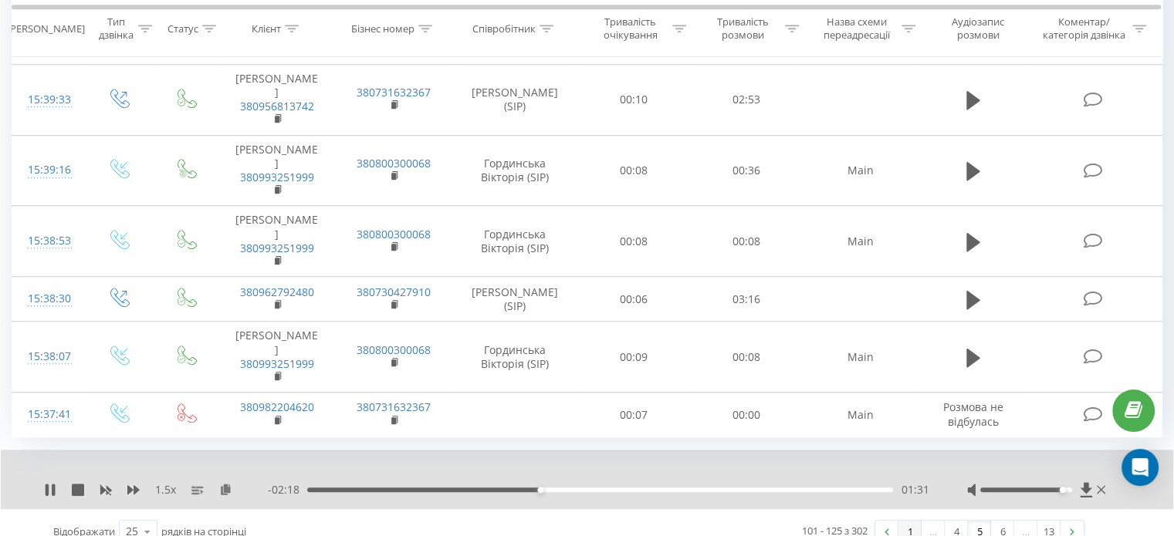
click at [915, 521] on link "1" at bounding box center [909, 532] width 23 height 22
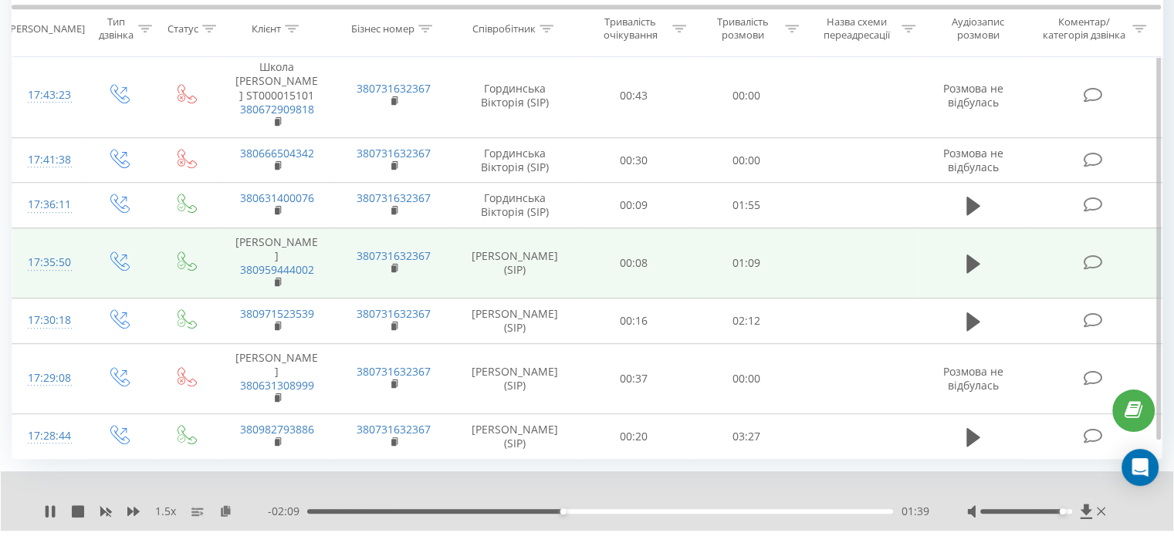
scroll to position [1071, 0]
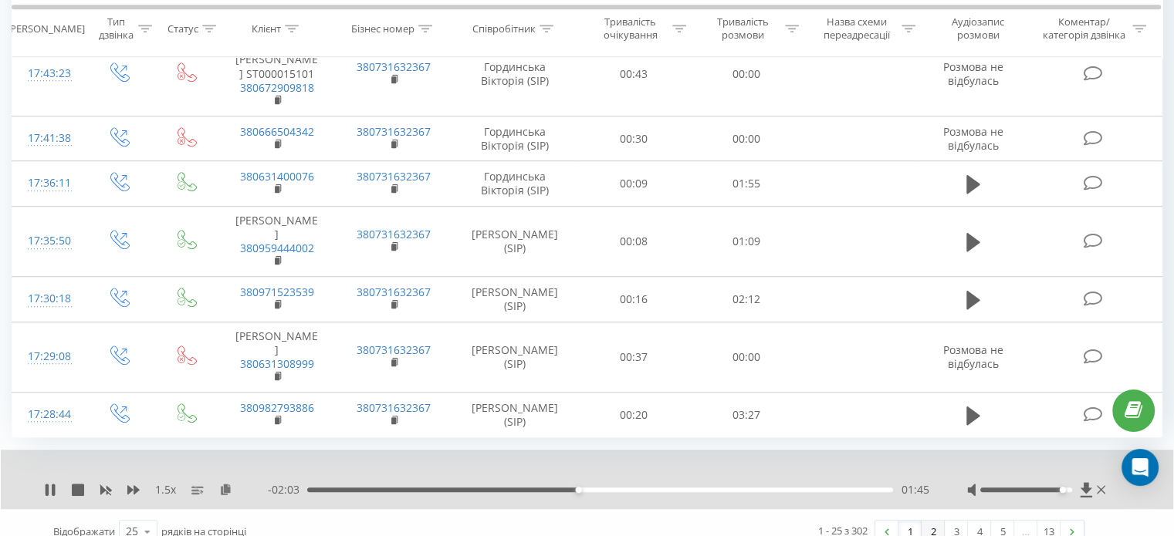
click at [939, 521] on link "2" at bounding box center [932, 532] width 23 height 22
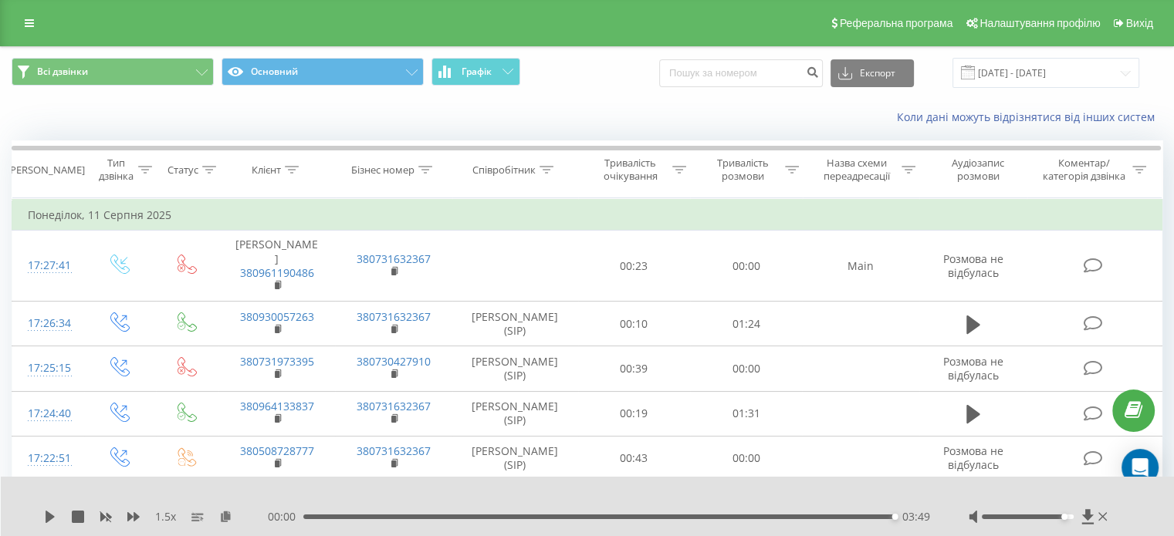
click at [49, 514] on icon at bounding box center [50, 517] width 9 height 12
